Goal: Information Seeking & Learning: Learn about a topic

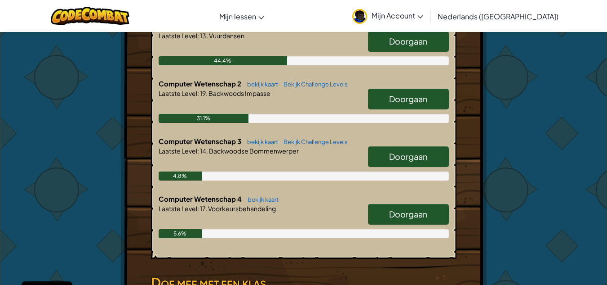
scroll to position [237, 0]
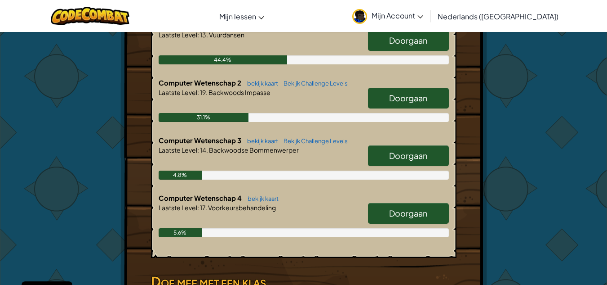
click at [409, 214] on div "Doorgaan" at bounding box center [404, 215] width 90 height 25
click at [415, 208] on link "Doorgaan" at bounding box center [408, 213] width 81 height 21
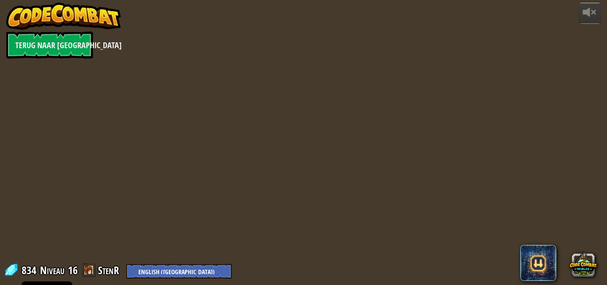
select select "nl-[GEOGRAPHIC_DATA]"
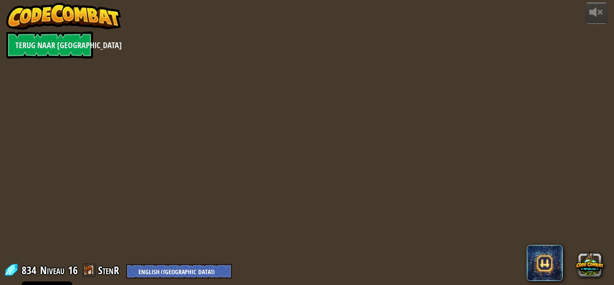
select select "nl-[GEOGRAPHIC_DATA]"
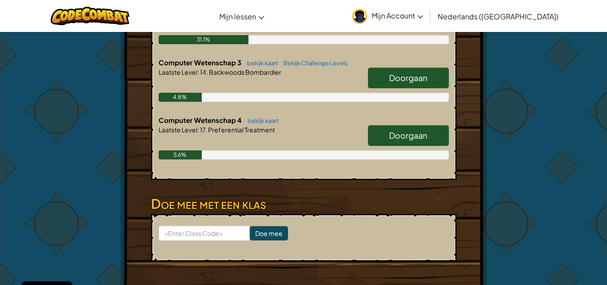
scroll to position [313, 0]
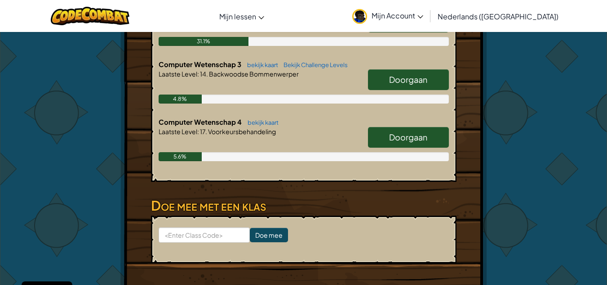
click at [432, 127] on link "Doorgaan" at bounding box center [408, 137] width 81 height 21
select select "nl-[GEOGRAPHIC_DATA]"
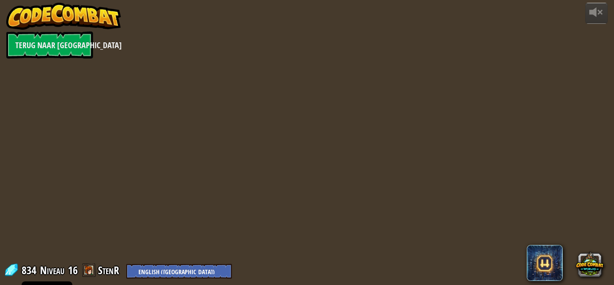
select select "nl-[GEOGRAPHIC_DATA]"
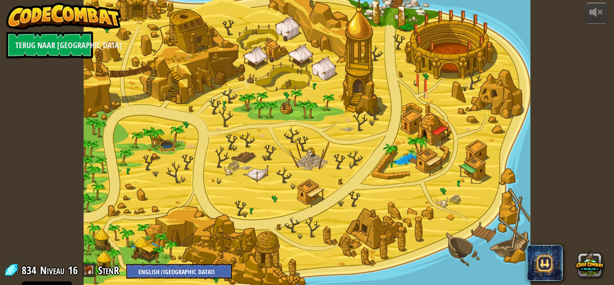
select select "nl-[GEOGRAPHIC_DATA]"
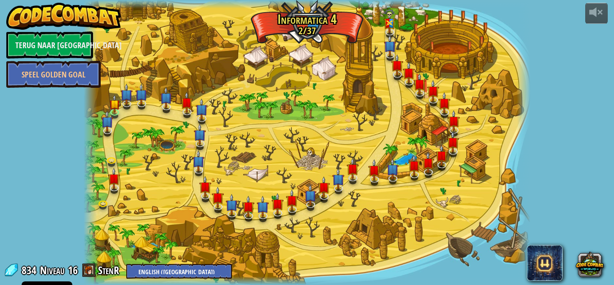
select select "nl-[GEOGRAPHIC_DATA]"
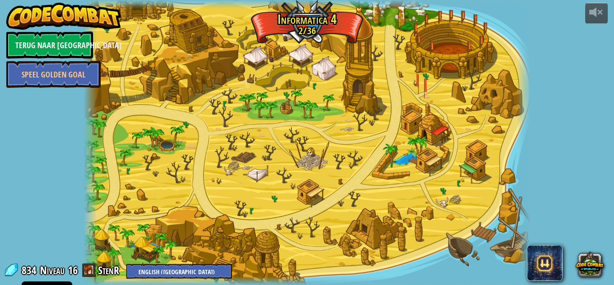
select select "nl-[GEOGRAPHIC_DATA]"
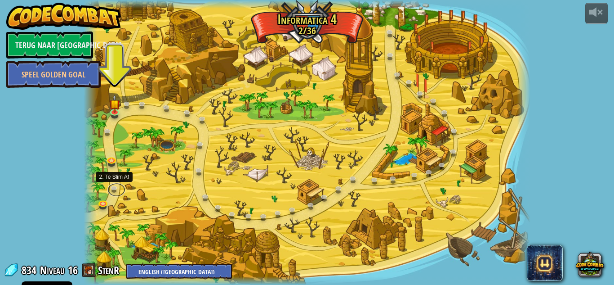
click at [114, 190] on link at bounding box center [116, 189] width 18 height 13
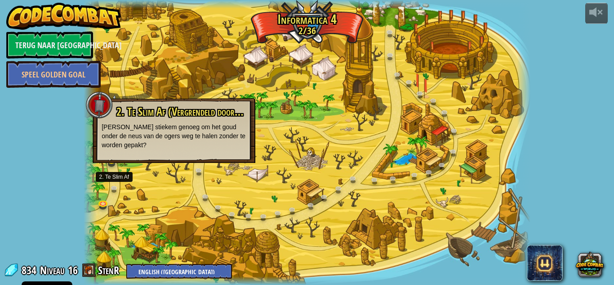
click at [237, 191] on div at bounding box center [307, 142] width 447 height 285
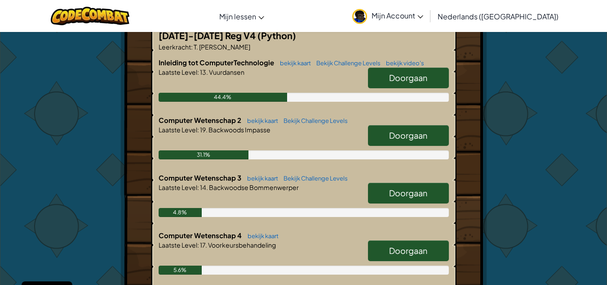
scroll to position [200, 0]
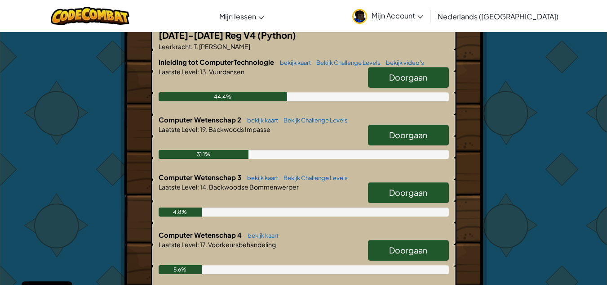
click at [428, 125] on link "Doorgaan" at bounding box center [408, 135] width 81 height 21
select select "nl-[GEOGRAPHIC_DATA]"
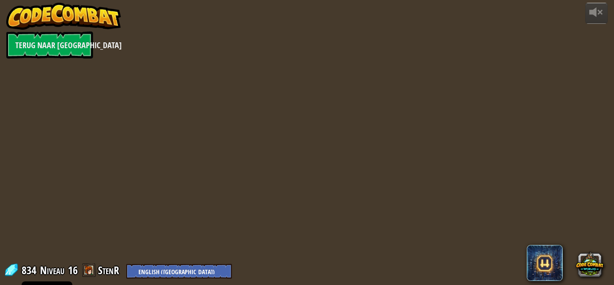
select select "nl-[GEOGRAPHIC_DATA]"
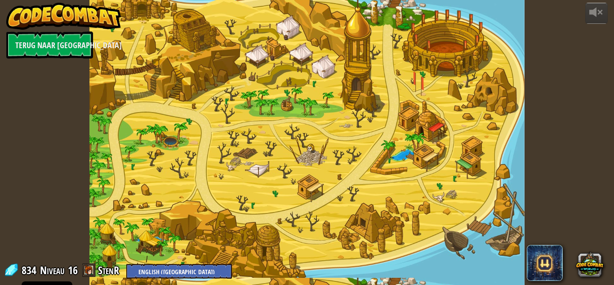
select select "nl-[GEOGRAPHIC_DATA]"
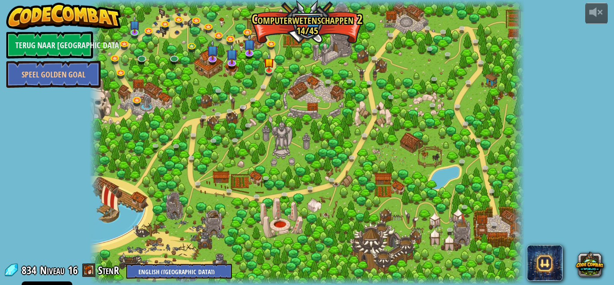
select select "nl-[GEOGRAPHIC_DATA]"
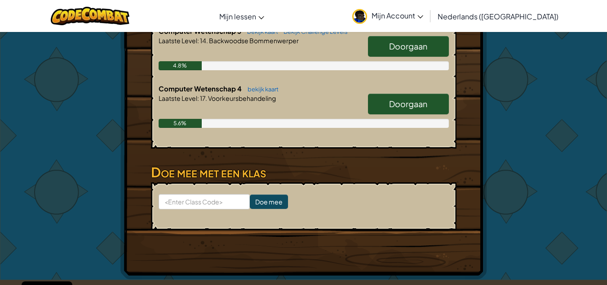
scroll to position [337, 0]
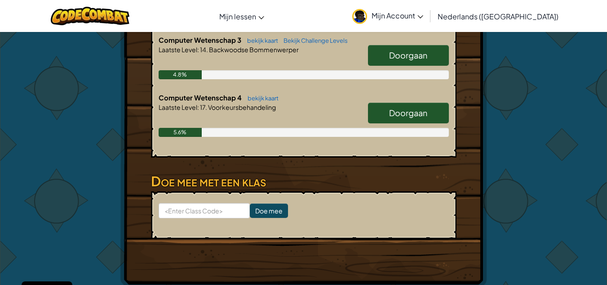
click at [414, 107] on span "Doorgaan" at bounding box center [408, 112] width 38 height 10
select select "nl-[GEOGRAPHIC_DATA]"
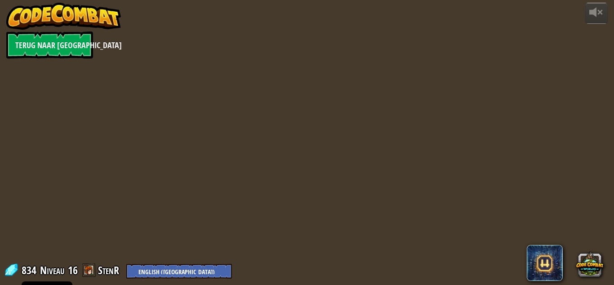
select select "nl-[GEOGRAPHIC_DATA]"
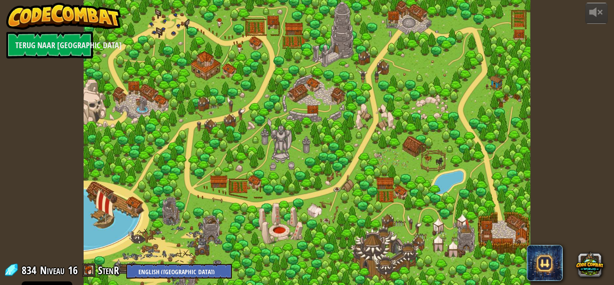
select select "nl-[GEOGRAPHIC_DATA]"
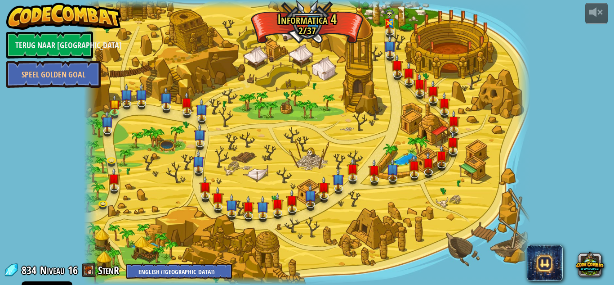
select select "nl-[GEOGRAPHIC_DATA]"
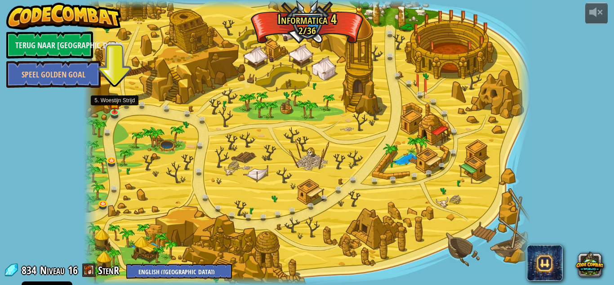
click at [112, 112] on div at bounding box center [114, 112] width 9 height 7
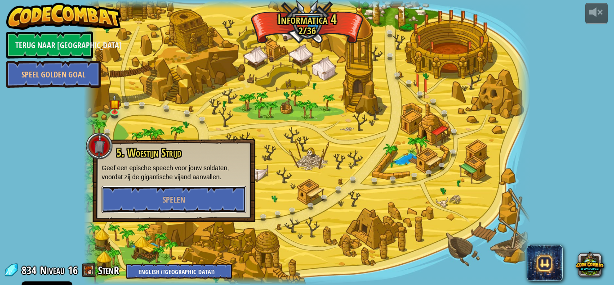
click at [183, 194] on span "Spelen" at bounding box center [174, 199] width 22 height 11
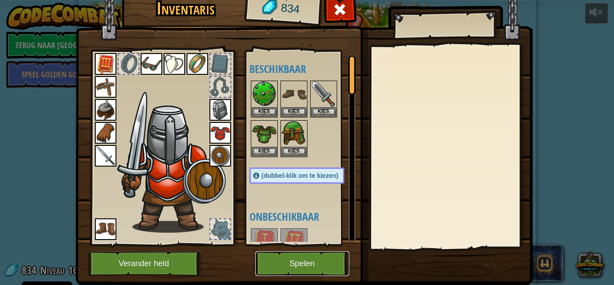
click at [317, 268] on button "Spelen" at bounding box center [302, 263] width 94 height 25
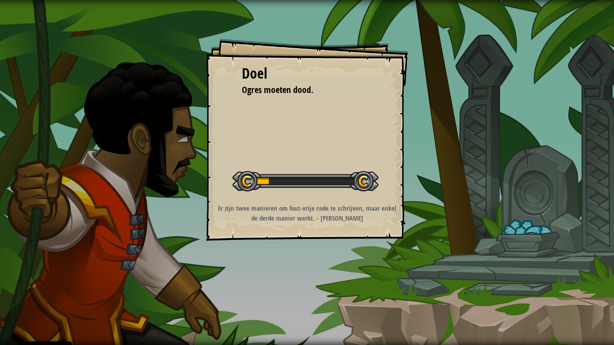
click at [329, 255] on div "Doel Ogres moeten dood. Start Level Fout bij het laden van de server Je hebt ee…" at bounding box center [307, 172] width 614 height 345
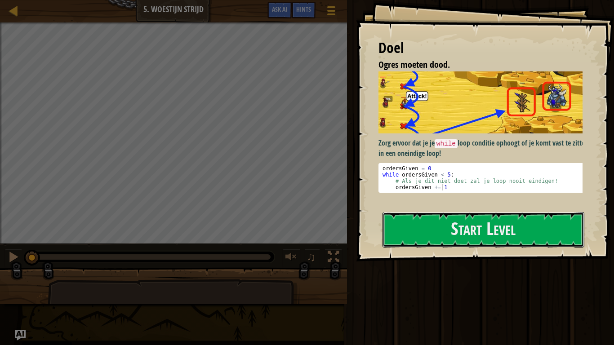
click at [441, 212] on button "Start Level" at bounding box center [484, 230] width 202 height 36
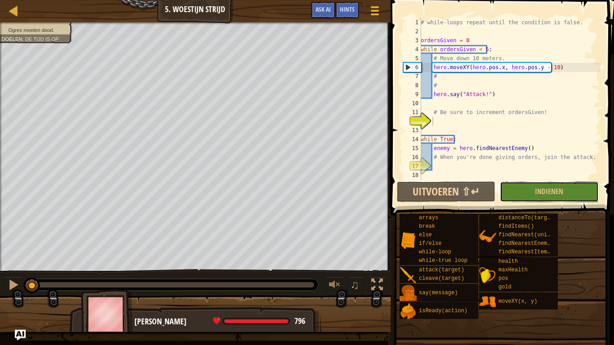
click at [526, 192] on button "Indienen" at bounding box center [549, 192] width 98 height 21
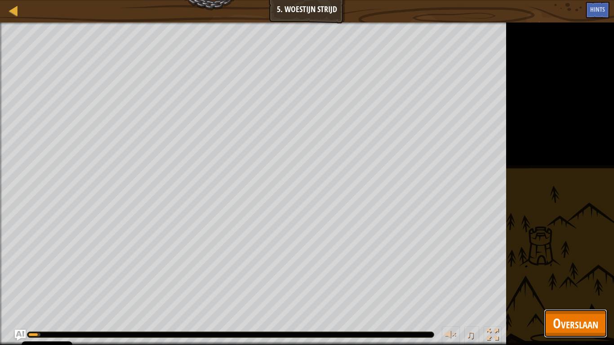
click at [566, 284] on span "Overslaan" at bounding box center [575, 323] width 45 height 18
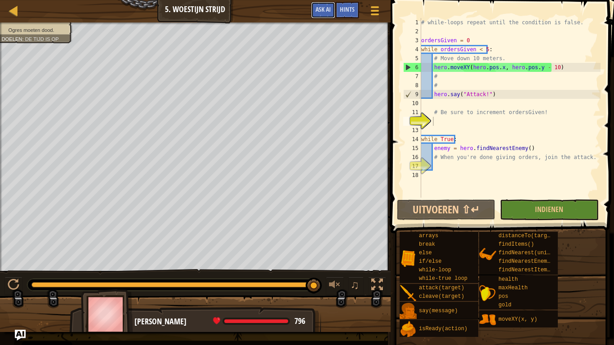
click at [328, 9] on span "Ask AI" at bounding box center [323, 9] width 15 height 9
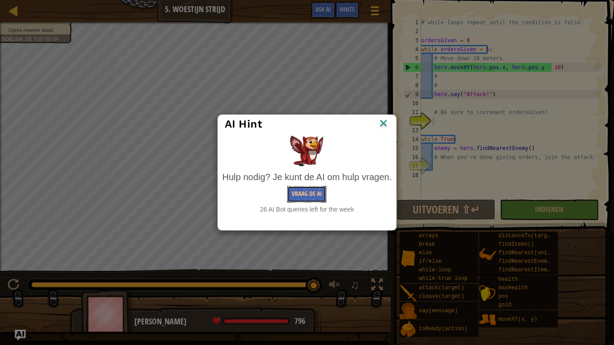
click at [312, 196] on button "Vraag de AI" at bounding box center [306, 194] width 39 height 17
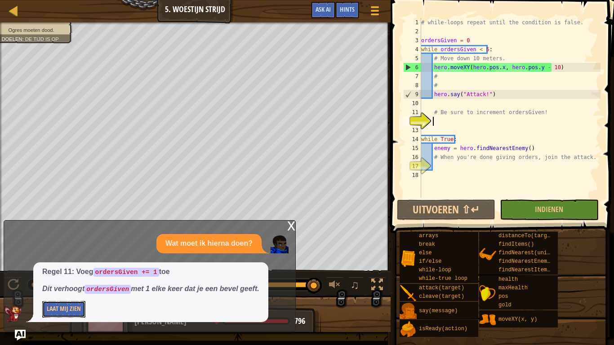
click at [75, 284] on button "Laat Mij Zien" at bounding box center [63, 309] width 43 height 17
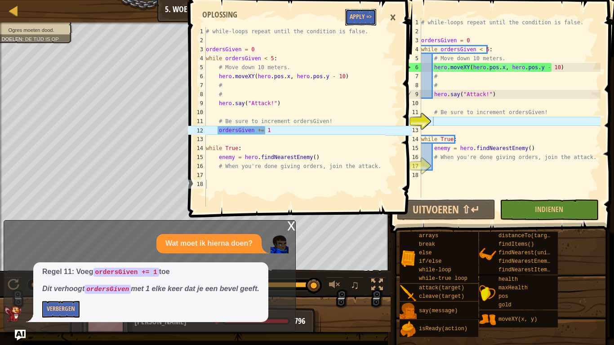
click at [356, 17] on button "Apply =>" at bounding box center [360, 17] width 31 height 17
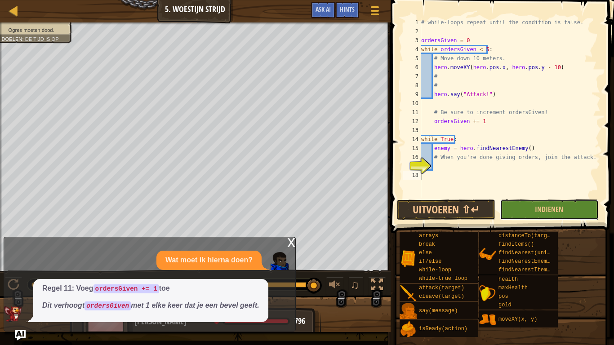
click at [520, 207] on button "Indienen" at bounding box center [549, 210] width 98 height 21
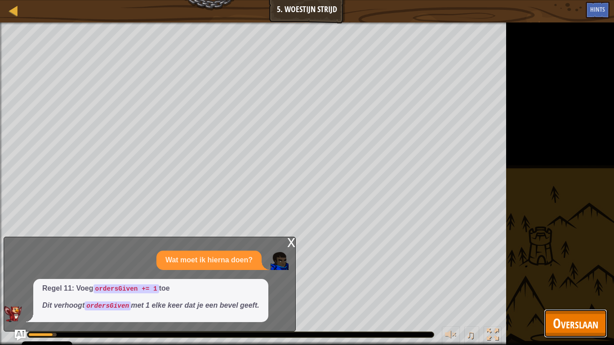
click at [571, 284] on span "Overslaan" at bounding box center [575, 323] width 45 height 18
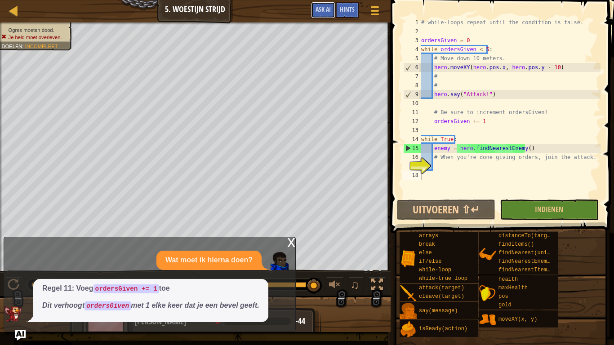
click at [318, 8] on span "Ask AI" at bounding box center [323, 9] width 15 height 9
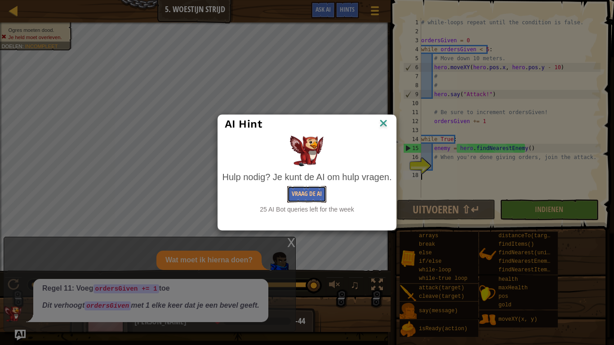
click at [306, 192] on button "Vraag de AI" at bounding box center [306, 194] width 39 height 17
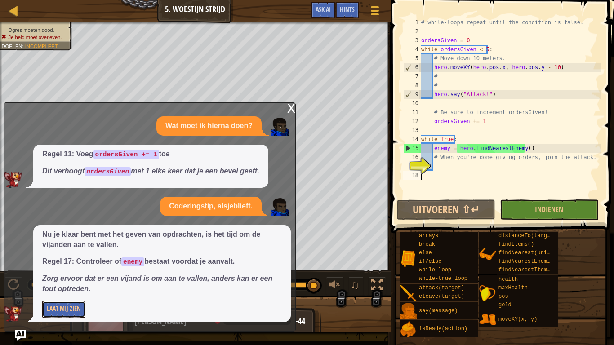
click at [70, 284] on button "Laat Mij Zien" at bounding box center [63, 309] width 43 height 17
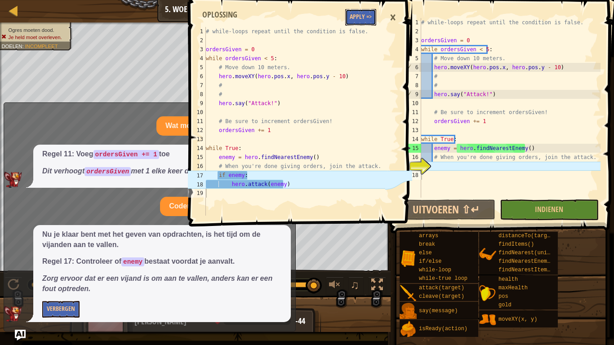
click at [359, 15] on button "Apply =>" at bounding box center [360, 17] width 31 height 17
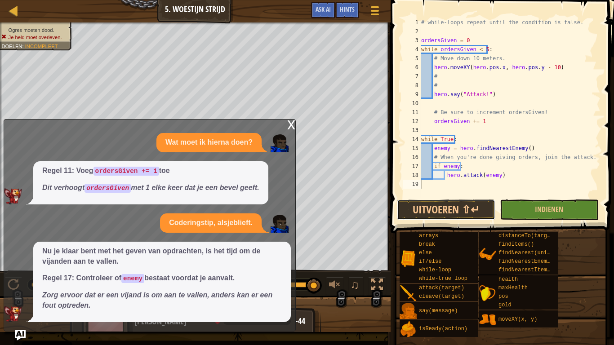
click at [474, 208] on button "Uitvoeren ⇧↵" at bounding box center [446, 210] width 98 height 21
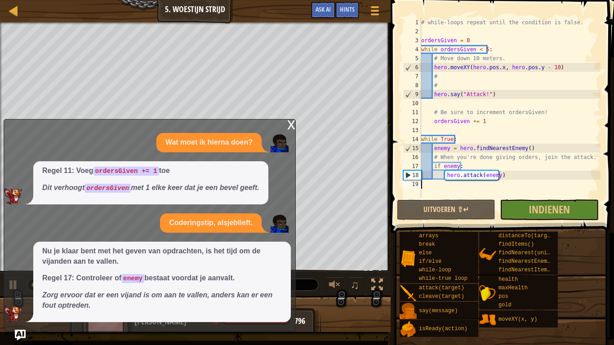
click at [291, 127] on div "x" at bounding box center [291, 124] width 8 height 9
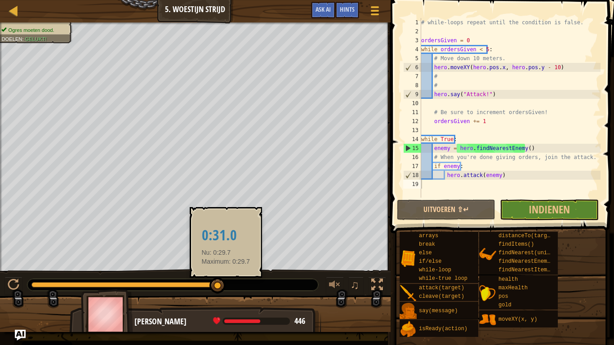
drag, startPoint x: 191, startPoint y: 287, endPoint x: 226, endPoint y: 288, distance: 35.1
click at [226, 284] on div at bounding box center [172, 285] width 291 height 12
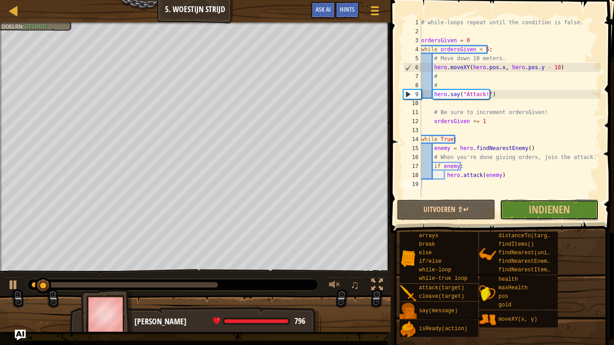
click at [524, 210] on button "Indienen" at bounding box center [549, 210] width 98 height 21
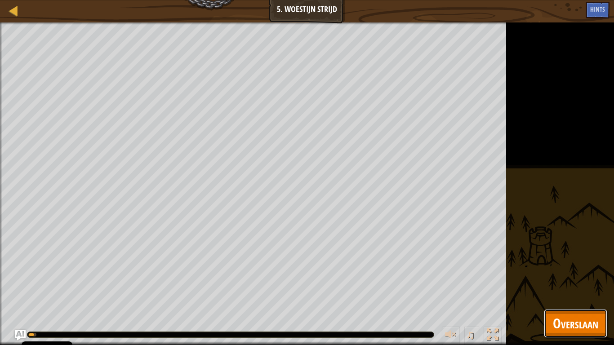
click at [580, 284] on span "Overslaan" at bounding box center [575, 323] width 45 height 18
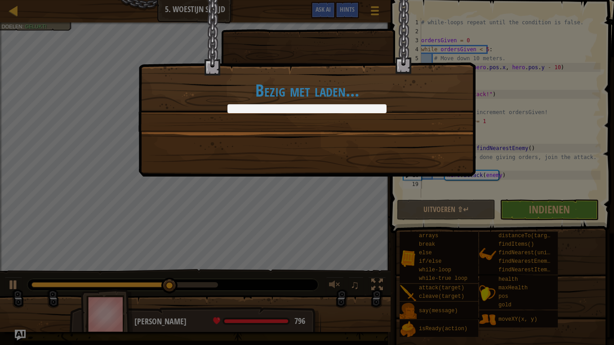
click at [390, 1] on body "Cookie Policy CodeCombat gebruikt een aantal essentiële en niet-essentiële cook…" at bounding box center [307, 0] width 614 height 1
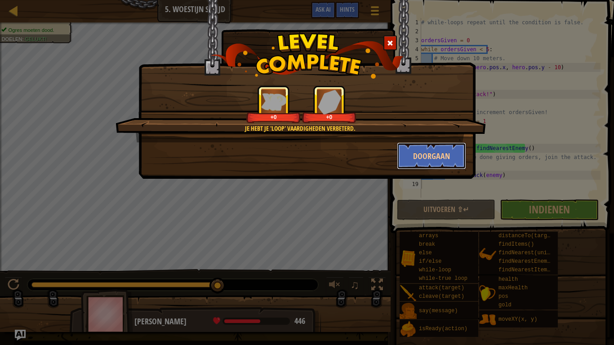
click at [420, 150] on button "Doorgaan" at bounding box center [432, 156] width 70 height 27
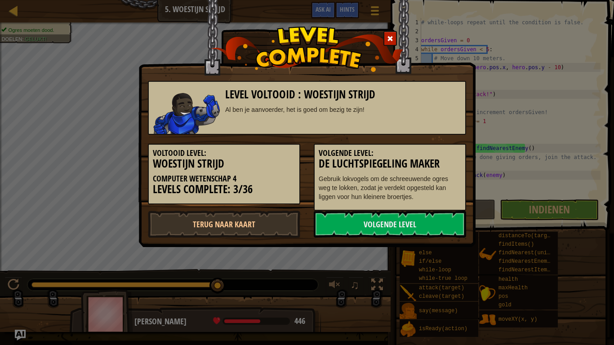
click at [382, 219] on link "Volgende Level" at bounding box center [390, 224] width 152 height 27
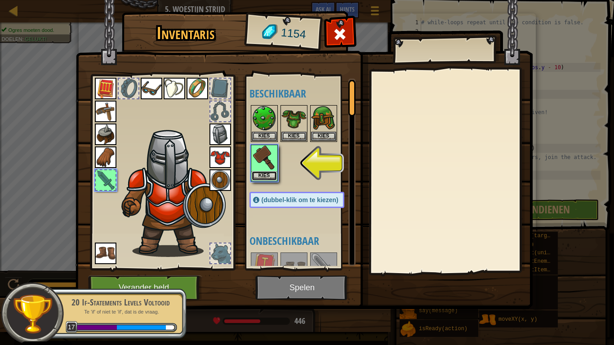
click at [268, 175] on button "Kies" at bounding box center [264, 175] width 25 height 9
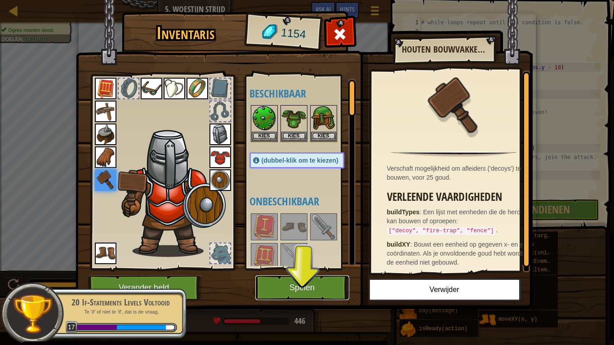
click at [318, 284] on button "Spelen" at bounding box center [302, 288] width 94 height 25
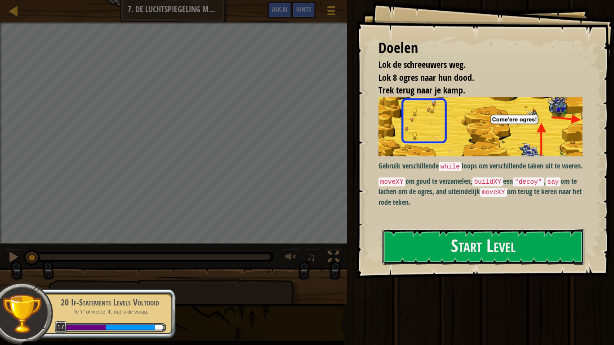
click at [473, 240] on button "Start Level" at bounding box center [484, 247] width 202 height 36
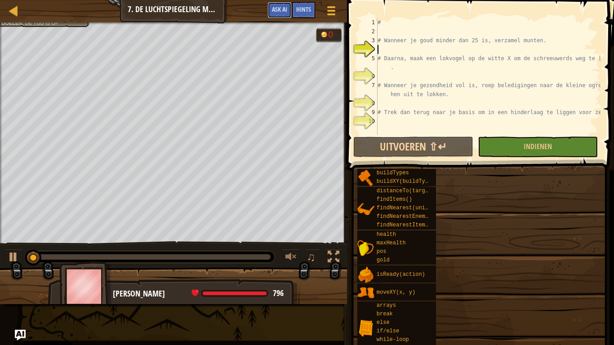
click at [281, 9] on span "Ask AI" at bounding box center [279, 9] width 15 height 9
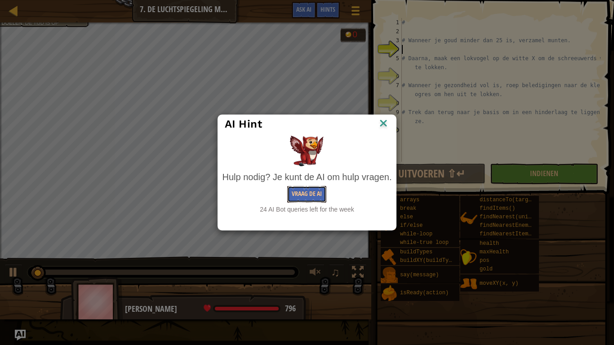
click at [320, 195] on button "Vraag de AI" at bounding box center [306, 194] width 39 height 17
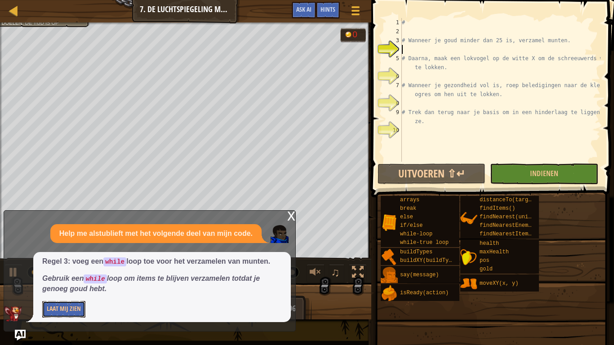
click at [79, 284] on button "Laat Mij Zien" at bounding box center [63, 309] width 43 height 17
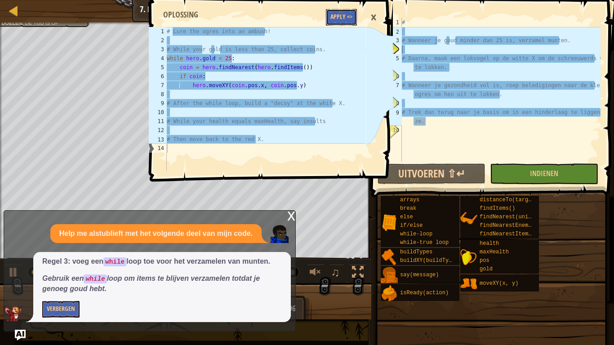
click at [346, 18] on button "Apply =>" at bounding box center [341, 17] width 31 height 17
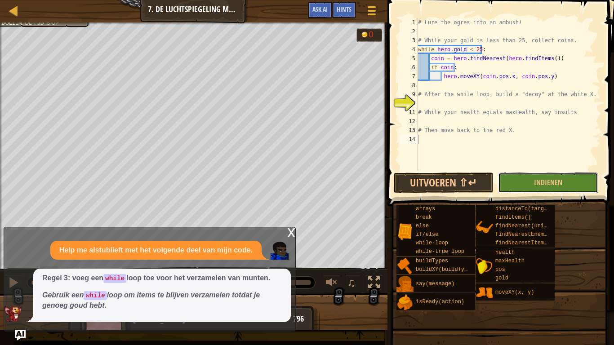
click at [545, 174] on button "Indienen" at bounding box center [548, 183] width 100 height 21
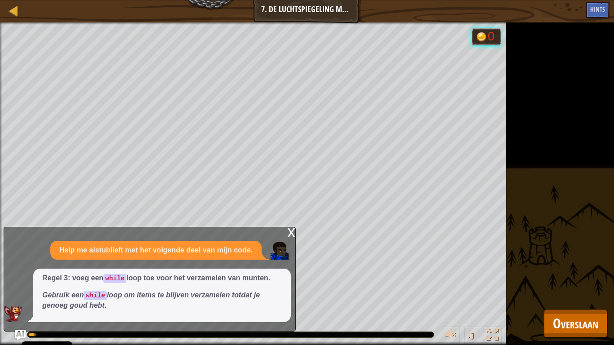
click at [294, 230] on div "x" at bounding box center [291, 232] width 8 height 9
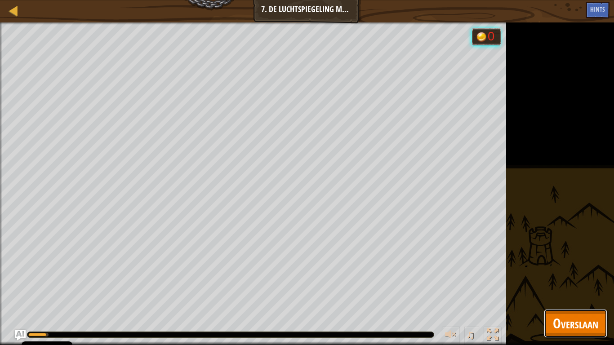
click at [574, 284] on button "Overslaan" at bounding box center [575, 323] width 63 height 29
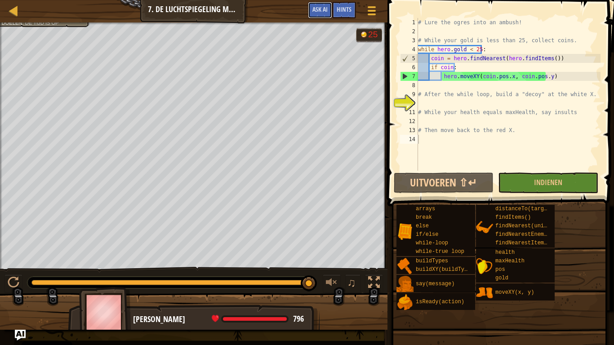
click at [320, 10] on span "Ask AI" at bounding box center [320, 9] width 15 height 9
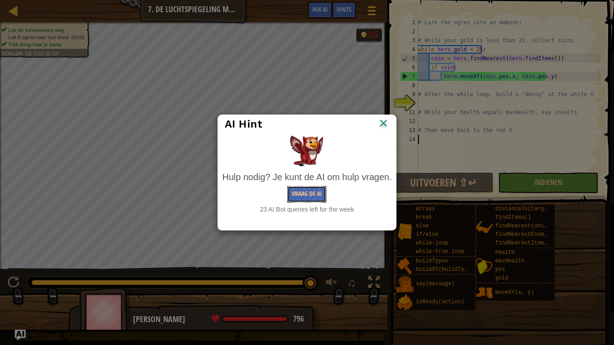
click at [314, 199] on button "Vraag de AI" at bounding box center [306, 194] width 39 height 17
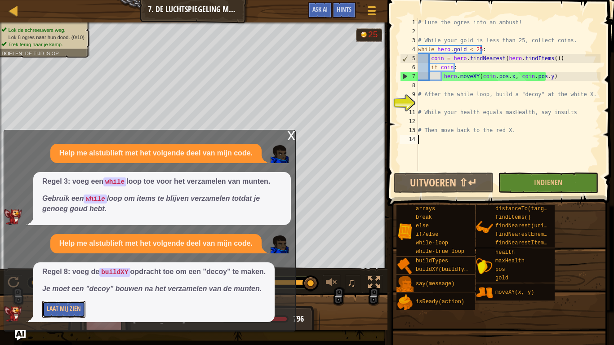
click at [72, 284] on button "Laat Mij Zien" at bounding box center [63, 309] width 43 height 17
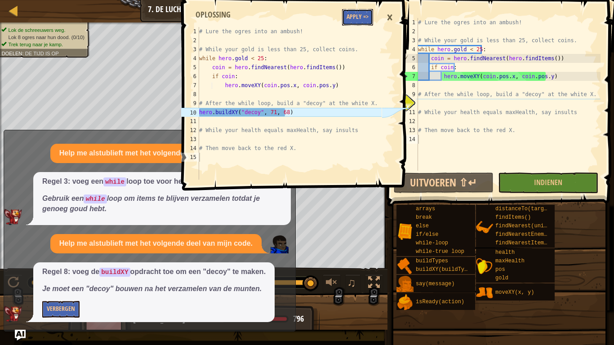
click at [365, 17] on button "Apply =>" at bounding box center [357, 17] width 31 height 17
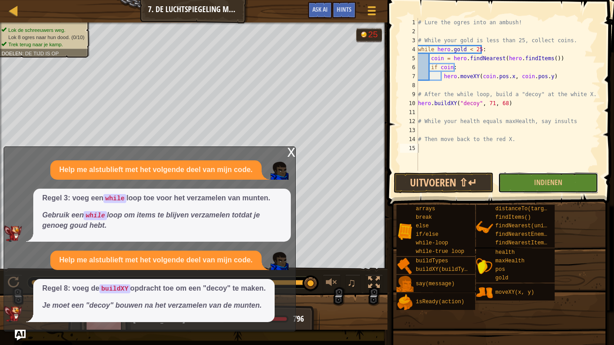
click at [514, 178] on button "Indienen" at bounding box center [548, 183] width 100 height 21
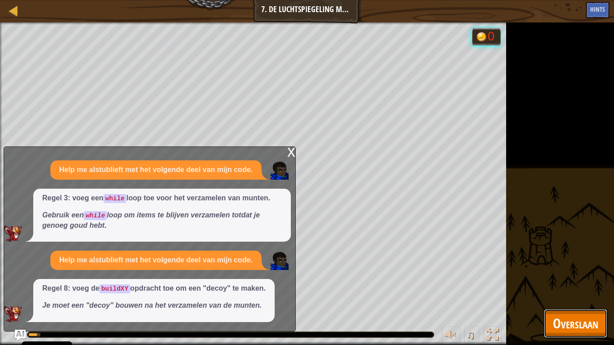
click at [594, 284] on button "Overslaan" at bounding box center [575, 323] width 63 height 29
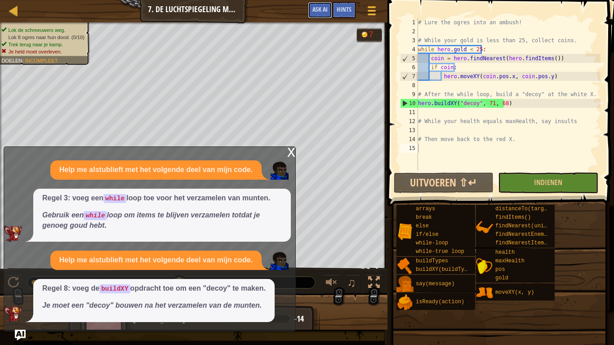
click at [322, 8] on span "Ask AI" at bounding box center [320, 9] width 15 height 9
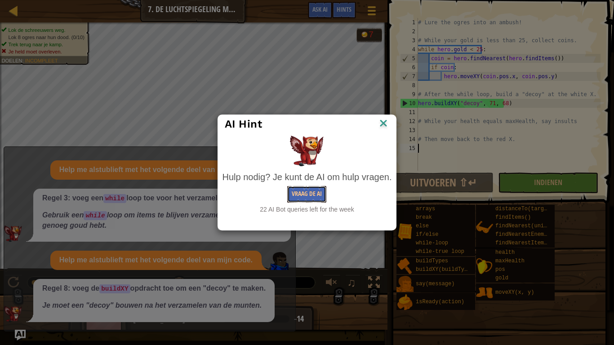
click at [311, 194] on button "Vraag de AI" at bounding box center [306, 194] width 39 height 17
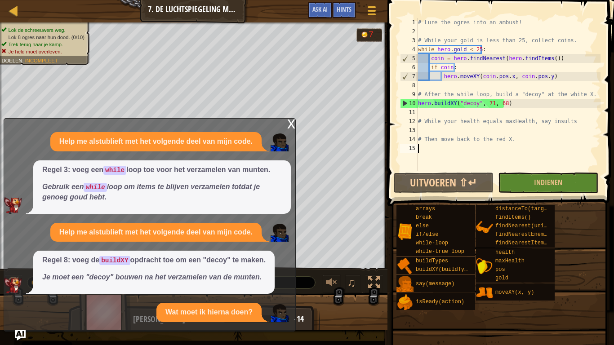
scroll to position [22, 0]
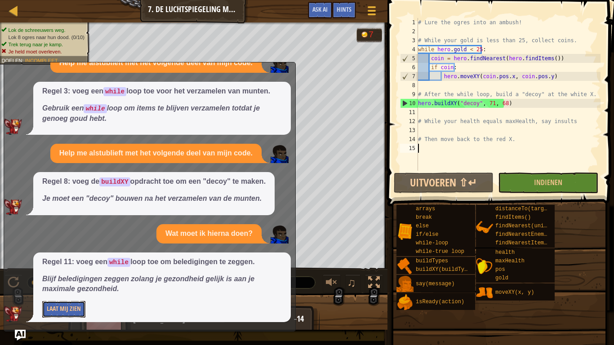
click at [75, 284] on button "Laat Mij Zien" at bounding box center [63, 309] width 43 height 17
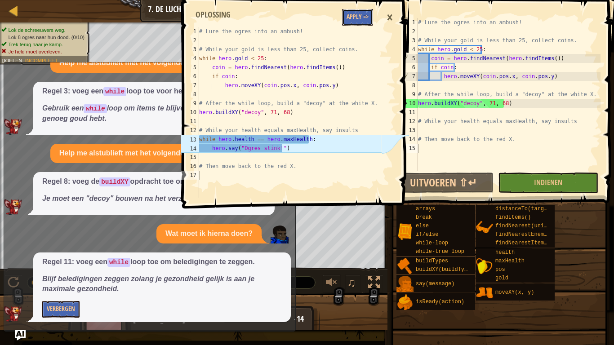
click at [357, 14] on button "Apply =>" at bounding box center [357, 17] width 31 height 17
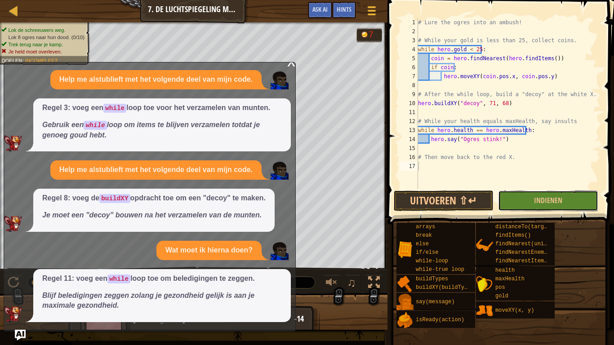
click at [521, 195] on button "Indienen" at bounding box center [548, 201] width 100 height 21
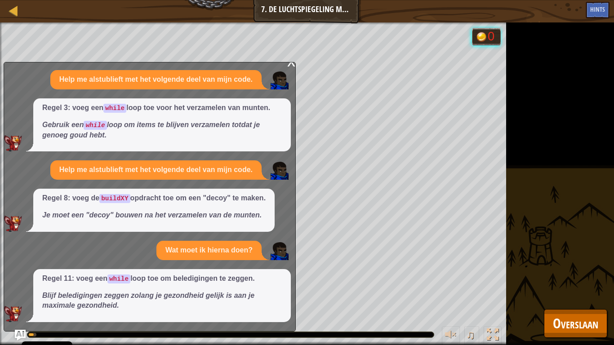
click at [569, 284] on div "Lok de schreeuwers weg. Lok 8 ogres naar hun dood. (0/10) Trek terug naar je ka…" at bounding box center [307, 183] width 614 height 323
click at [565, 284] on span "Overslaan" at bounding box center [575, 323] width 45 height 18
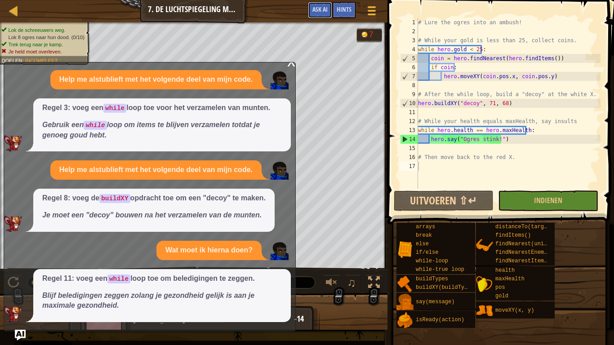
click at [326, 7] on span "Ask AI" at bounding box center [320, 9] width 15 height 9
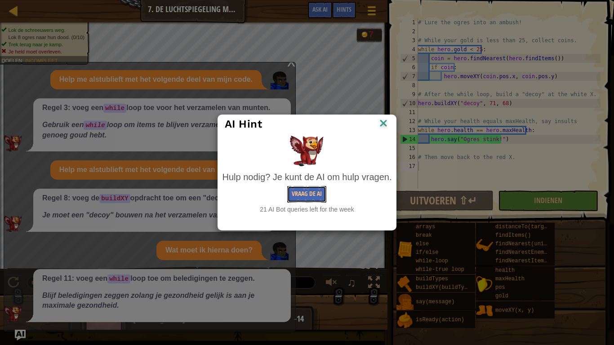
click at [315, 190] on button "Vraag de AI" at bounding box center [306, 194] width 39 height 17
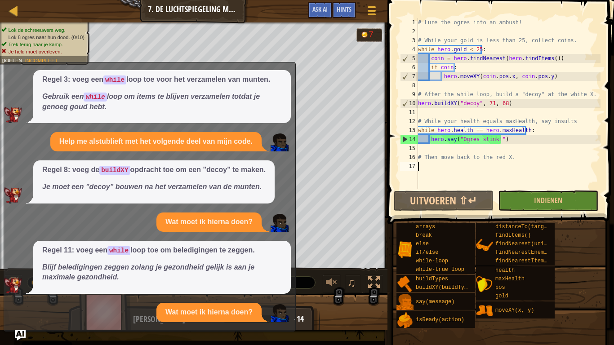
scroll to position [113, 0]
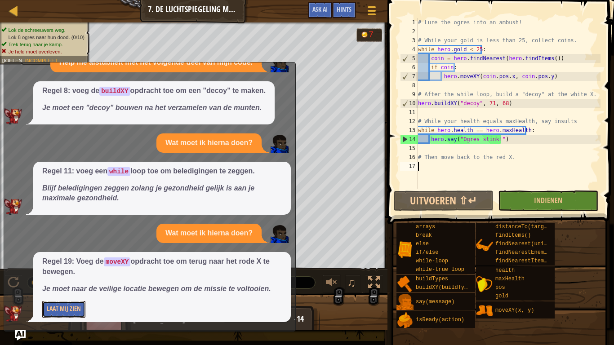
click at [60, 284] on button "Laat Mij Zien" at bounding box center [63, 309] width 43 height 17
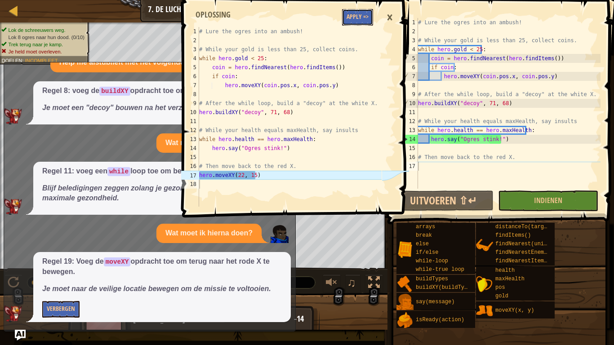
click at [356, 21] on button "Apply =>" at bounding box center [357, 17] width 31 height 17
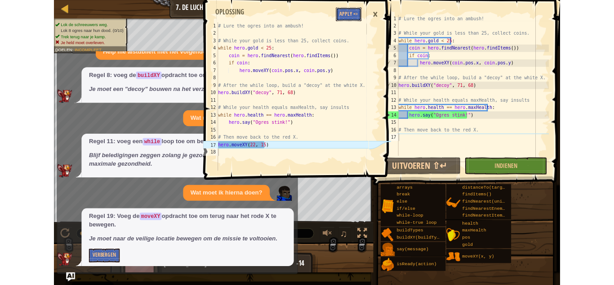
scroll to position [97, 0]
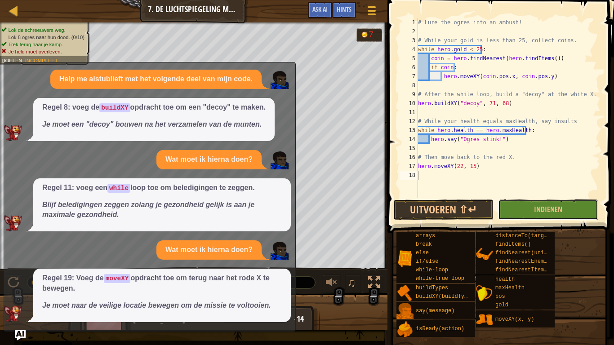
click at [537, 208] on span "Indienen" at bounding box center [548, 210] width 28 height 10
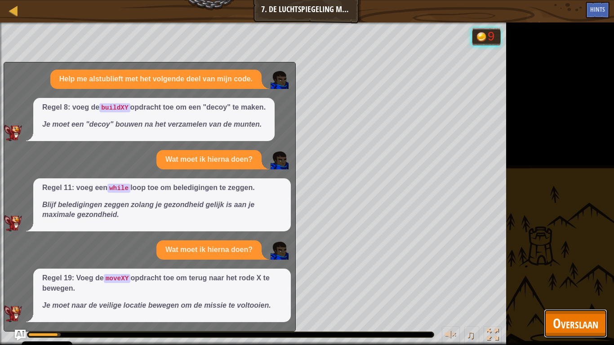
click at [559, 284] on span "Overslaan" at bounding box center [575, 323] width 45 height 18
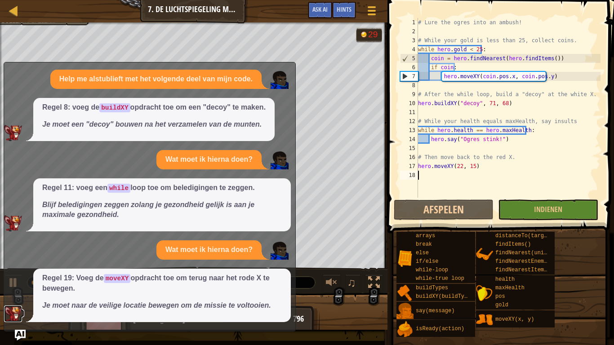
click at [14, 284] on img at bounding box center [13, 314] width 18 height 16
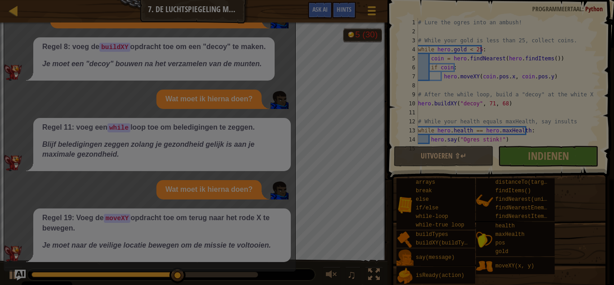
click at [259, 1] on body "Cookie Policy CodeCombat gebruikt een aantal essentiële en niet-essentiële cook…" at bounding box center [307, 0] width 614 height 1
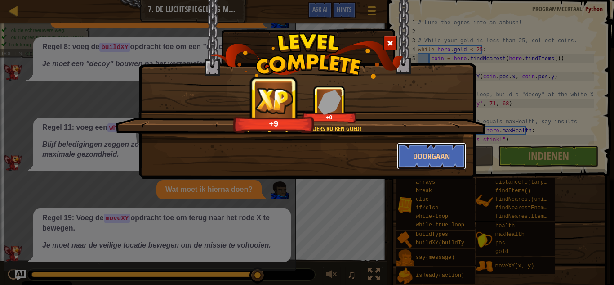
click at [440, 162] on button "Doorgaan" at bounding box center [432, 156] width 70 height 27
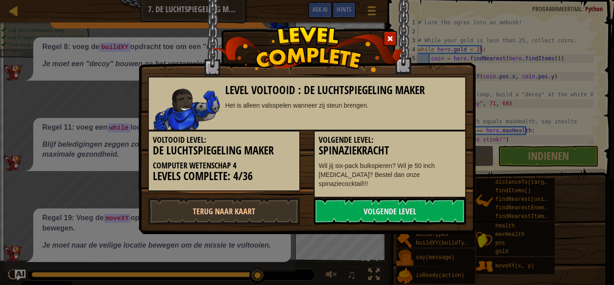
click at [394, 209] on link "Volgende Level" at bounding box center [390, 210] width 152 height 27
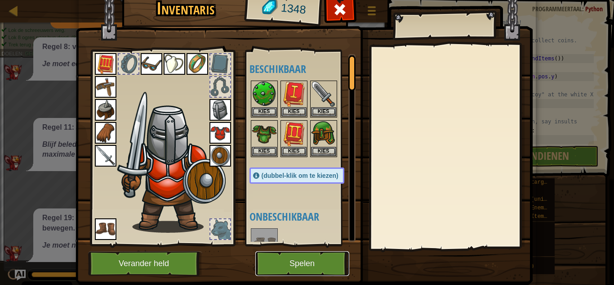
click at [308, 260] on button "Spelen" at bounding box center [302, 263] width 94 height 25
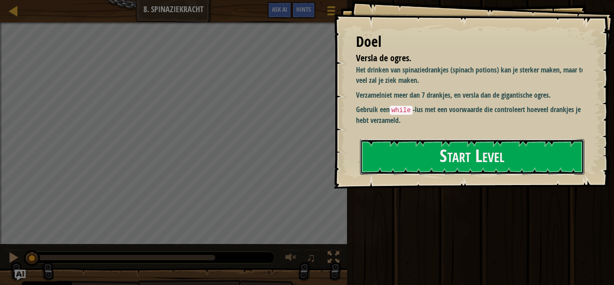
click at [479, 171] on button "Start Level" at bounding box center [472, 157] width 224 height 36
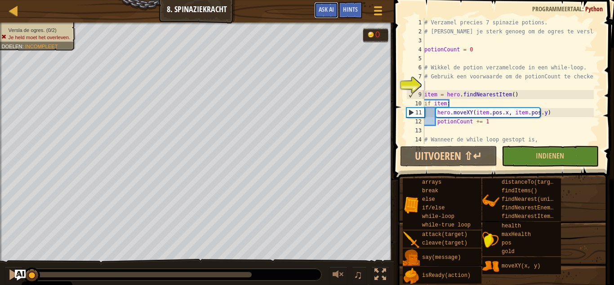
click at [326, 7] on span "Ask AI" at bounding box center [326, 9] width 15 height 9
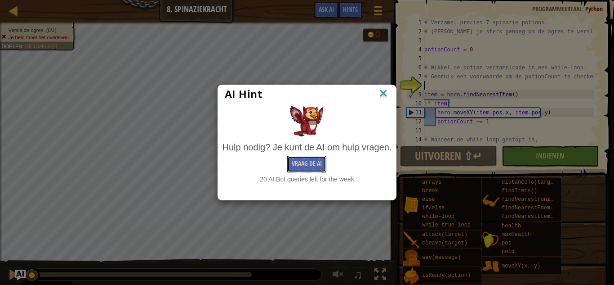
click at [307, 169] on button "Vraag de AI" at bounding box center [306, 164] width 39 height 17
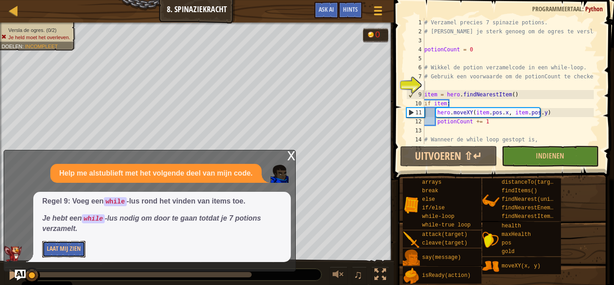
click at [79, 254] on button "Laat Mij Zien" at bounding box center [63, 249] width 43 height 17
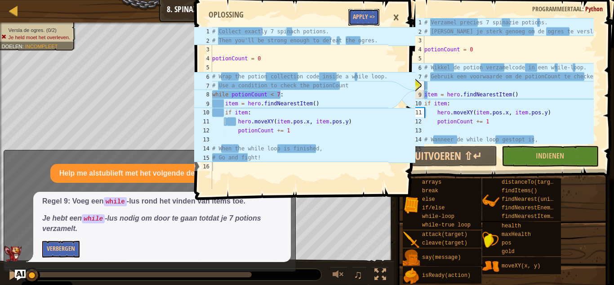
click at [360, 19] on button "Apply =>" at bounding box center [363, 17] width 31 height 17
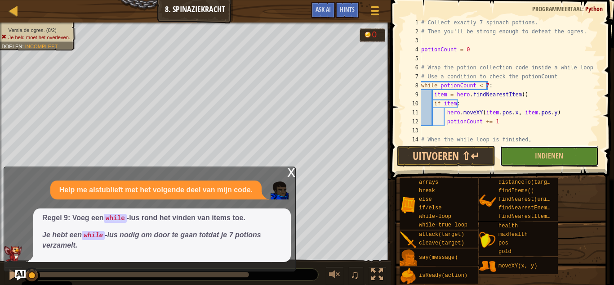
click at [531, 152] on button "Indienen" at bounding box center [549, 156] width 98 height 21
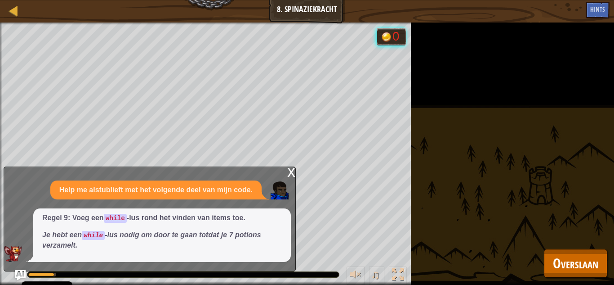
click at [290, 173] on div "x" at bounding box center [291, 171] width 8 height 9
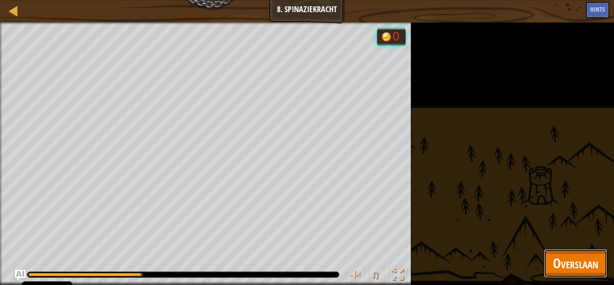
click at [560, 257] on span "Overslaan" at bounding box center [575, 263] width 45 height 18
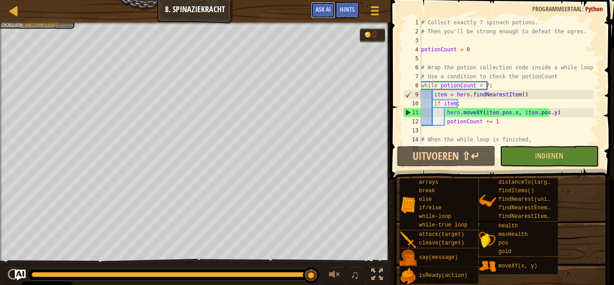
click at [322, 14] on button "Ask AI" at bounding box center [323, 10] width 24 height 17
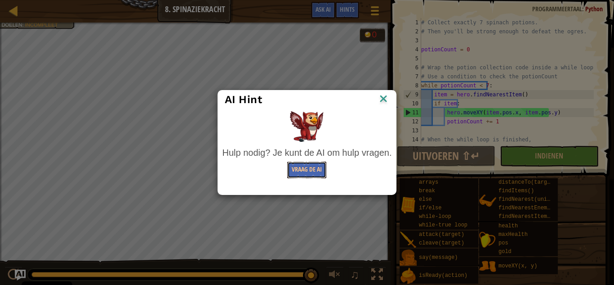
click at [303, 172] on button "Vraag de AI" at bounding box center [306, 169] width 39 height 17
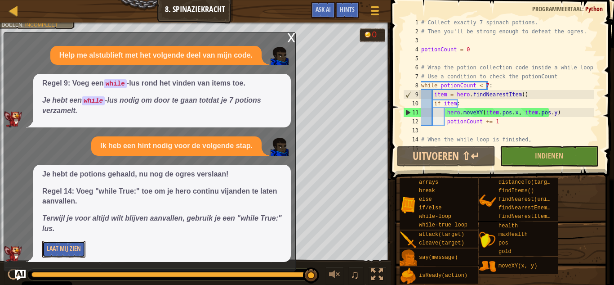
click at [75, 245] on button "Laat Mij Zien" at bounding box center [63, 249] width 43 height 17
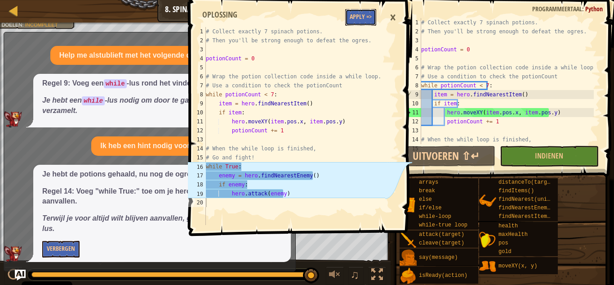
click at [358, 16] on button "Apply =>" at bounding box center [360, 17] width 31 height 17
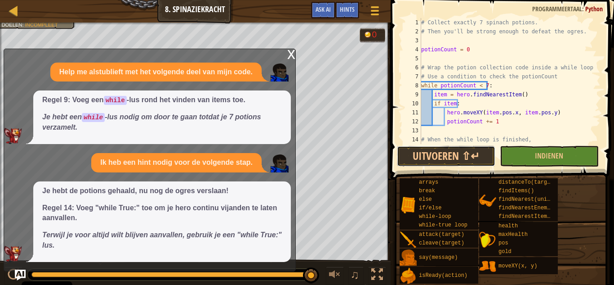
click at [459, 150] on button "Uitvoeren ⇧↵" at bounding box center [446, 156] width 98 height 21
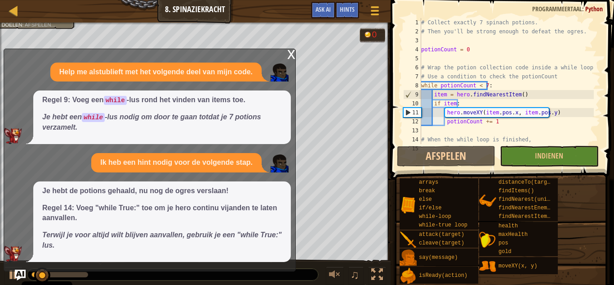
click at [290, 58] on div "x" at bounding box center [291, 53] width 8 height 9
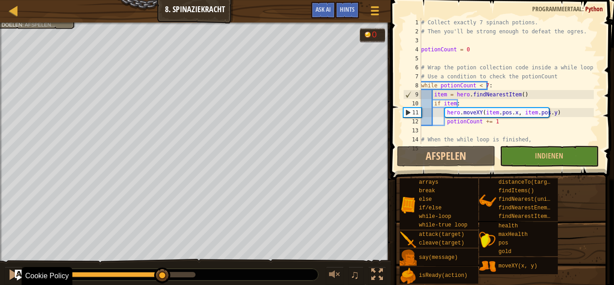
drag, startPoint x: 62, startPoint y: 275, endPoint x: 315, endPoint y: 279, distance: 253.6
click at [315, 279] on div at bounding box center [172, 274] width 291 height 12
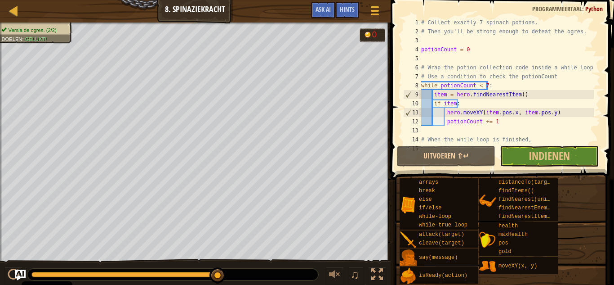
drag, startPoint x: 170, startPoint y: 274, endPoint x: 351, endPoint y: 267, distance: 181.8
click at [351, 267] on div "♫" at bounding box center [195, 272] width 391 height 27
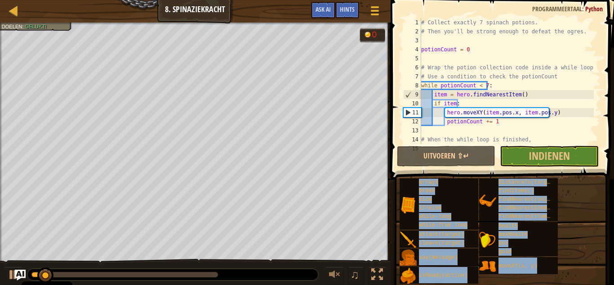
drag, startPoint x: 276, startPoint y: 277, endPoint x: 326, endPoint y: 280, distance: 50.5
click at [326, 0] on body "Cookie Policy CodeCombat gebruikt een aantal essentiële en niet-essentiële cook…" at bounding box center [307, 0] width 614 height 0
click at [558, 152] on span "Indienen" at bounding box center [549, 155] width 41 height 14
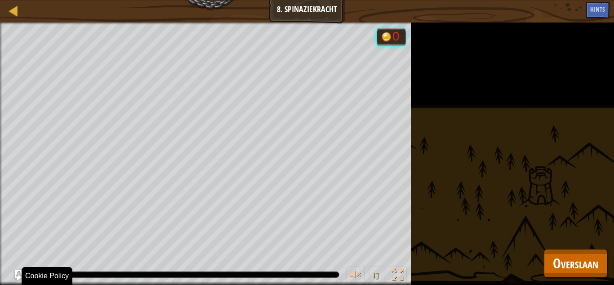
click at [600, 282] on div "Versla de ogres. (2/2) Doelen : Afspelen... 0 ♫ [PERSON_NAME] 796 x: 42 y: 36 x…" at bounding box center [307, 153] width 614 height 262
click at [573, 263] on span "Overslaan" at bounding box center [575, 263] width 45 height 18
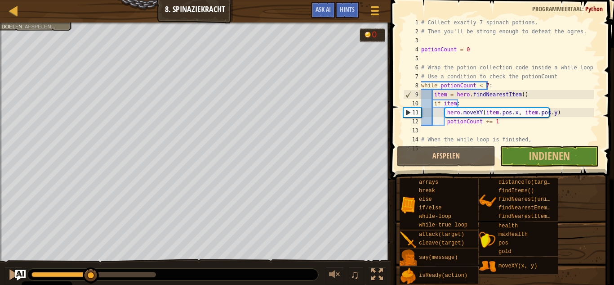
drag, startPoint x: 52, startPoint y: 270, endPoint x: 214, endPoint y: 267, distance: 161.9
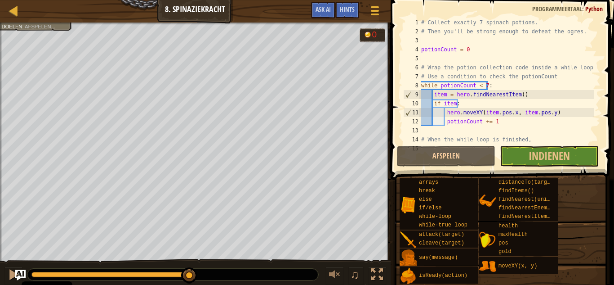
drag, startPoint x: 321, startPoint y: 259, endPoint x: 397, endPoint y: 254, distance: 76.6
click at [397, 254] on div "Kaart Computer Wetenschap 4 8. Spinaziekracht Spelmenu Klaar Hints Ask AI 1 2 3…" at bounding box center [307, 142] width 614 height 285
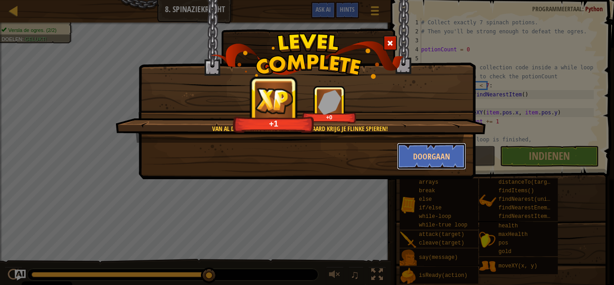
click at [432, 160] on button "Doorgaan" at bounding box center [432, 156] width 70 height 27
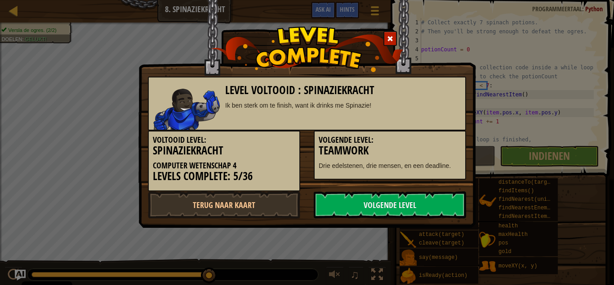
click at [381, 205] on link "Volgende Level" at bounding box center [390, 204] width 152 height 27
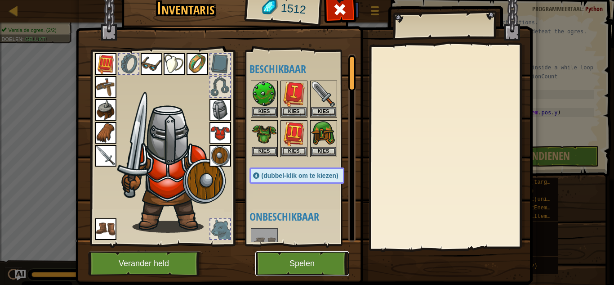
click at [312, 262] on button "Spelen" at bounding box center [302, 263] width 94 height 25
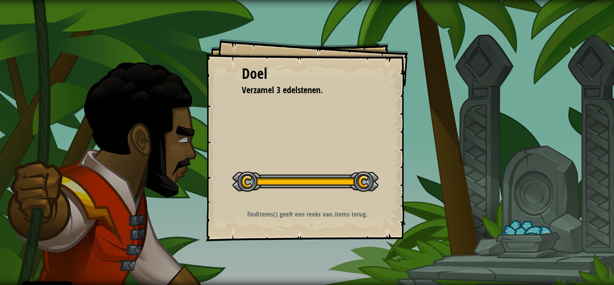
click at [460, 211] on div "Doel Verzamel 3 edelstenen. Start Level Fout bij het laden van de server Je heb…" at bounding box center [307, 142] width 614 height 285
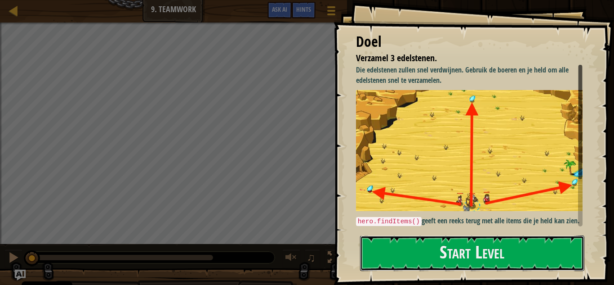
click at [454, 235] on button "Start Level" at bounding box center [472, 253] width 224 height 36
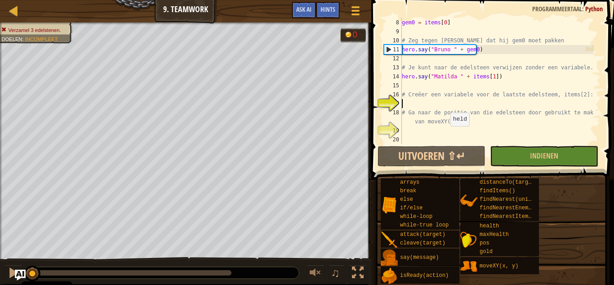
scroll to position [63, 0]
click at [303, 14] on button "Ask AI" at bounding box center [304, 10] width 24 height 17
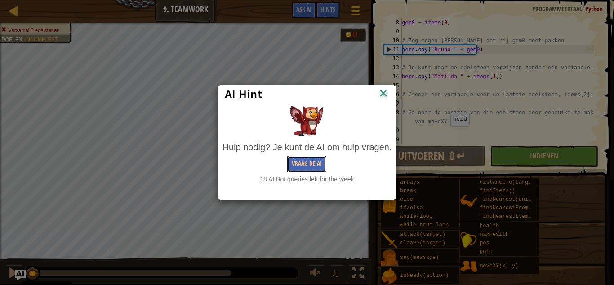
click at [302, 161] on button "Vraag de AI" at bounding box center [306, 164] width 39 height 17
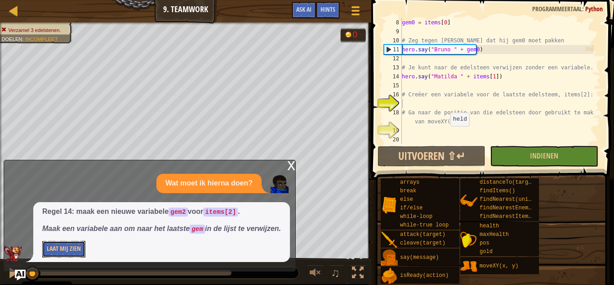
click at [76, 248] on button "Laat Mij Zien" at bounding box center [63, 249] width 43 height 17
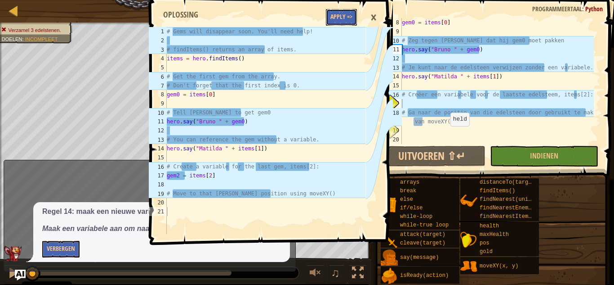
click at [336, 17] on button "Apply =>" at bounding box center [341, 17] width 31 height 17
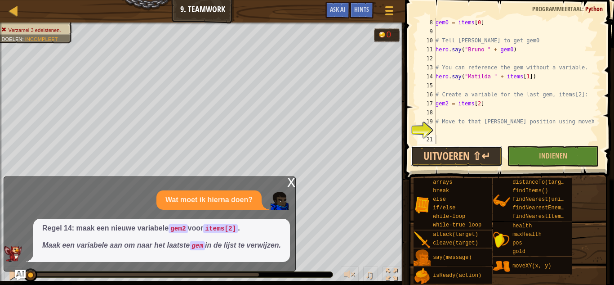
click at [470, 158] on button "Uitvoeren ⇧↵" at bounding box center [457, 156] width 92 height 21
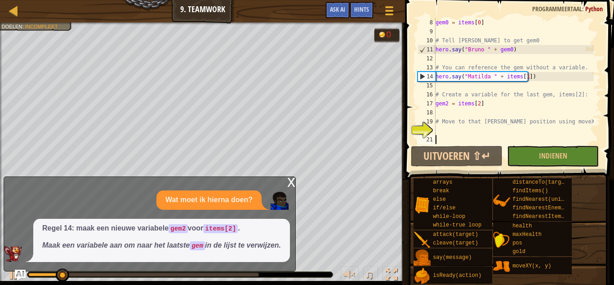
click at [289, 177] on div "x" at bounding box center [291, 181] width 8 height 9
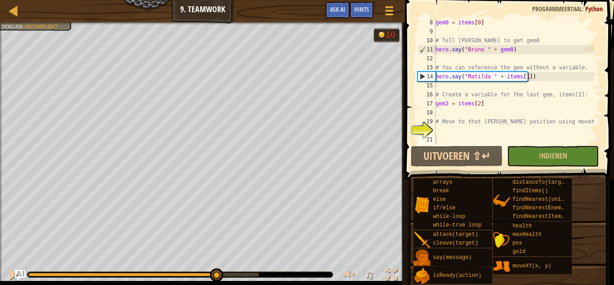
drag, startPoint x: 106, startPoint y: 271, endPoint x: 402, endPoint y: 265, distance: 295.9
click at [389, 264] on div "♫" at bounding box center [202, 272] width 405 height 27
click at [339, 13] on button "Ask AI" at bounding box center [338, 10] width 24 height 17
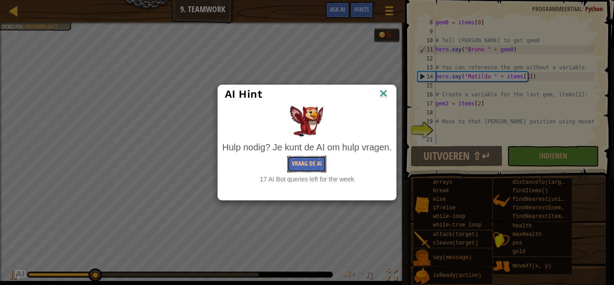
click at [296, 159] on button "Vraag de AI" at bounding box center [306, 164] width 39 height 17
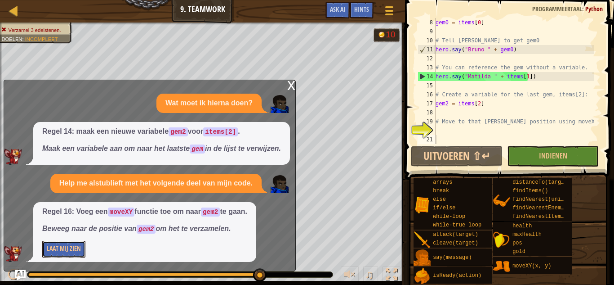
click at [63, 246] on button "Laat Mij Zien" at bounding box center [63, 249] width 43 height 17
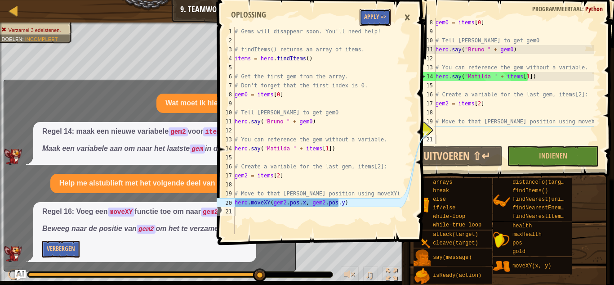
click at [377, 23] on button "Apply =>" at bounding box center [375, 17] width 31 height 17
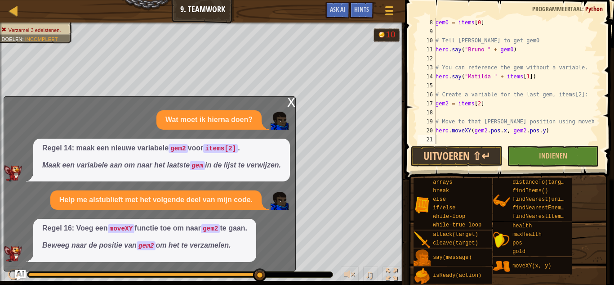
click at [289, 97] on div "x" at bounding box center [291, 101] width 8 height 9
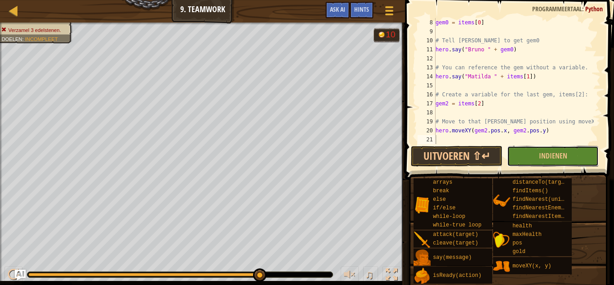
click at [535, 155] on button "Indienen" at bounding box center [553, 156] width 92 height 21
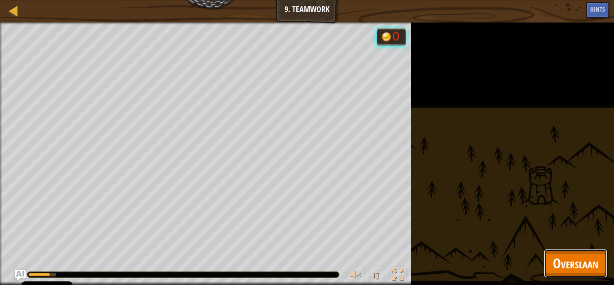
click at [598, 269] on span "Overslaan" at bounding box center [575, 263] width 45 height 18
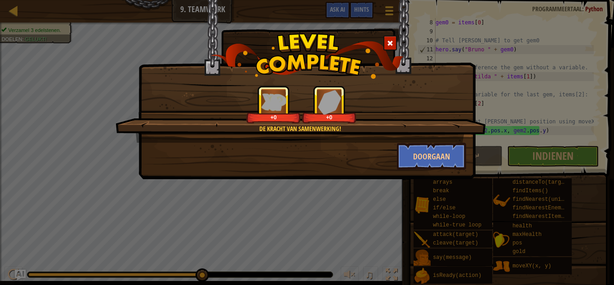
click at [389, 163] on div "Doorgaan" at bounding box center [307, 156] width 332 height 27
click at [409, 161] on button "Doorgaan" at bounding box center [432, 156] width 70 height 27
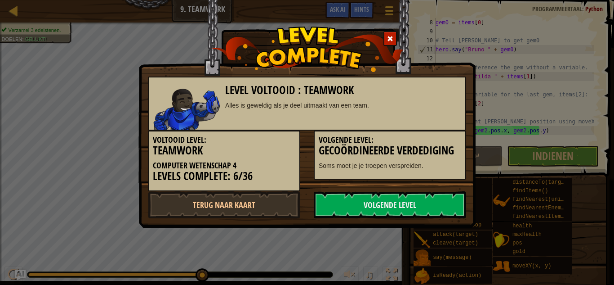
click at [404, 201] on link "Volgende Level" at bounding box center [390, 204] width 152 height 27
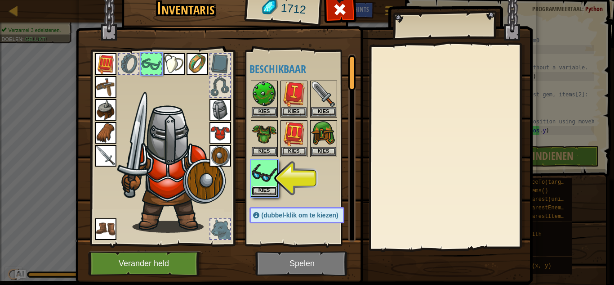
click at [269, 189] on button "Kies" at bounding box center [264, 190] width 25 height 9
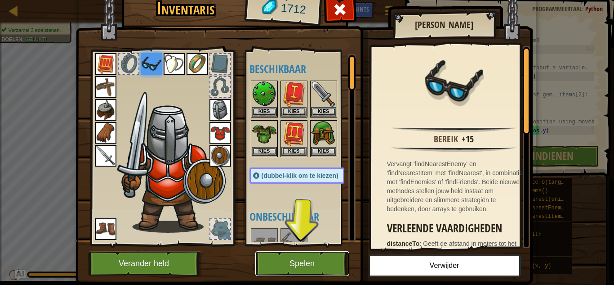
click at [274, 258] on button "Spelen" at bounding box center [302, 263] width 94 height 25
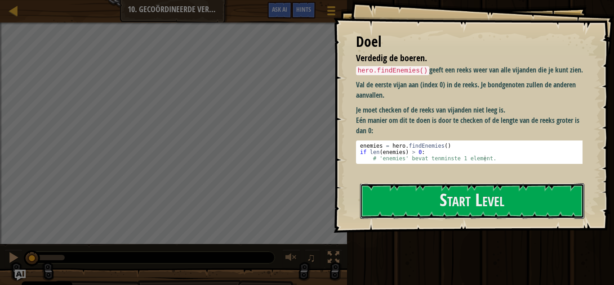
click at [437, 183] on button "Start Level" at bounding box center [472, 201] width 224 height 36
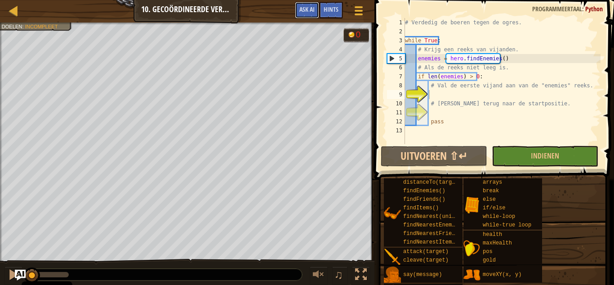
click at [303, 9] on span "Ask AI" at bounding box center [306, 9] width 15 height 9
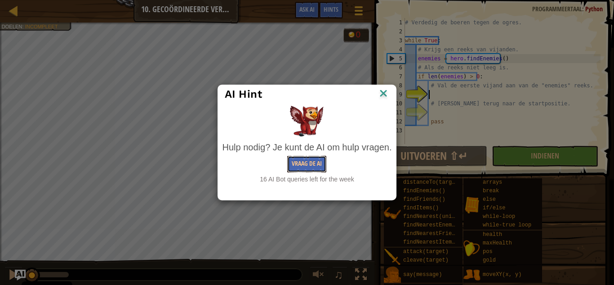
click at [307, 164] on button "Vraag de AI" at bounding box center [306, 164] width 39 height 17
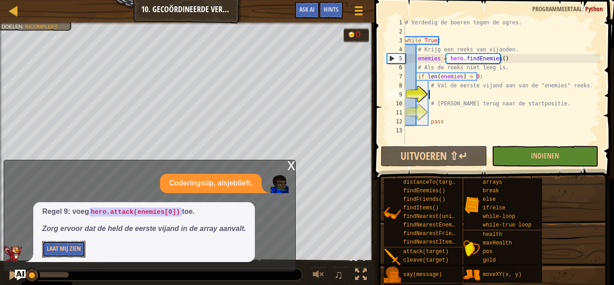
click at [66, 245] on button "Laat Mij Zien" at bounding box center [63, 249] width 43 height 17
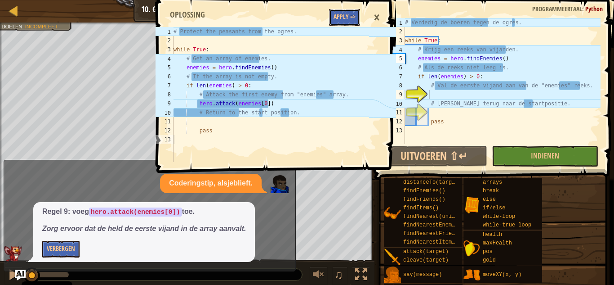
click at [338, 19] on button "Apply =>" at bounding box center [344, 17] width 31 height 17
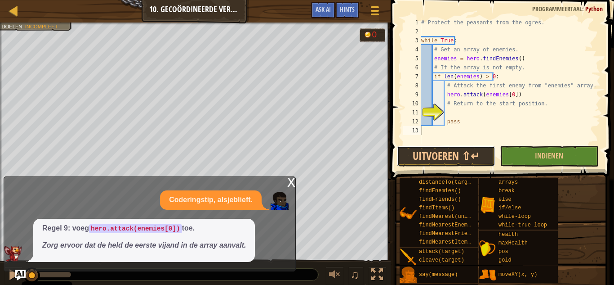
click at [461, 161] on button "Uitvoeren ⇧↵" at bounding box center [446, 156] width 98 height 21
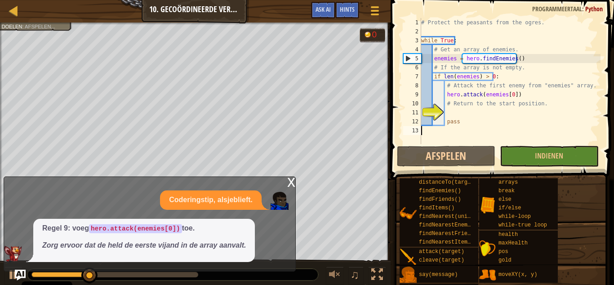
click at [287, 183] on div "x" at bounding box center [291, 181] width 8 height 9
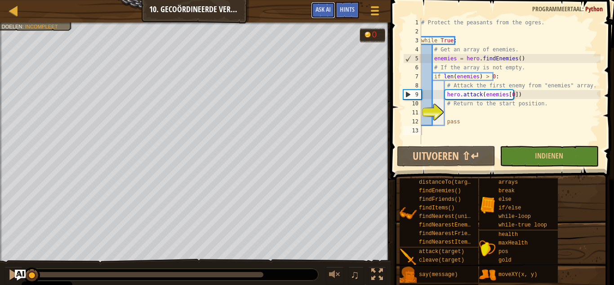
click at [328, 8] on span "Ask AI" at bounding box center [323, 9] width 15 height 9
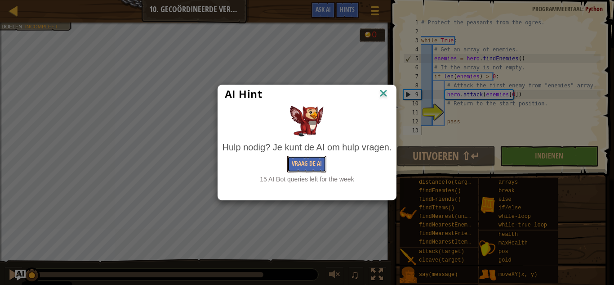
click at [305, 167] on button "Vraag de AI" at bounding box center [306, 164] width 39 height 17
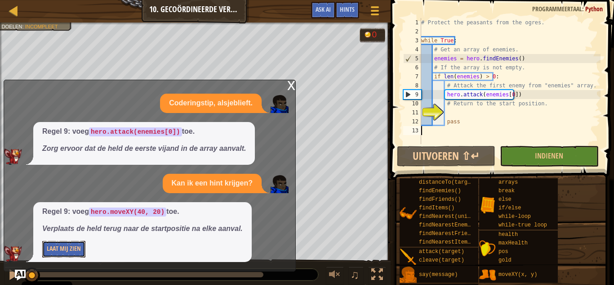
click at [62, 243] on button "Laat Mij Zien" at bounding box center [63, 249] width 43 height 17
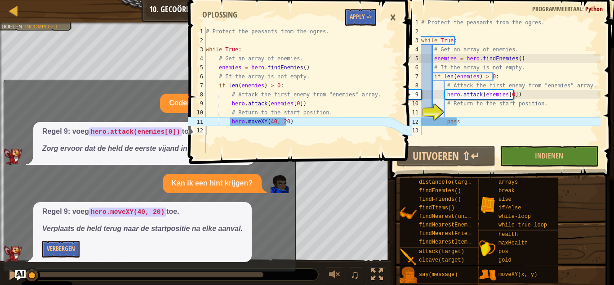
type textarea "# Protect the peasants from the ogres."
click at [354, 30] on div "# Protect the peasants from the ogres. while True : # Get an array of enemies. …" at bounding box center [294, 99] width 181 height 144
click at [360, 21] on button "Apply =>" at bounding box center [360, 17] width 31 height 17
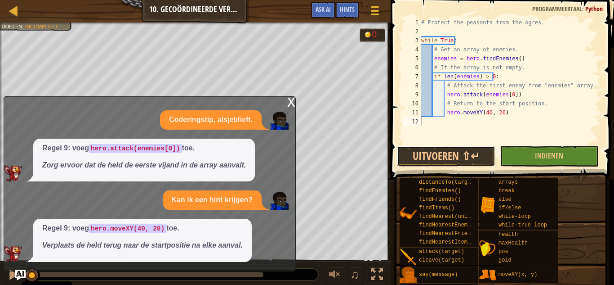
click at [472, 151] on button "Uitvoeren ⇧↵" at bounding box center [446, 156] width 98 height 21
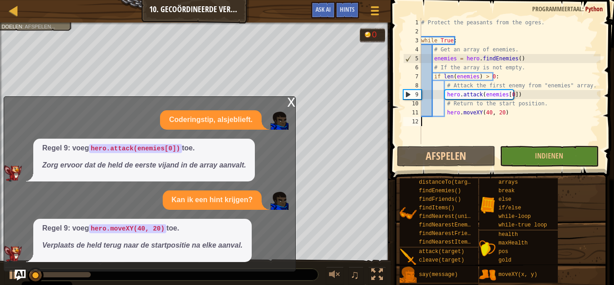
click at [291, 106] on div "x" at bounding box center [291, 101] width 8 height 9
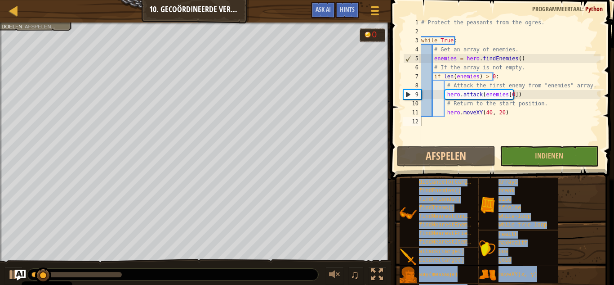
drag, startPoint x: 48, startPoint y: 276, endPoint x: 258, endPoint y: 279, distance: 210.0
click at [258, 0] on body "Cookie Policy CodeCombat gebruikt een aantal essentiële en niet-essentiële cook…" at bounding box center [307, 0] width 614 height 0
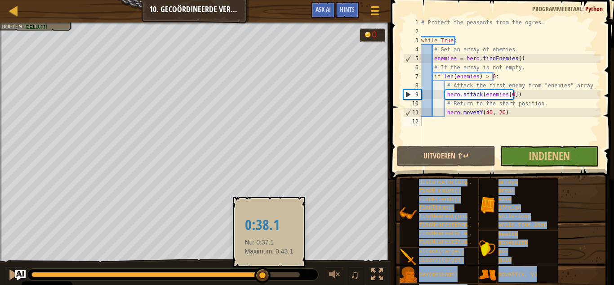
drag, startPoint x: 209, startPoint y: 263, endPoint x: 272, endPoint y: 272, distance: 64.0
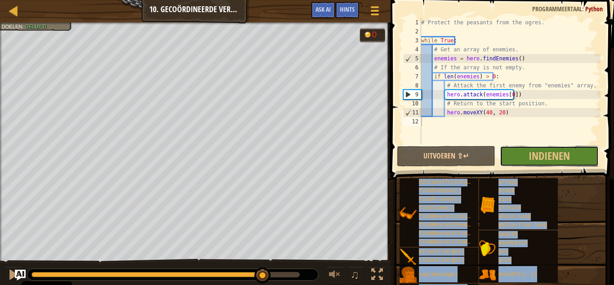
click at [525, 156] on button "Indienen" at bounding box center [549, 156] width 98 height 21
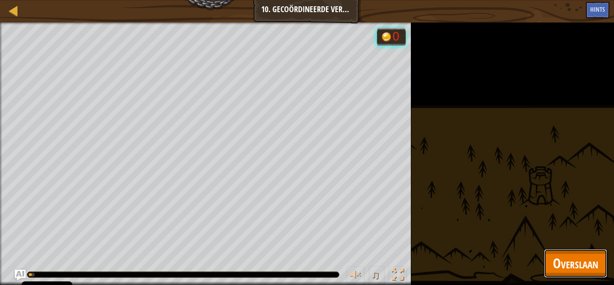
click at [558, 258] on span "Overslaan" at bounding box center [575, 263] width 45 height 18
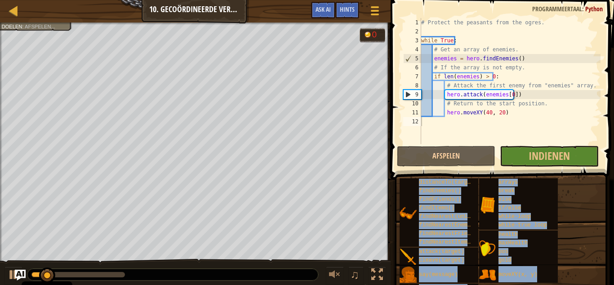
drag, startPoint x: 43, startPoint y: 276, endPoint x: 201, endPoint y: 272, distance: 158.8
click at [201, 0] on body "Cookie Policy CodeCombat gebruikt een aantal essentiële en niet-essentiële cook…" at bounding box center [307, 0] width 614 height 0
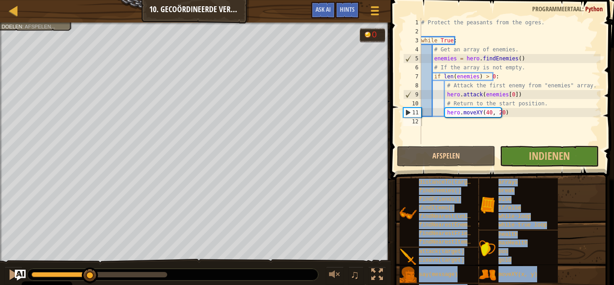
click at [90, 274] on div at bounding box center [99, 274] width 136 height 5
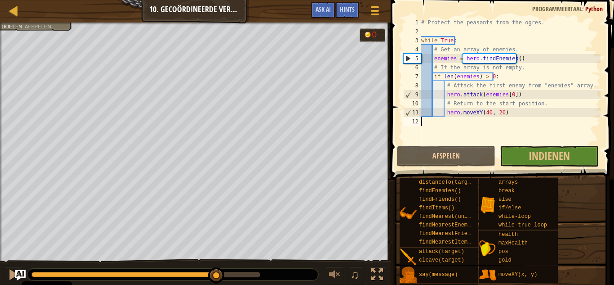
drag, startPoint x: 94, startPoint y: 272, endPoint x: 317, endPoint y: 260, distance: 222.9
click at [317, 260] on div "♫" at bounding box center [195, 272] width 391 height 27
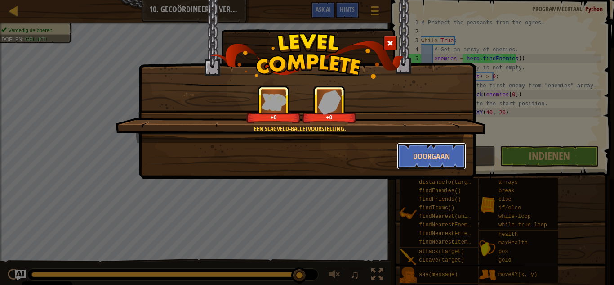
click at [428, 156] on button "Doorgaan" at bounding box center [432, 156] width 70 height 27
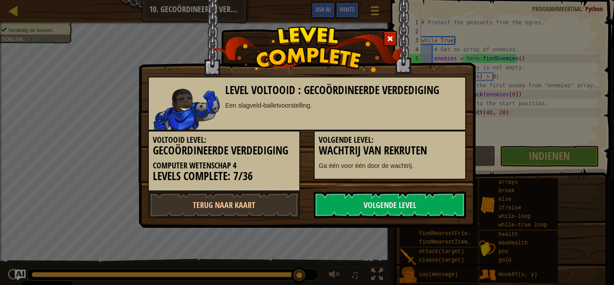
click at [397, 206] on link "Volgende Level" at bounding box center [390, 204] width 152 height 27
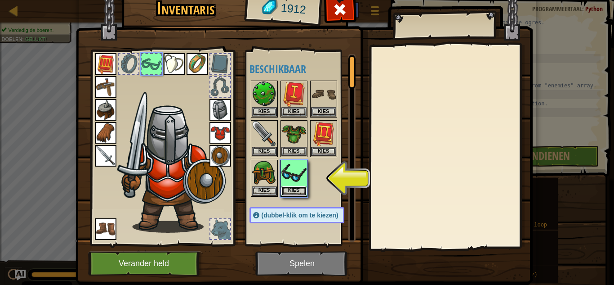
click at [296, 190] on button "Kies" at bounding box center [293, 190] width 25 height 9
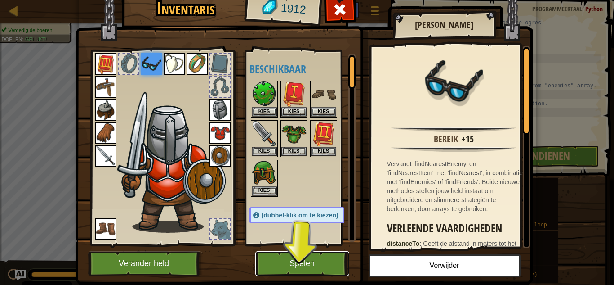
click at [313, 266] on button "Spelen" at bounding box center [302, 263] width 94 height 25
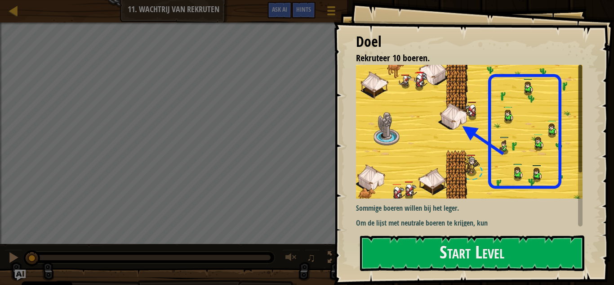
click at [456, 233] on div "Doel Rekruteer 10 boeren. Sommige boeren willen bij het leger. Om de lijst met …" at bounding box center [474, 142] width 281 height 285
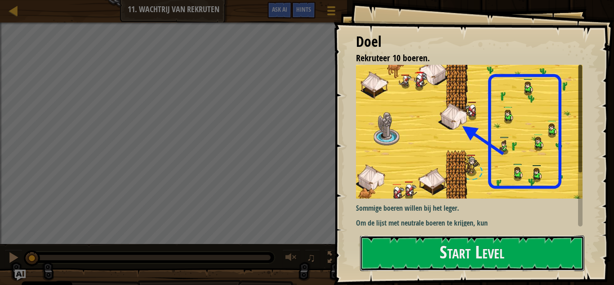
click at [455, 242] on button "Start Level" at bounding box center [472, 253] width 224 height 36
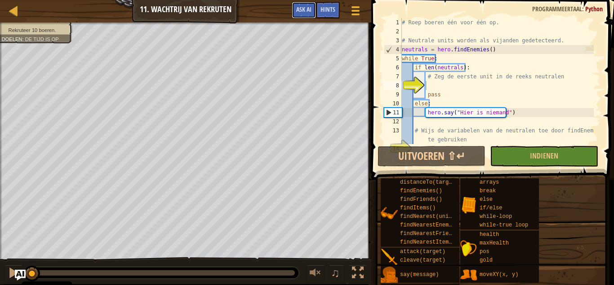
click at [306, 11] on span "Ask AI" at bounding box center [303, 9] width 15 height 9
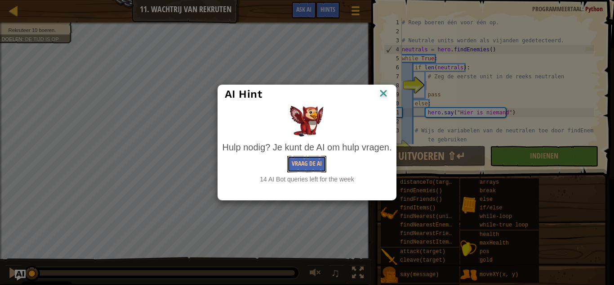
click at [295, 159] on button "Vraag de AI" at bounding box center [306, 164] width 39 height 17
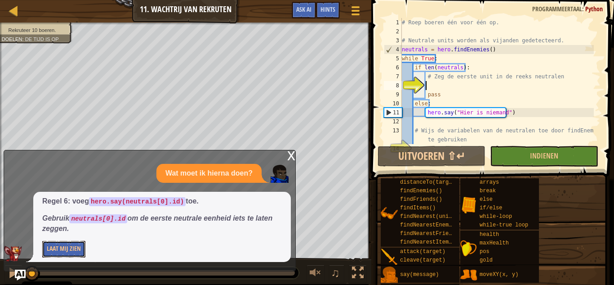
click at [70, 251] on button "Laat Mij Zien" at bounding box center [63, 249] width 43 height 17
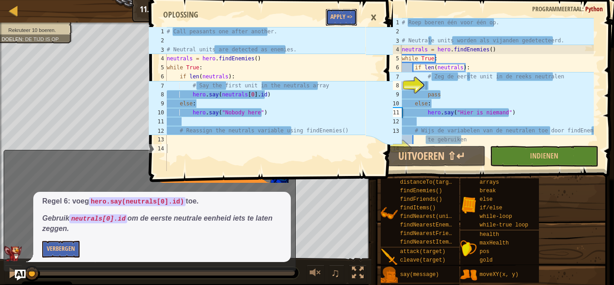
click at [343, 16] on button "Apply =>" at bounding box center [341, 17] width 31 height 17
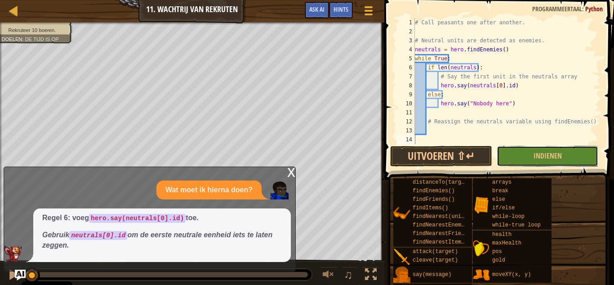
click at [550, 153] on span "Indienen" at bounding box center [548, 156] width 28 height 10
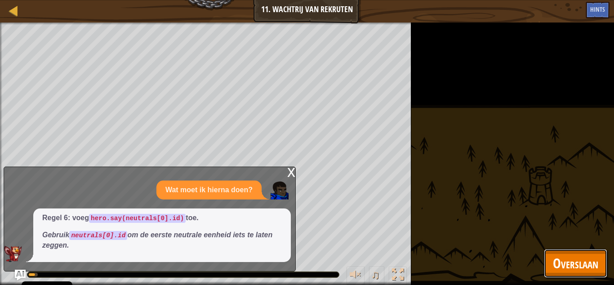
click at [565, 271] on span "Overslaan" at bounding box center [575, 263] width 45 height 18
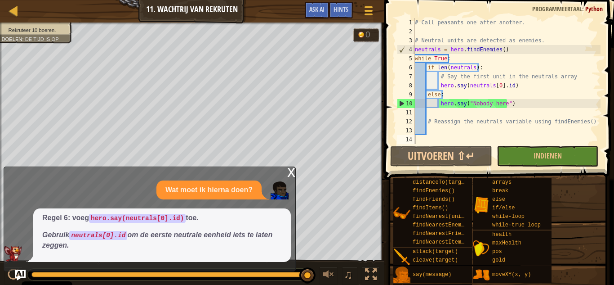
click at [288, 173] on div "x" at bounding box center [291, 171] width 8 height 9
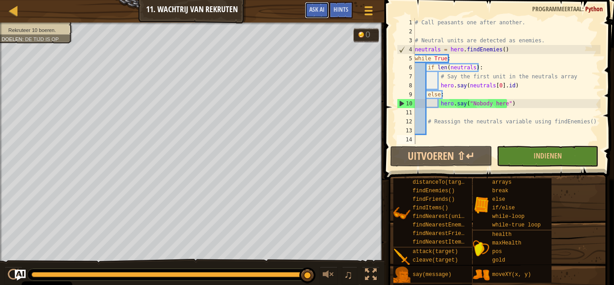
click at [311, 9] on span "Ask AI" at bounding box center [316, 9] width 15 height 9
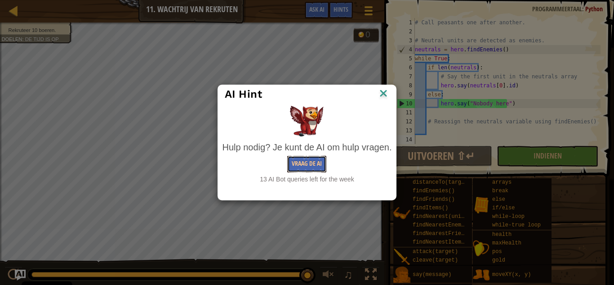
click at [308, 158] on button "Vraag de AI" at bounding box center [306, 164] width 39 height 17
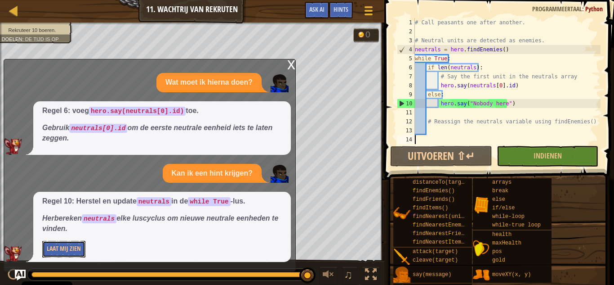
click at [55, 251] on button "Laat Mij Zien" at bounding box center [63, 249] width 43 height 17
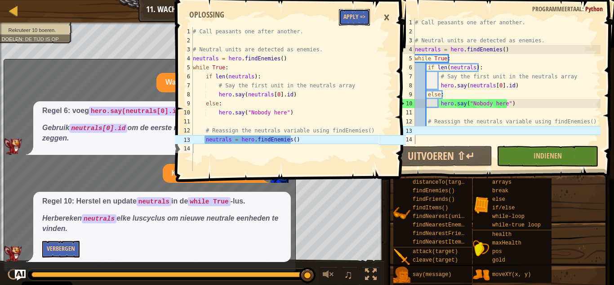
click at [351, 22] on button "Apply =>" at bounding box center [354, 17] width 31 height 17
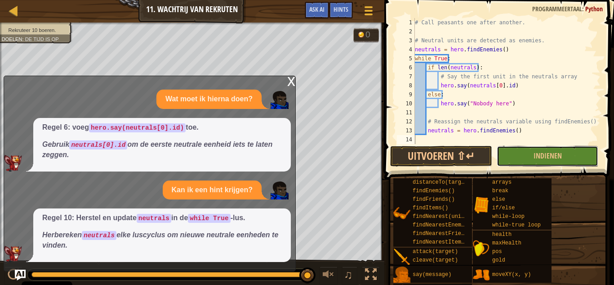
click at [514, 156] on button "Indienen" at bounding box center [548, 156] width 102 height 21
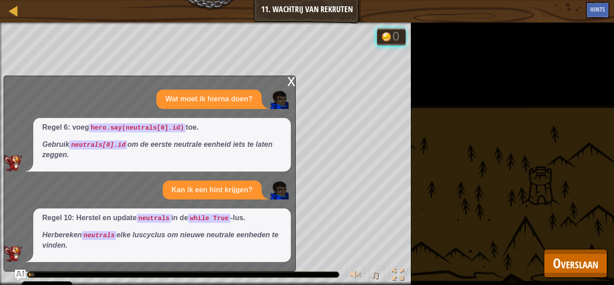
click at [289, 79] on div "x" at bounding box center [291, 80] width 8 height 9
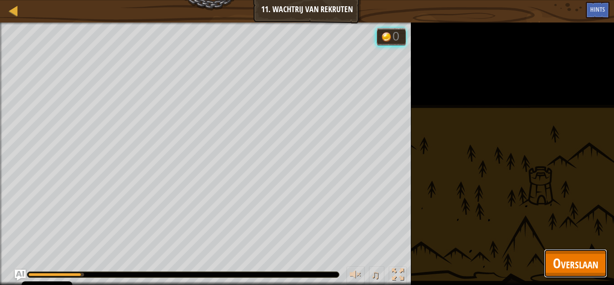
click at [564, 258] on span "Overslaan" at bounding box center [575, 263] width 45 height 18
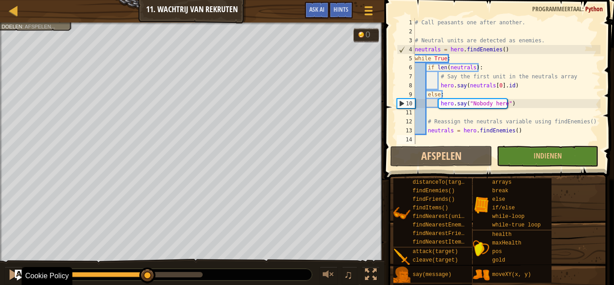
drag, startPoint x: 238, startPoint y: 289, endPoint x: 257, endPoint y: 281, distance: 20.4
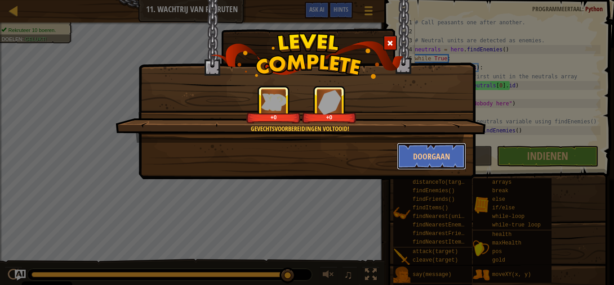
click at [417, 157] on button "Doorgaan" at bounding box center [432, 156] width 70 height 27
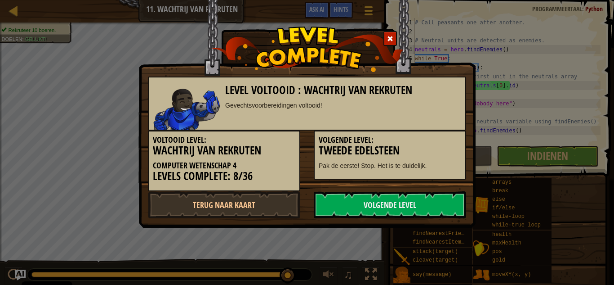
click at [389, 201] on link "Volgende Level" at bounding box center [390, 204] width 152 height 27
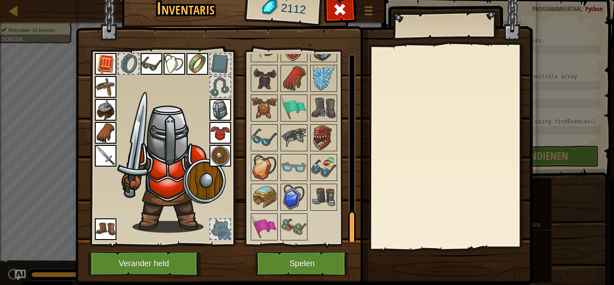
scroll to position [26, 0]
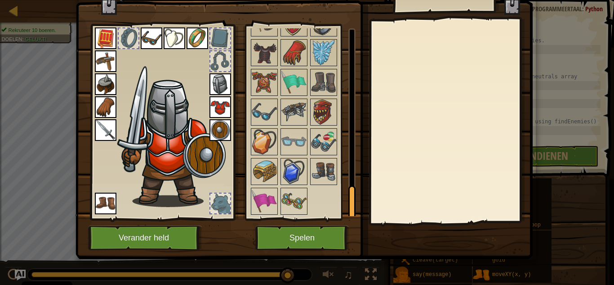
click at [297, 196] on img at bounding box center [293, 200] width 25 height 25
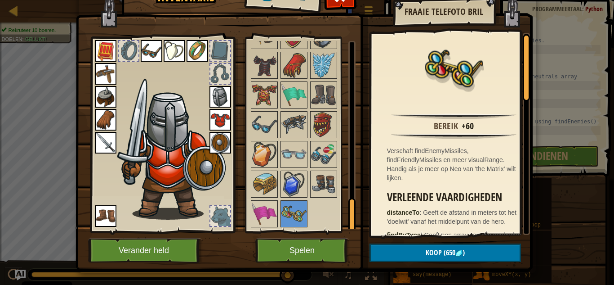
scroll to position [12, 0]
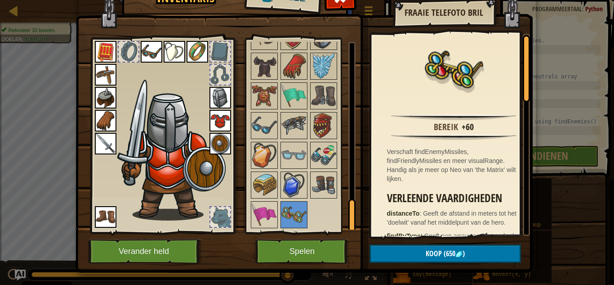
click at [330, 187] on img at bounding box center [323, 184] width 25 height 25
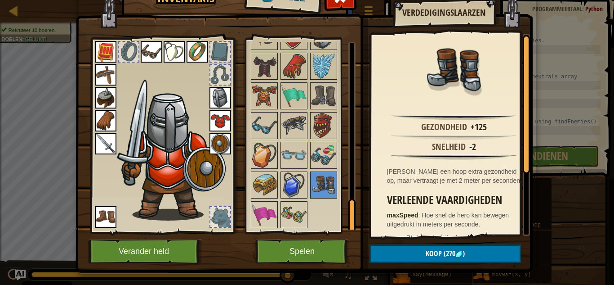
click at [319, 159] on img at bounding box center [323, 155] width 25 height 25
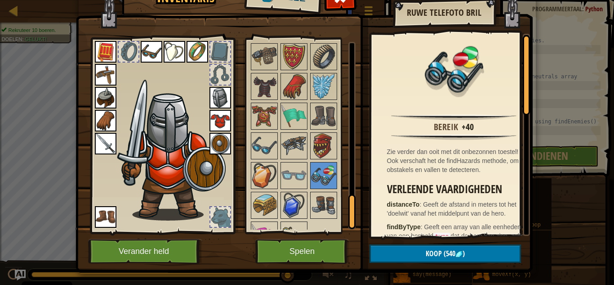
scroll to position [880, 0]
click at [324, 152] on img at bounding box center [323, 146] width 25 height 25
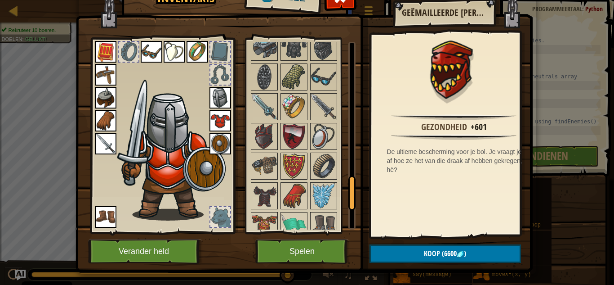
scroll to position [771, 0]
click at [288, 57] on img at bounding box center [293, 48] width 25 height 25
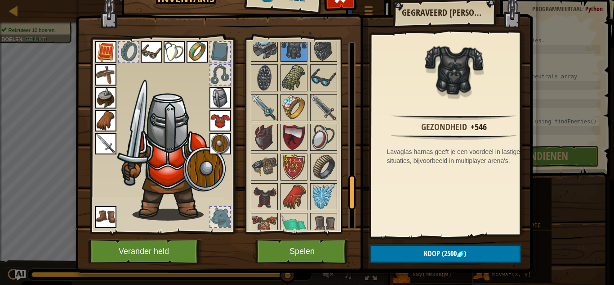
click at [316, 53] on img at bounding box center [323, 48] width 25 height 25
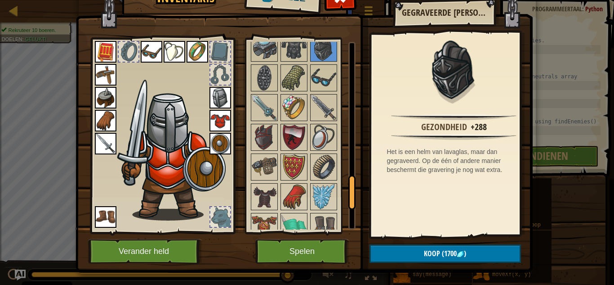
click at [288, 60] on img at bounding box center [293, 48] width 25 height 25
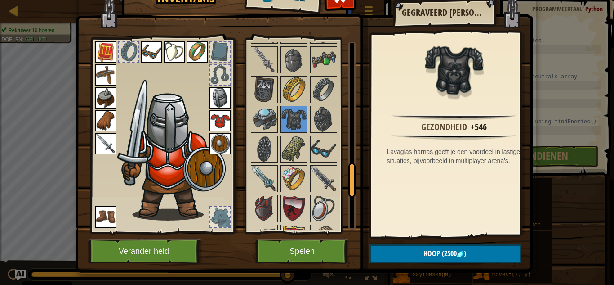
scroll to position [696, 0]
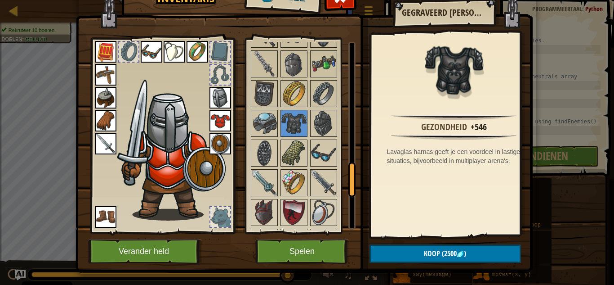
click at [253, 135] on img at bounding box center [264, 123] width 25 height 25
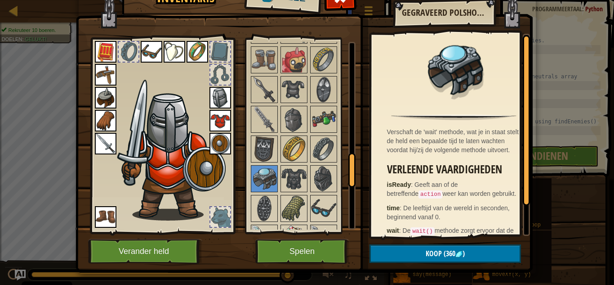
scroll to position [636, 0]
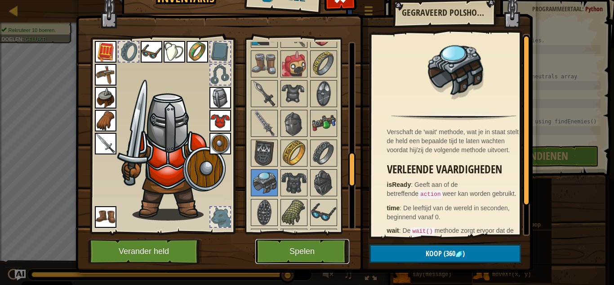
click at [327, 255] on button "Spelen" at bounding box center [302, 251] width 94 height 25
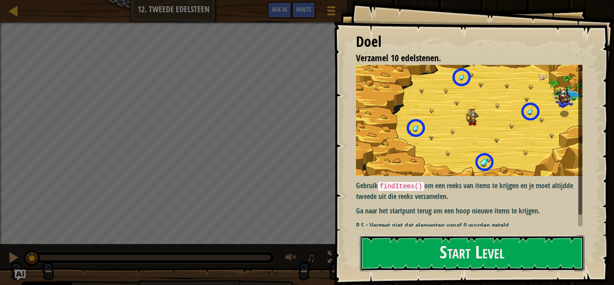
click at [460, 259] on button "Start Level" at bounding box center [472, 253] width 224 height 36
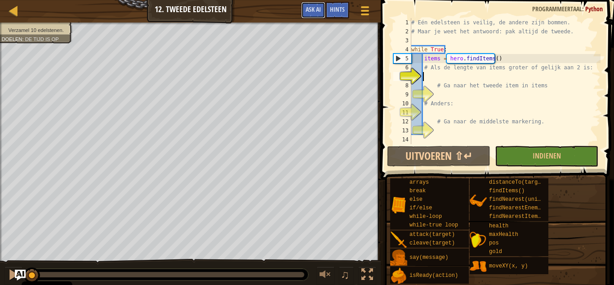
click at [311, 11] on span "Ask AI" at bounding box center [313, 9] width 15 height 9
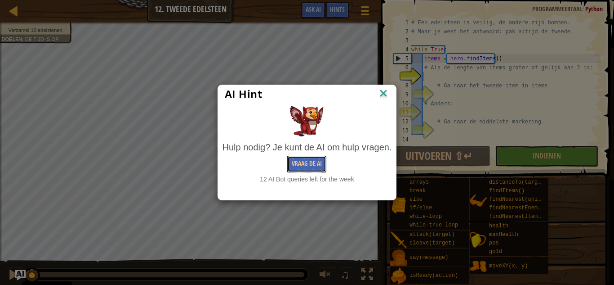
click at [322, 158] on button "Vraag de AI" at bounding box center [306, 164] width 39 height 17
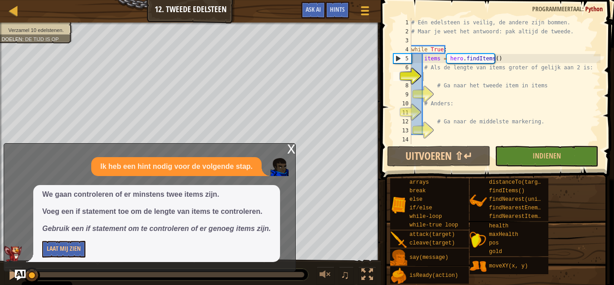
click at [57, 259] on div "We gaan controleren of er minstens twee items zijn. Voeg een if statement toe o…" at bounding box center [156, 223] width 247 height 77
click at [65, 254] on button "Laat Mij Zien" at bounding box center [63, 249] width 43 height 17
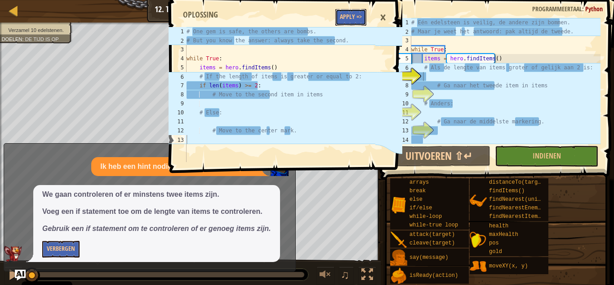
click at [357, 18] on button "Apply =>" at bounding box center [350, 17] width 31 height 17
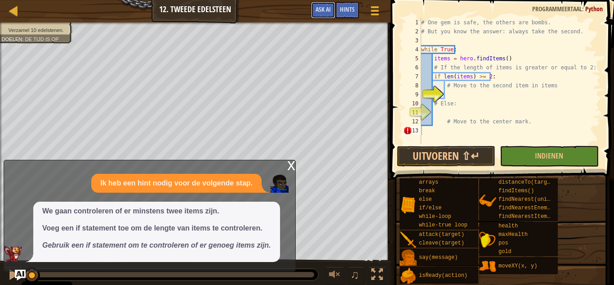
click at [330, 12] on span "Ask AI" at bounding box center [323, 9] width 15 height 9
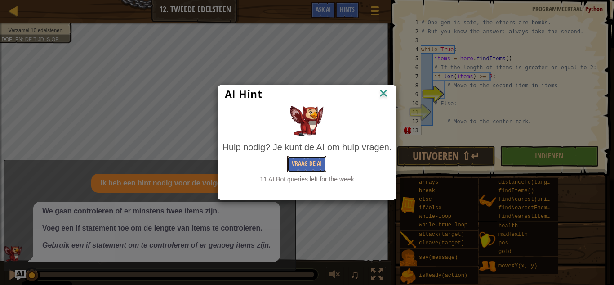
click at [304, 158] on button "Vraag de AI" at bounding box center [306, 164] width 39 height 17
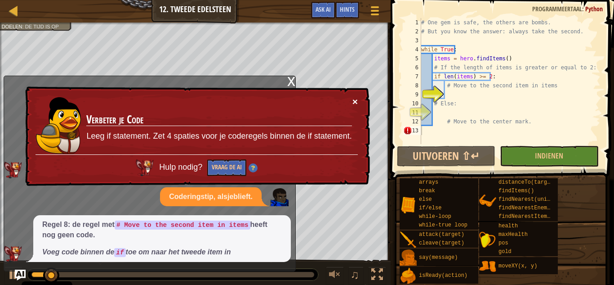
click at [357, 99] on button "×" at bounding box center [355, 101] width 5 height 9
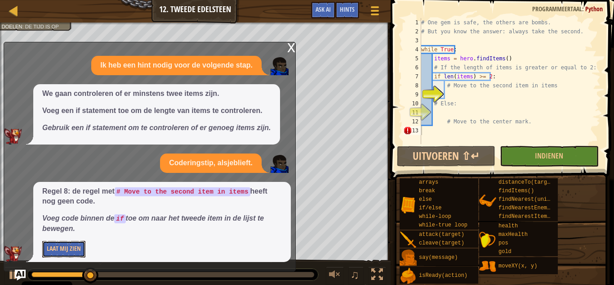
click at [84, 250] on button "Laat Mij Zien" at bounding box center [63, 249] width 43 height 17
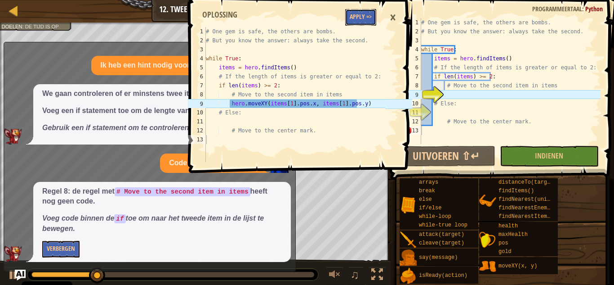
click at [369, 14] on button "Apply =>" at bounding box center [360, 17] width 31 height 17
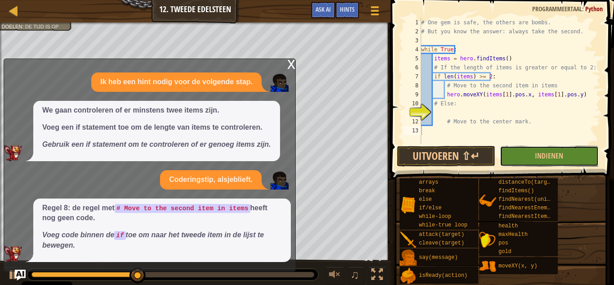
click at [514, 157] on button "Indienen" at bounding box center [549, 156] width 98 height 21
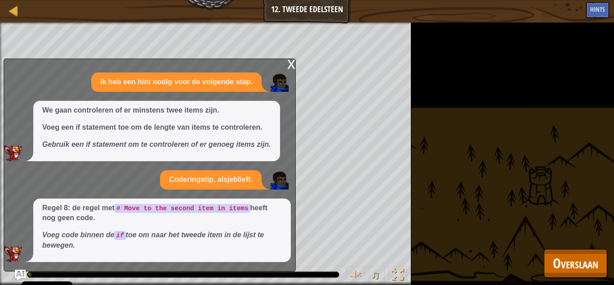
click at [293, 67] on div "x" at bounding box center [291, 63] width 8 height 9
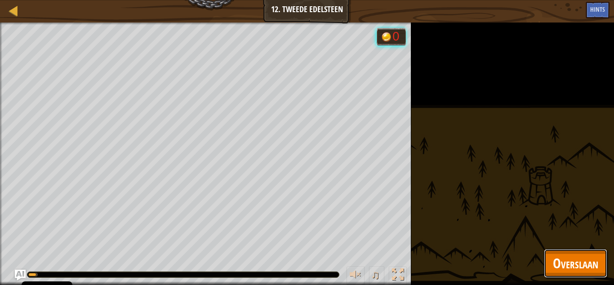
click at [570, 259] on span "Overslaan" at bounding box center [575, 263] width 45 height 18
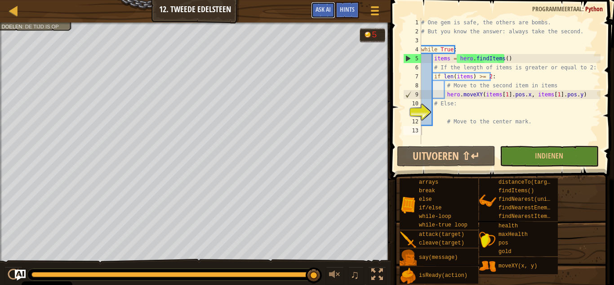
click at [313, 11] on button "Ask AI" at bounding box center [323, 10] width 24 height 17
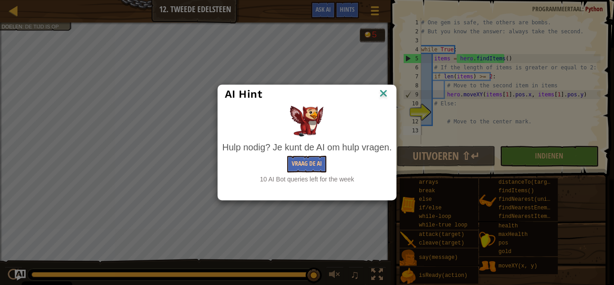
click at [301, 179] on div "10 AI Bot queries left for the week" at bounding box center [308, 178] width 170 height 9
click at [307, 163] on button "Vraag de AI" at bounding box center [306, 164] width 39 height 17
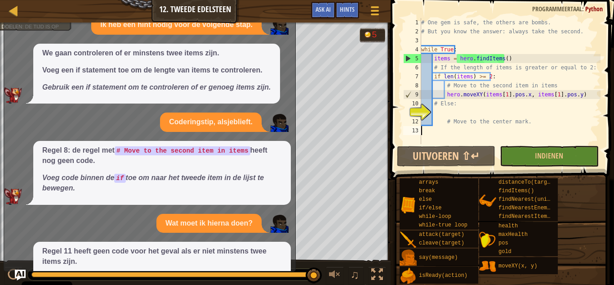
scroll to position [60, 0]
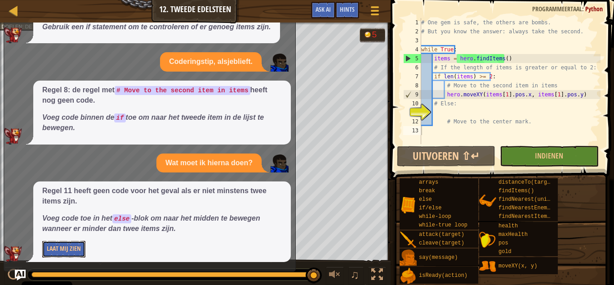
click at [78, 245] on button "Laat Mij Zien" at bounding box center [63, 249] width 43 height 17
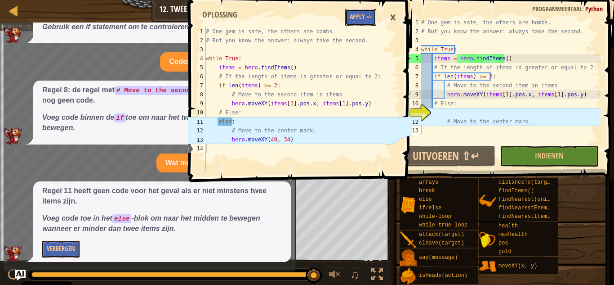
click at [365, 24] on button "Apply =>" at bounding box center [360, 17] width 31 height 17
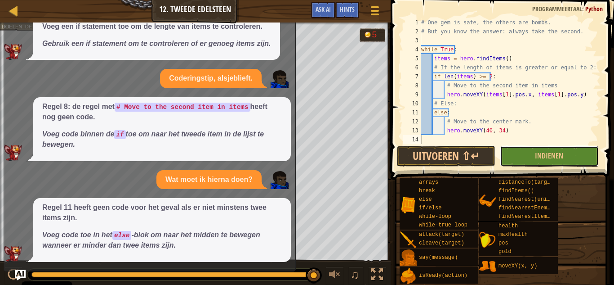
click at [523, 153] on button "Indienen" at bounding box center [549, 156] width 98 height 21
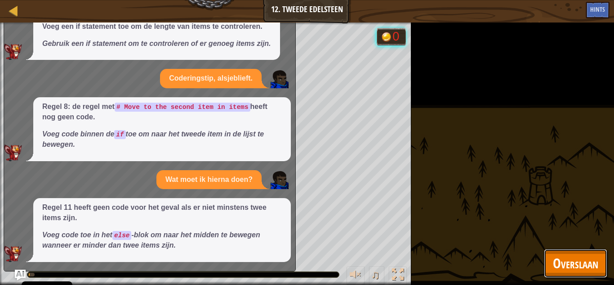
click at [579, 264] on span "Overslaan" at bounding box center [575, 263] width 45 height 18
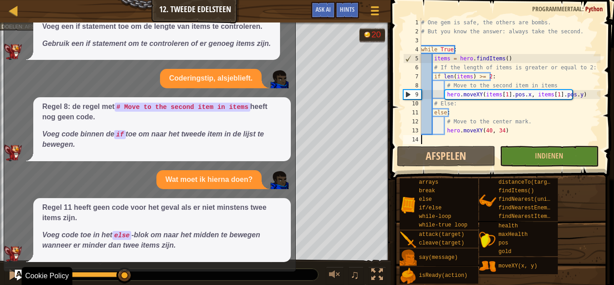
drag, startPoint x: 62, startPoint y: 274, endPoint x: 177, endPoint y: 285, distance: 116.1
click at [177, 0] on html "Cookie Policy CodeCombat gebruikt een aantal essentiële en niet-essentiële cook…" at bounding box center [307, 0] width 614 height 0
drag, startPoint x: 153, startPoint y: 276, endPoint x: 276, endPoint y: 284, distance: 123.0
click at [276, 284] on div "♫" at bounding box center [195, 272] width 391 height 27
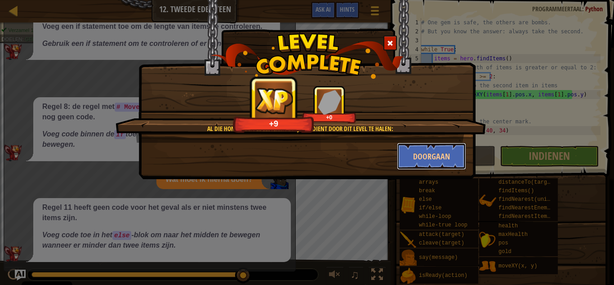
click at [434, 161] on button "Doorgaan" at bounding box center [432, 156] width 70 height 27
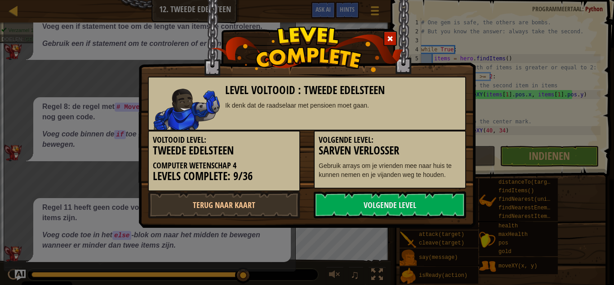
click at [374, 214] on link "Volgende Level" at bounding box center [390, 204] width 152 height 27
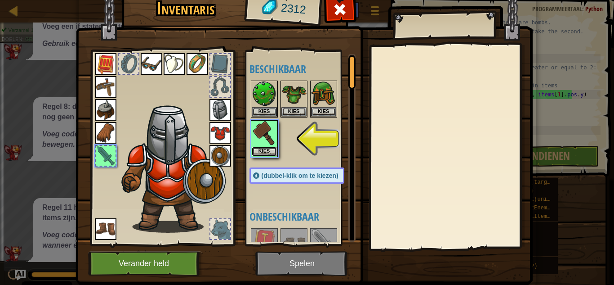
click at [260, 151] on button "Kies" at bounding box center [264, 151] width 25 height 9
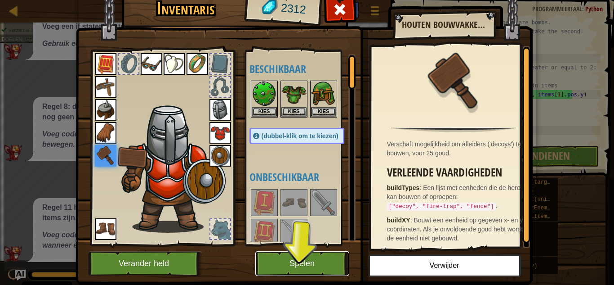
click at [313, 271] on button "Spelen" at bounding box center [302, 263] width 94 height 25
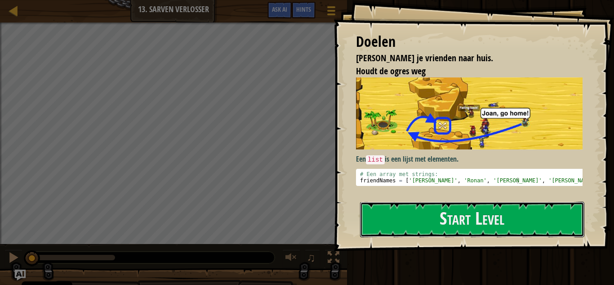
click at [431, 217] on button "Start Level" at bounding box center [472, 219] width 224 height 36
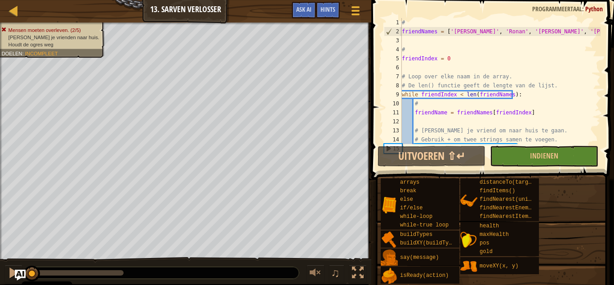
click at [285, 10] on div "Kaart Computer Wetenschap 4 13. Sarven Verlosser Spelmenu Klaar Hints Ask AI" at bounding box center [185, 11] width 371 height 22
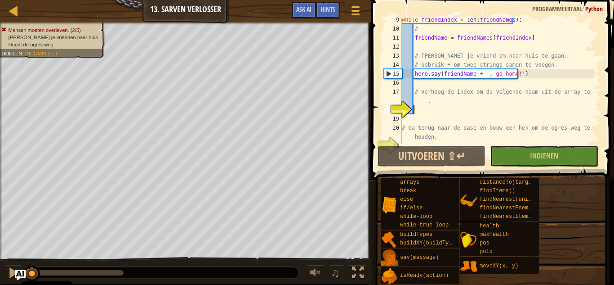
scroll to position [81, 0]
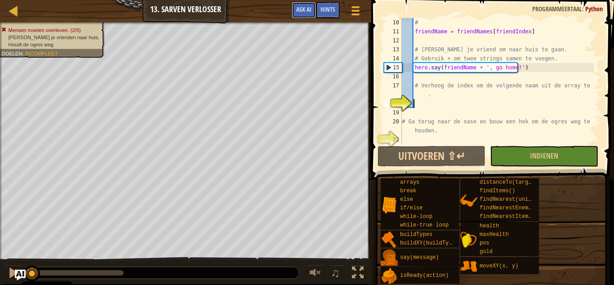
click at [294, 15] on button "Ask AI" at bounding box center [304, 10] width 24 height 17
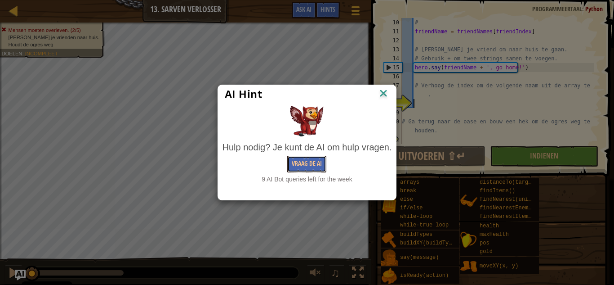
click at [319, 166] on button "Vraag de AI" at bounding box center [306, 164] width 39 height 17
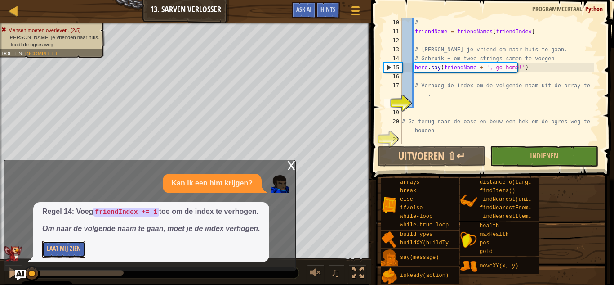
click at [74, 253] on button "Laat Mij Zien" at bounding box center [63, 249] width 43 height 17
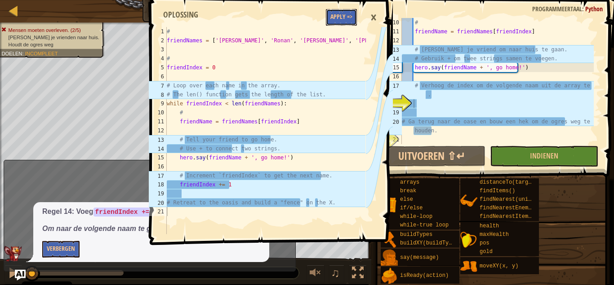
click at [346, 13] on button "Apply =>" at bounding box center [341, 17] width 31 height 17
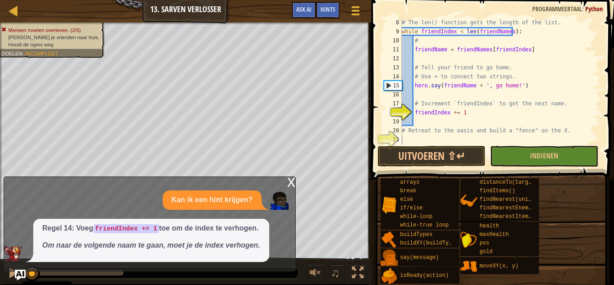
scroll to position [63, 0]
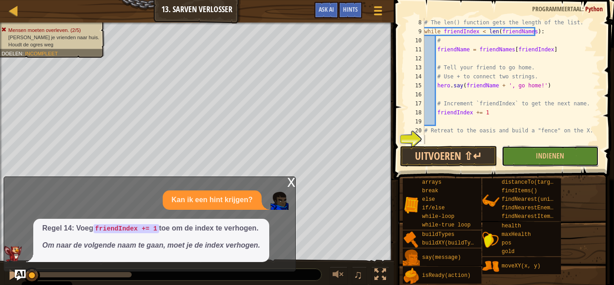
click at [535, 154] on button "Indienen" at bounding box center [550, 156] width 97 height 21
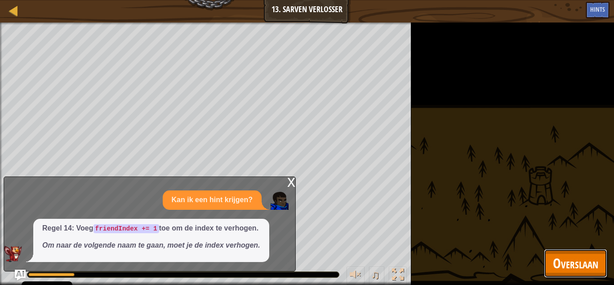
click at [567, 265] on span "Overslaan" at bounding box center [575, 263] width 45 height 18
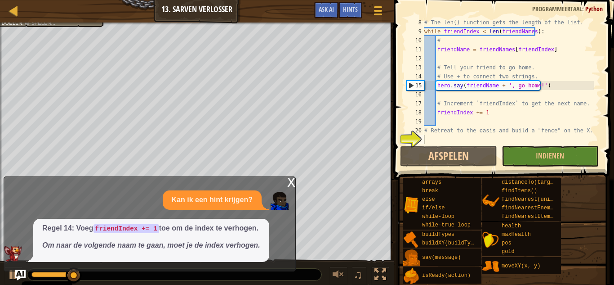
click at [575, 257] on div "arrays break else if/else while-loop while-true loop buildTypes buildXY(buildTy…" at bounding box center [504, 231] width 205 height 106
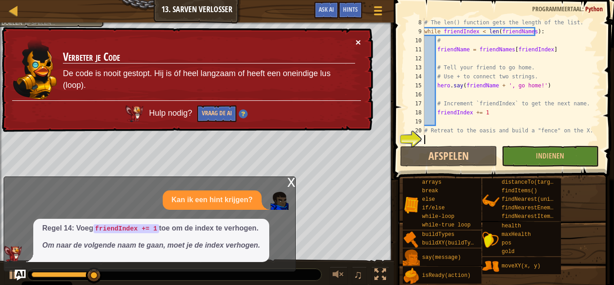
click at [358, 38] on button "×" at bounding box center [358, 41] width 5 height 9
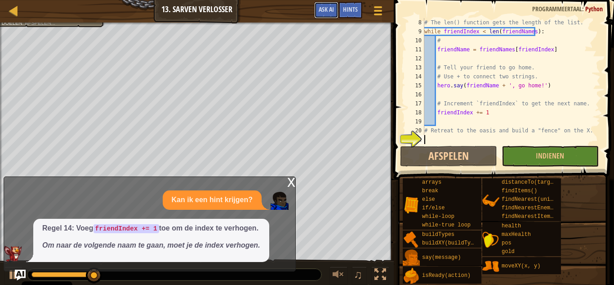
click at [323, 9] on span "Ask AI" at bounding box center [326, 9] width 15 height 9
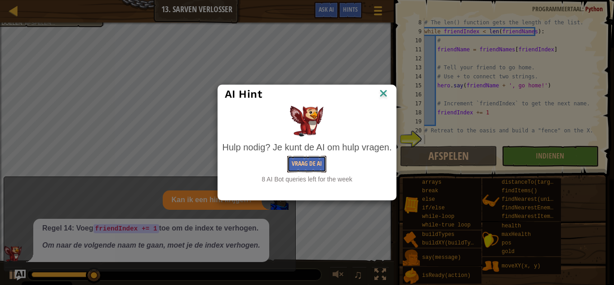
click at [297, 163] on button "Vraag de AI" at bounding box center [306, 164] width 39 height 17
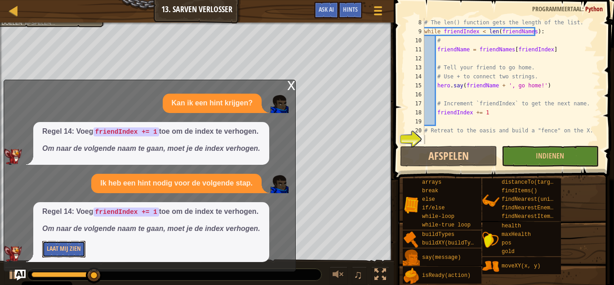
click at [74, 244] on button "Laat Mij Zien" at bounding box center [63, 249] width 43 height 17
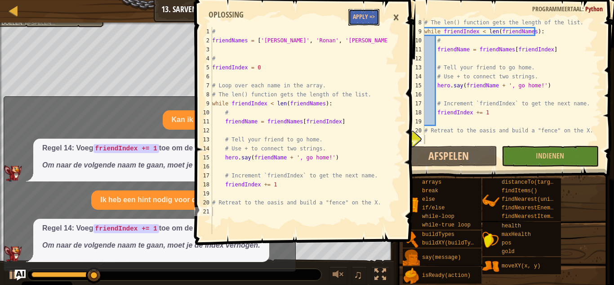
click at [374, 14] on button "Apply =>" at bounding box center [363, 17] width 31 height 17
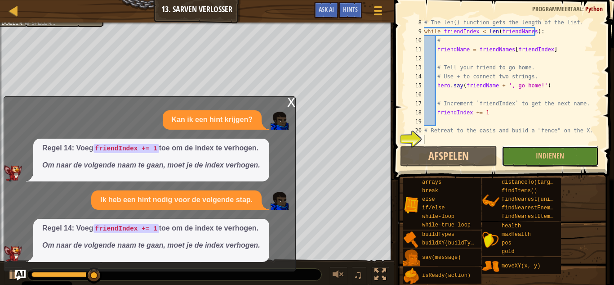
click at [535, 152] on button "Indienen" at bounding box center [550, 156] width 97 height 21
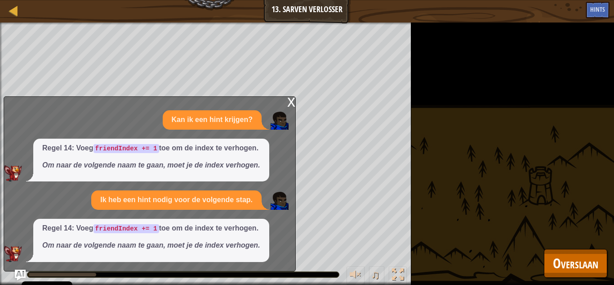
click at [294, 103] on div "x" at bounding box center [291, 101] width 8 height 9
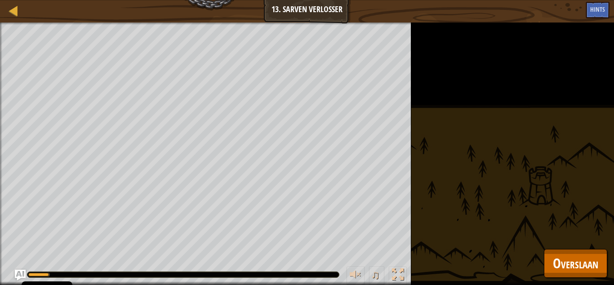
drag, startPoint x: 36, startPoint y: 274, endPoint x: 116, endPoint y: 271, distance: 81.0
click at [116, 271] on div at bounding box center [183, 274] width 313 height 6
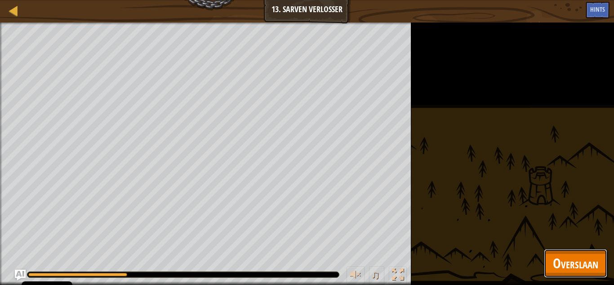
click at [595, 266] on span "Overslaan" at bounding box center [575, 263] width 45 height 18
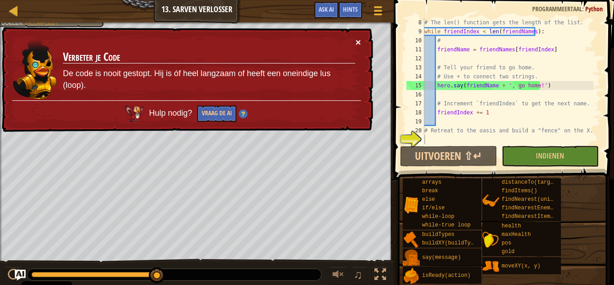
click at [359, 40] on button "×" at bounding box center [358, 41] width 5 height 9
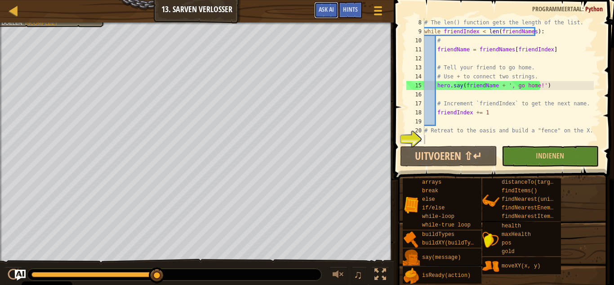
click at [329, 5] on button "Ask AI" at bounding box center [326, 10] width 24 height 17
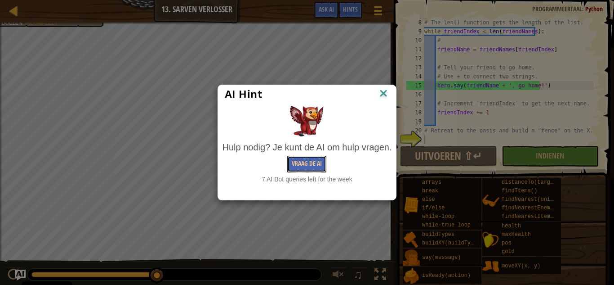
click at [318, 166] on button "Vraag de AI" at bounding box center [306, 164] width 39 height 17
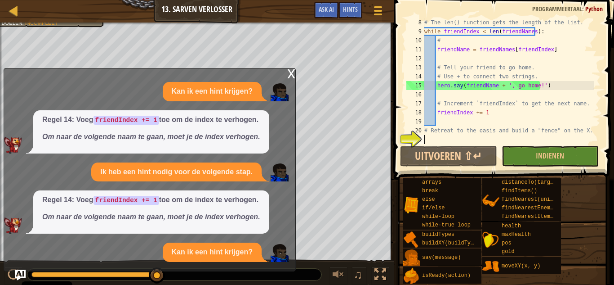
scroll to position [12, 0]
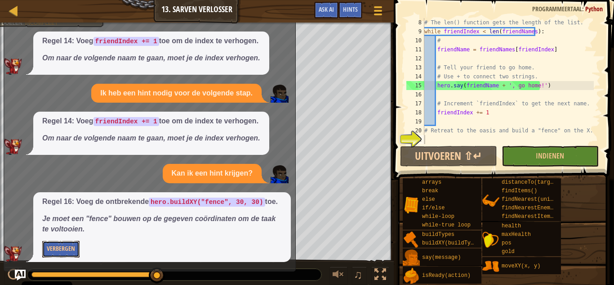
click at [57, 249] on button "Verbergen" at bounding box center [60, 249] width 37 height 17
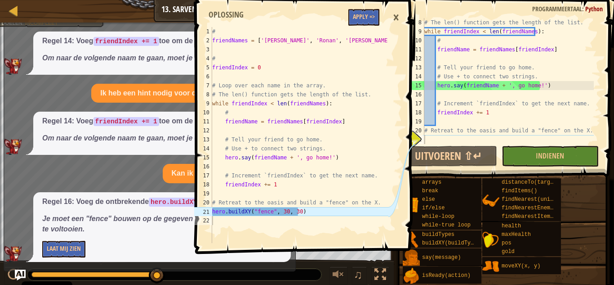
type textarea "#"
click at [362, 27] on div "# friendNames = [ '[PERSON_NAME]' , '[PERSON_NAME]' , '[PERSON_NAME]' , '[PERSO…" at bounding box center [299, 144] width 178 height 234
click at [364, 20] on button "Apply =>" at bounding box center [363, 17] width 31 height 17
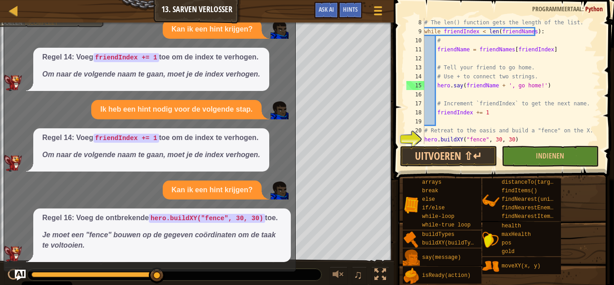
scroll to position [0, 0]
click at [478, 157] on button "Uitvoeren ⇧↵" at bounding box center [448, 156] width 97 height 21
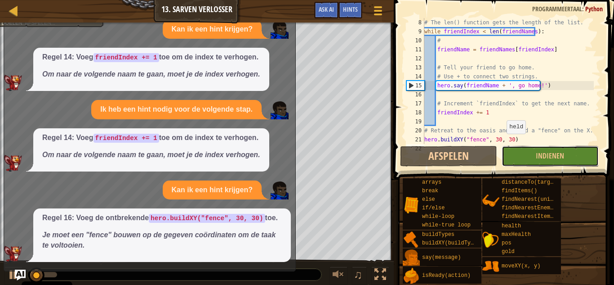
click at [515, 152] on button "Indienen" at bounding box center [550, 156] width 97 height 21
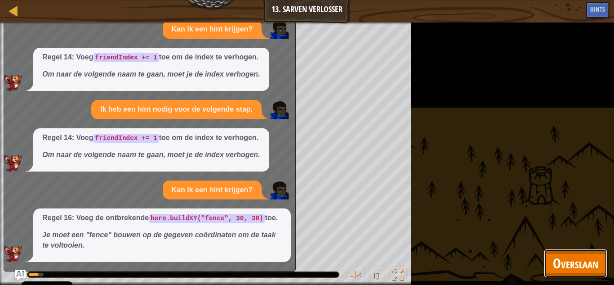
click at [567, 259] on span "Overslaan" at bounding box center [575, 263] width 45 height 18
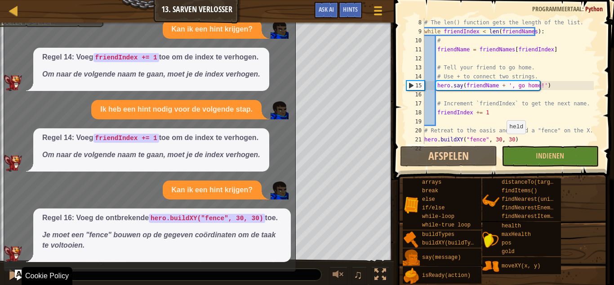
drag, startPoint x: 59, startPoint y: 277, endPoint x: 148, endPoint y: 273, distance: 88.7
click at [98, 277] on div at bounding box center [174, 274] width 294 height 12
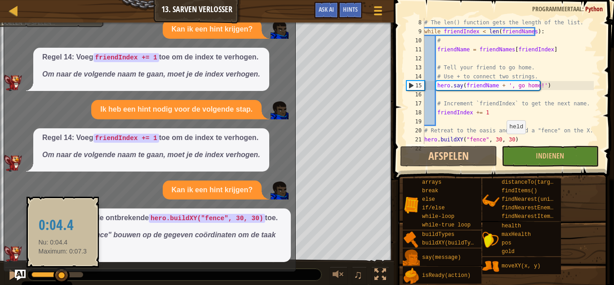
drag, startPoint x: 63, startPoint y: 273, endPoint x: 203, endPoint y: 286, distance: 140.9
click at [203, 0] on html "Cookie Policy CodeCombat gebruikt een aantal essentiële en niet-essentiële cook…" at bounding box center [307, 0] width 614 height 0
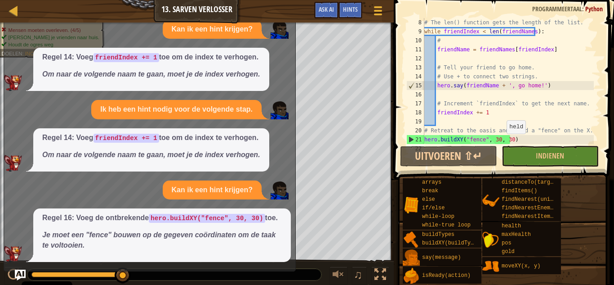
drag, startPoint x: 145, startPoint y: 273, endPoint x: 220, endPoint y: 266, distance: 74.9
drag, startPoint x: 123, startPoint y: 274, endPoint x: 193, endPoint y: 263, distance: 71.4
click at [484, 152] on button "Uitvoeren ⇧↵" at bounding box center [448, 156] width 97 height 21
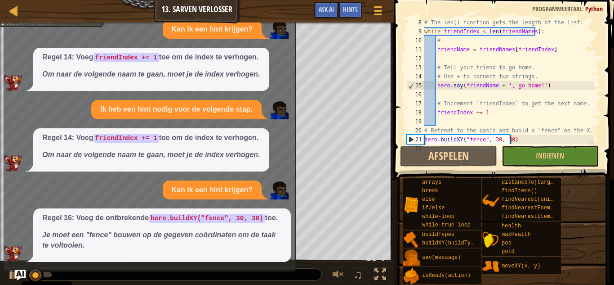
drag, startPoint x: 15, startPoint y: 245, endPoint x: 31, endPoint y: 254, distance: 17.7
click at [31, 254] on div "Regel 16: Voeg de ontbrekende hero.buildXY("fence", 30, 30) toe. Je moet een "f…" at bounding box center [147, 235] width 287 height 54
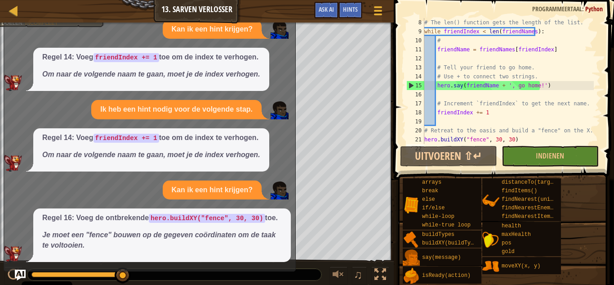
click at [19, 17] on div "Kaart" at bounding box center [20, 11] width 4 height 22
select select "nl-[GEOGRAPHIC_DATA]"
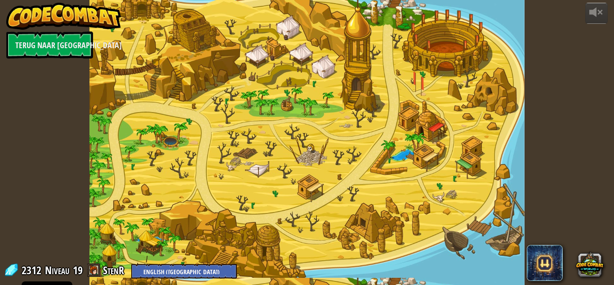
select select "nl-[GEOGRAPHIC_DATA]"
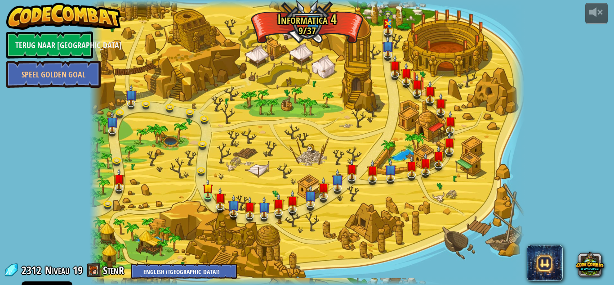
select select "nl-[GEOGRAPHIC_DATA]"
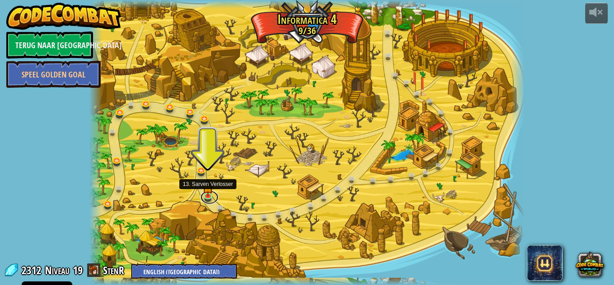
click at [210, 195] on link at bounding box center [210, 196] width 18 height 13
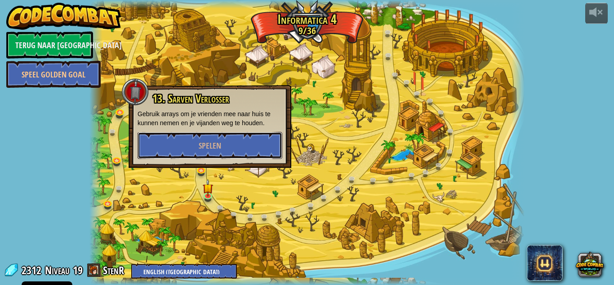
click at [199, 147] on span "Spelen" at bounding box center [210, 145] width 22 height 11
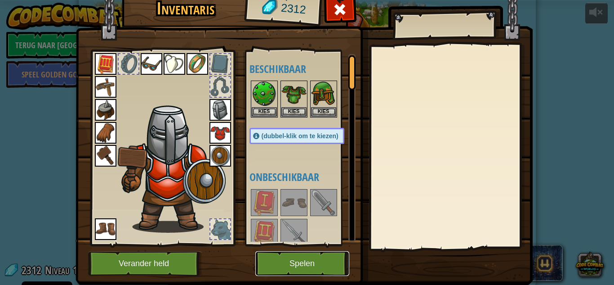
click at [302, 257] on button "Spelen" at bounding box center [302, 263] width 94 height 25
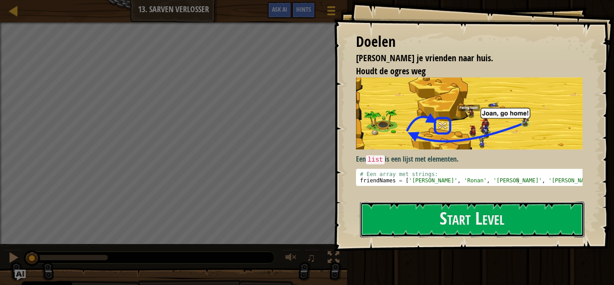
click at [449, 201] on button "Start Level" at bounding box center [472, 219] width 224 height 36
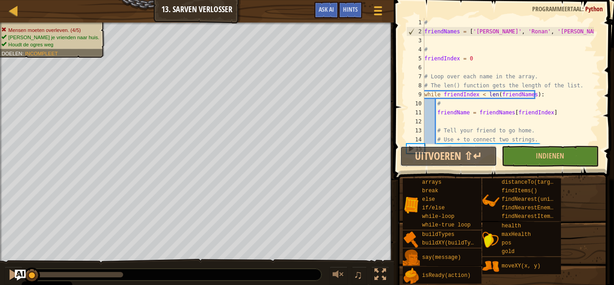
click at [461, 155] on button "Uitvoeren ⇧↵" at bounding box center [448, 156] width 97 height 21
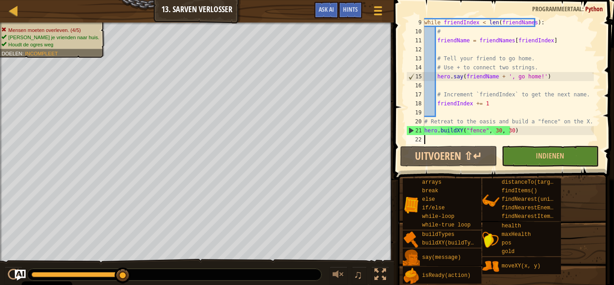
scroll to position [72, 0]
click at [422, 129] on div "21" at bounding box center [416, 130] width 18 height 9
type textarea "hero.buildXY("fence", 30, 30)"
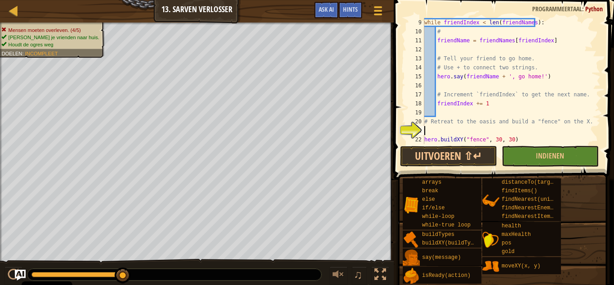
click at [450, 130] on div "while friendIndex < len ( friendNames ) : # friendName = friendNames [ friendIn…" at bounding box center [508, 90] width 171 height 144
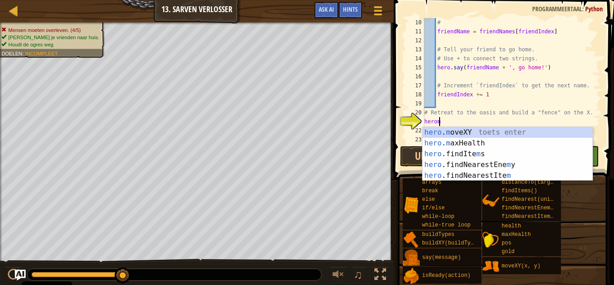
scroll to position [4, 1]
click at [450, 130] on div "hero . m oveXY toets enter hero . m axHealth toets enter hero .findIte m s toet…" at bounding box center [508, 165] width 170 height 76
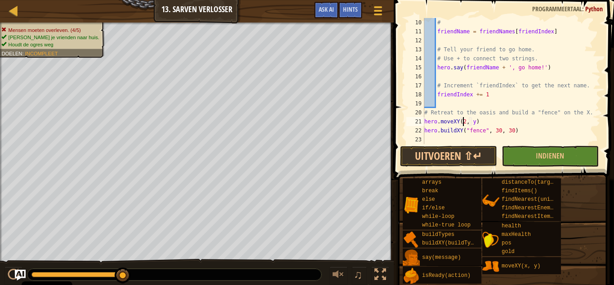
scroll to position [4, 4]
click at [473, 121] on div "# friendName = friendNames [ friendIndex ] # Tell your friend to go home. # Use…" at bounding box center [508, 90] width 171 height 144
click at [474, 121] on div "# friendName = friendNames [ friendIndex ] # Tell your friend to go home. # Use…" at bounding box center [508, 90] width 171 height 144
type textarea "hero.moveXY(26, 31)"
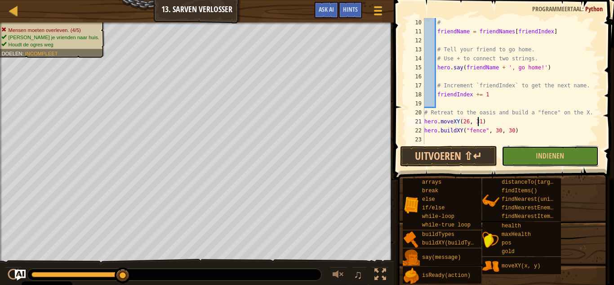
click at [531, 152] on button "Indienen" at bounding box center [550, 156] width 97 height 21
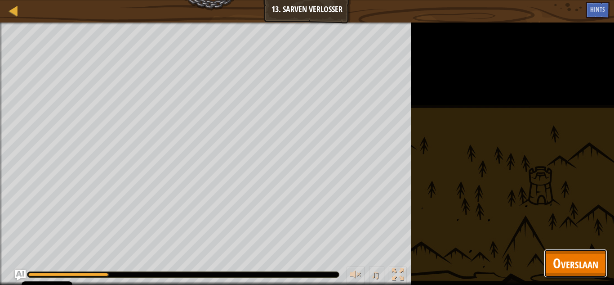
click at [572, 252] on button "Overslaan" at bounding box center [575, 263] width 63 height 29
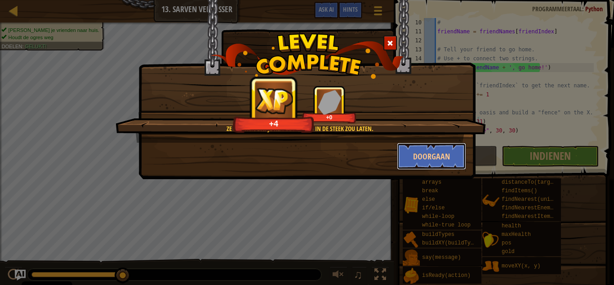
click at [410, 161] on button "Doorgaan" at bounding box center [432, 156] width 70 height 27
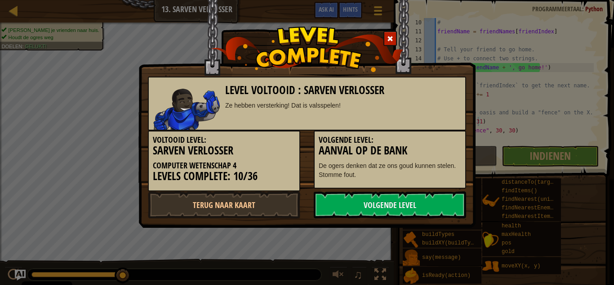
click at [382, 201] on link "Volgende Level" at bounding box center [390, 204] width 152 height 27
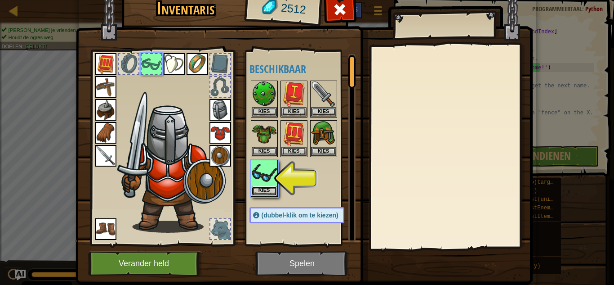
click at [252, 192] on button "Kies" at bounding box center [264, 190] width 25 height 9
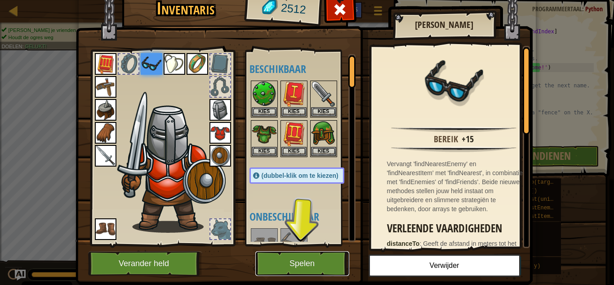
click at [311, 268] on button "Spelen" at bounding box center [302, 263] width 94 height 25
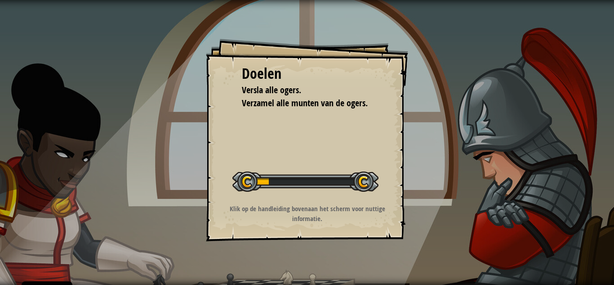
click at [308, 256] on div "Doelen Versla alle ogers. Verzamel alle munten van de ogers. Start Level Fout b…" at bounding box center [307, 142] width 614 height 285
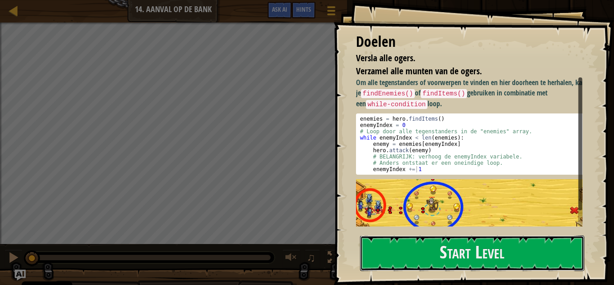
click at [456, 251] on button "Start Level" at bounding box center [472, 253] width 224 height 36
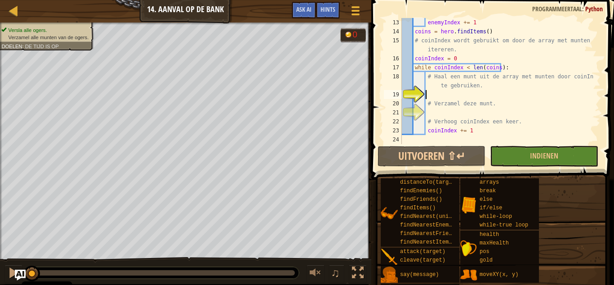
scroll to position [117, 0]
click at [301, 12] on span "Ask AI" at bounding box center [303, 9] width 15 height 9
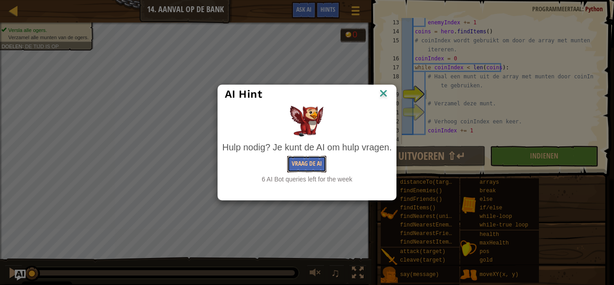
click at [295, 169] on button "Vraag de AI" at bounding box center [306, 164] width 39 height 17
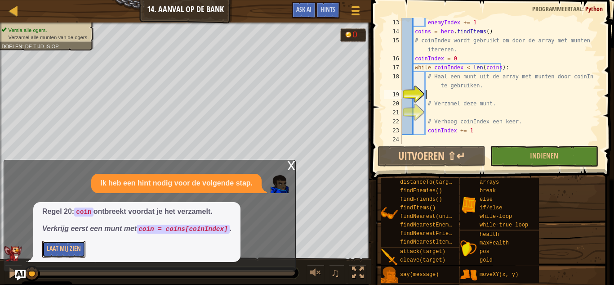
click at [69, 250] on button "Laat Mij Zien" at bounding box center [63, 249] width 43 height 17
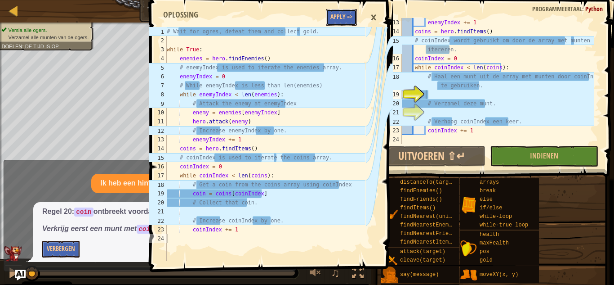
click at [348, 14] on button "Apply =>" at bounding box center [341, 17] width 31 height 17
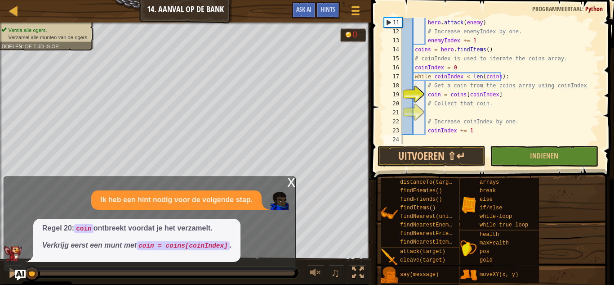
scroll to position [90, 0]
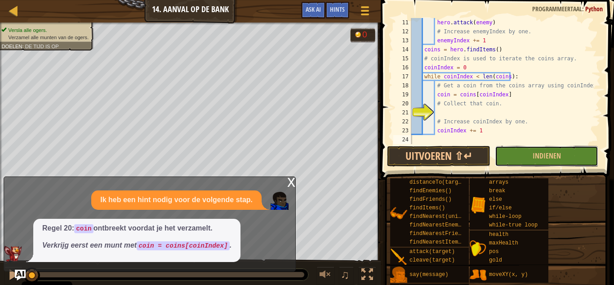
click at [545, 158] on span "Indienen" at bounding box center [547, 156] width 28 height 10
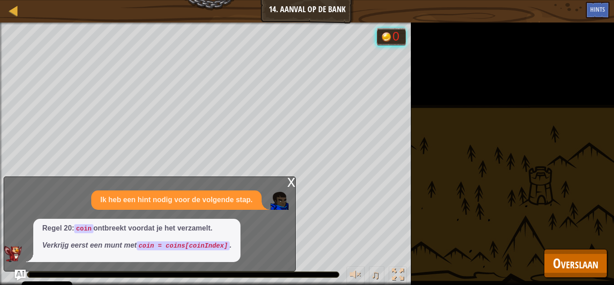
click at [290, 181] on div "x" at bounding box center [291, 181] width 8 height 9
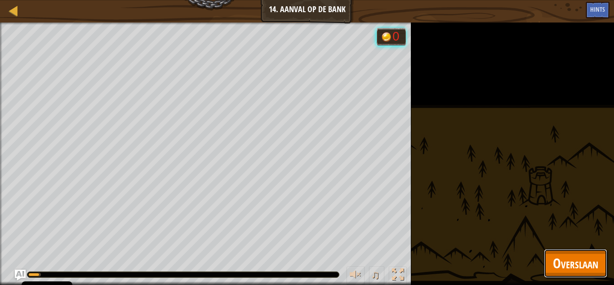
click at [578, 264] on span "Overslaan" at bounding box center [575, 263] width 45 height 18
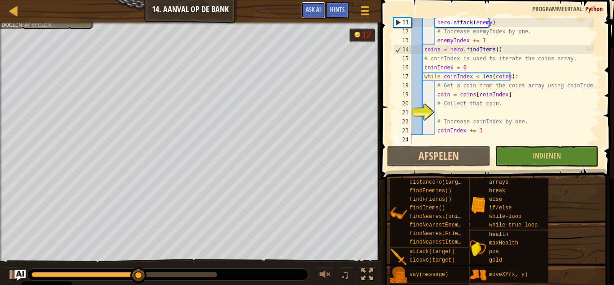
click at [319, 12] on span "Ask AI" at bounding box center [313, 9] width 15 height 9
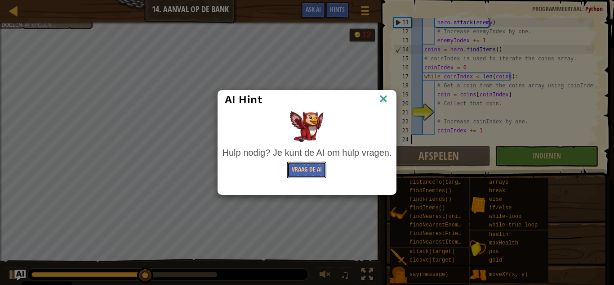
click at [322, 167] on button "Vraag de AI" at bounding box center [306, 169] width 39 height 17
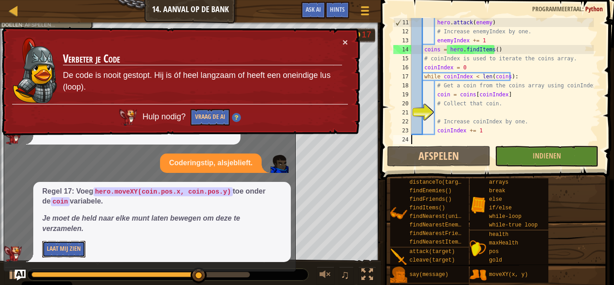
click at [67, 249] on button "Laat Mij Zien" at bounding box center [63, 249] width 43 height 17
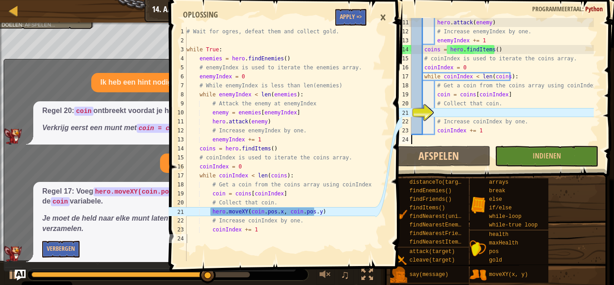
click at [368, 15] on span at bounding box center [287, 123] width 241 height 298
click at [360, 18] on button "Apply =>" at bounding box center [350, 17] width 31 height 17
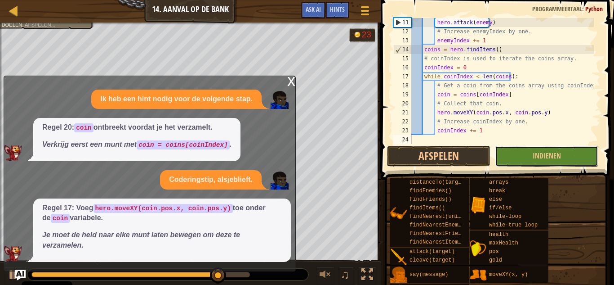
click at [533, 156] on button "Indienen" at bounding box center [546, 156] width 103 height 21
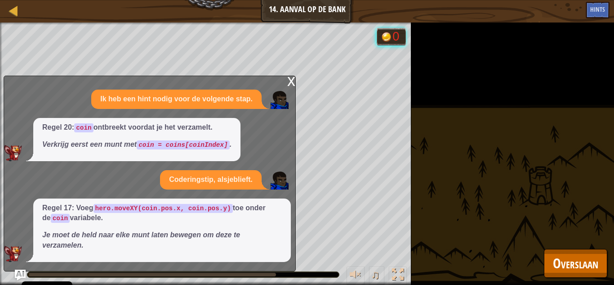
click at [289, 85] on div "x" at bounding box center [291, 80] width 8 height 9
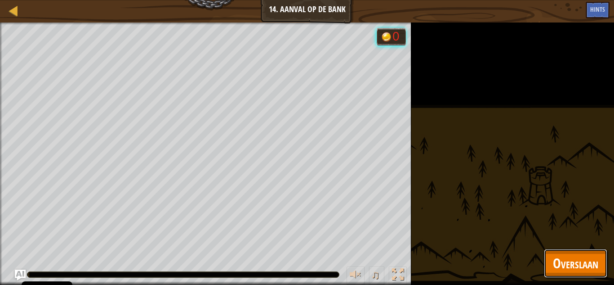
click at [566, 262] on span "Overslaan" at bounding box center [575, 263] width 45 height 18
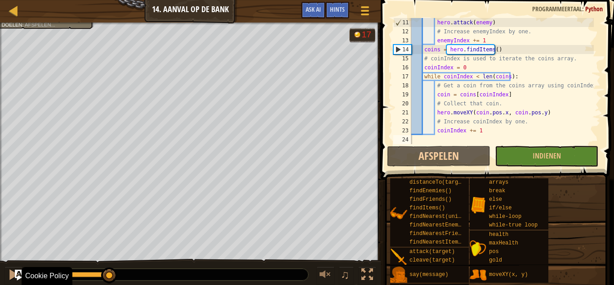
drag, startPoint x: 50, startPoint y: 274, endPoint x: 124, endPoint y: 284, distance: 74.5
click at [124, 284] on div "♫" at bounding box center [190, 272] width 381 height 27
drag, startPoint x: 187, startPoint y: 276, endPoint x: 255, endPoint y: 272, distance: 68.0
click at [255, 272] on div at bounding box center [167, 274] width 281 height 12
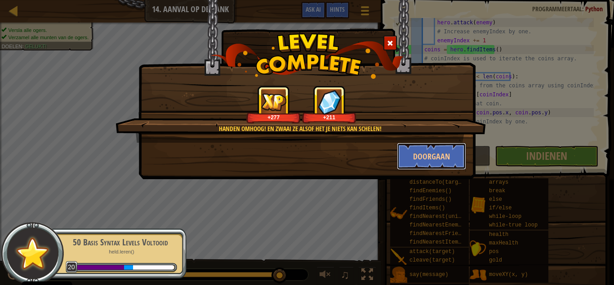
click at [428, 156] on button "Doorgaan" at bounding box center [432, 156] width 70 height 27
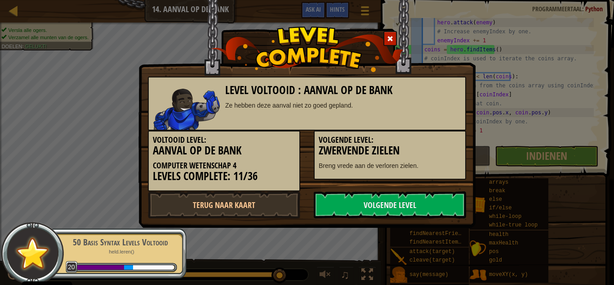
click at [343, 207] on link "Volgende Level" at bounding box center [390, 204] width 152 height 27
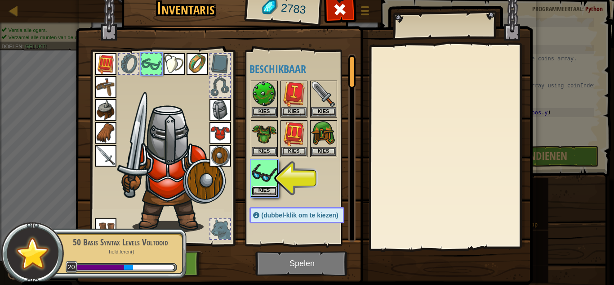
click at [264, 189] on button "Kies" at bounding box center [264, 190] width 25 height 9
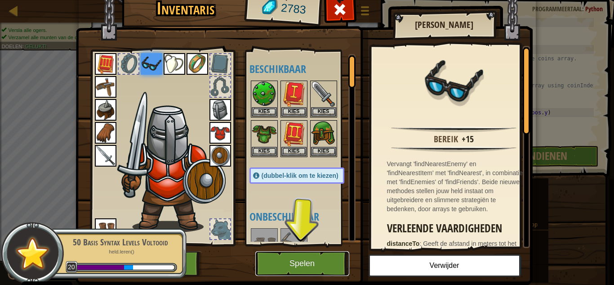
click at [307, 266] on button "Spelen" at bounding box center [302, 263] width 94 height 25
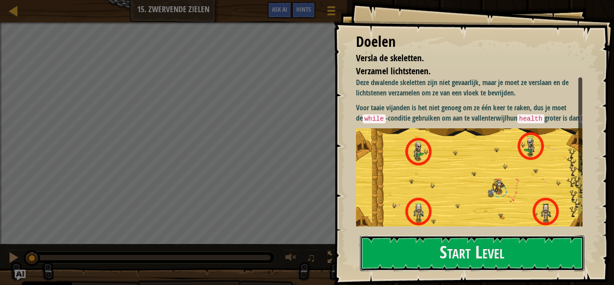
click at [459, 259] on button "Start Level" at bounding box center [472, 253] width 224 height 36
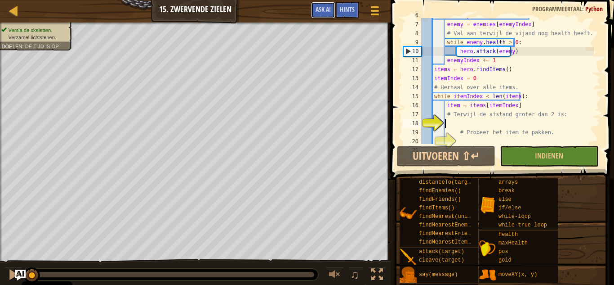
click at [321, 13] on button "Ask AI" at bounding box center [323, 10] width 24 height 17
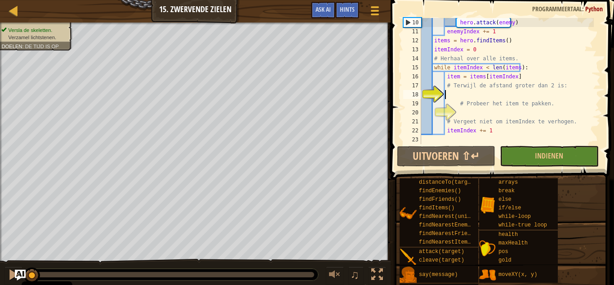
scroll to position [81, 0]
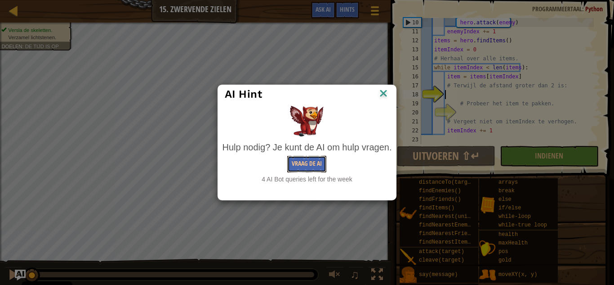
click at [302, 166] on button "Vraag de AI" at bounding box center [306, 164] width 39 height 17
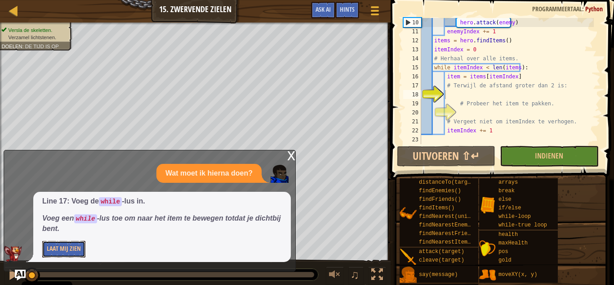
click at [70, 247] on button "Laat Mij Zien" at bounding box center [63, 249] width 43 height 17
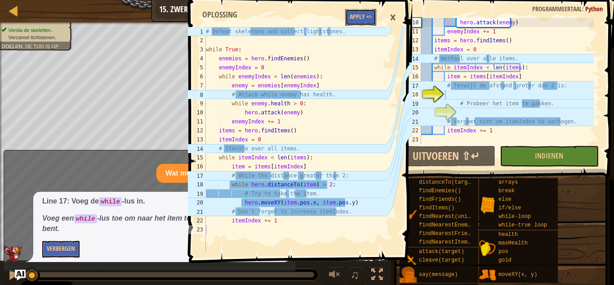
click at [356, 18] on button "Apply =>" at bounding box center [360, 17] width 31 height 17
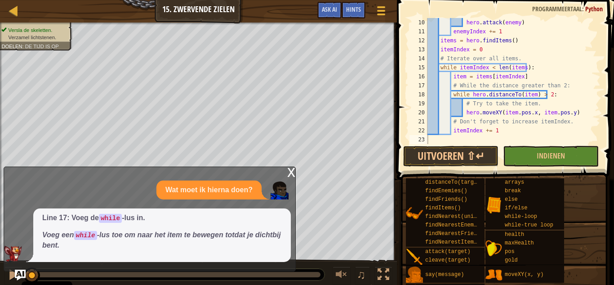
scroll to position [81, 0]
click at [534, 157] on button "Indienen" at bounding box center [550, 156] width 95 height 21
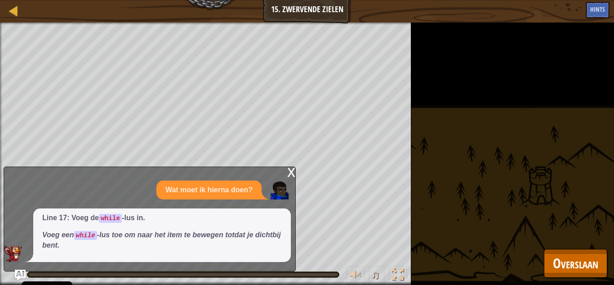
click at [292, 174] on div "x" at bounding box center [291, 171] width 8 height 9
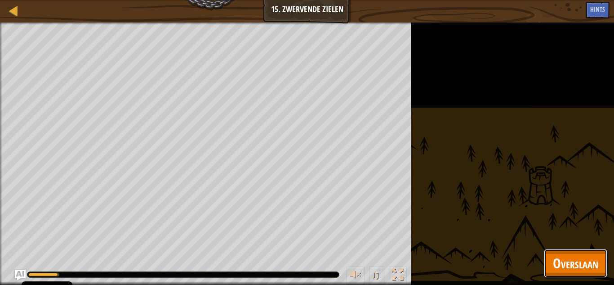
click at [584, 260] on span "Overslaan" at bounding box center [575, 263] width 45 height 18
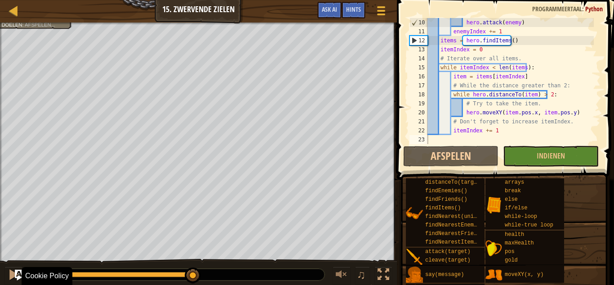
drag, startPoint x: 123, startPoint y: 275, endPoint x: 226, endPoint y: 278, distance: 103.0
click at [226, 278] on div at bounding box center [175, 274] width 297 height 12
click at [328, 257] on div "Versla de skeletten. Verzamel lichtstenen. Doelen : Afspelen... ♫ Gordon 796 x:…" at bounding box center [307, 153] width 614 height 263
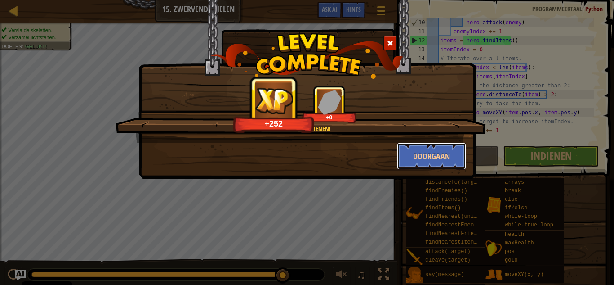
click at [432, 148] on button "Doorgaan" at bounding box center [432, 156] width 70 height 27
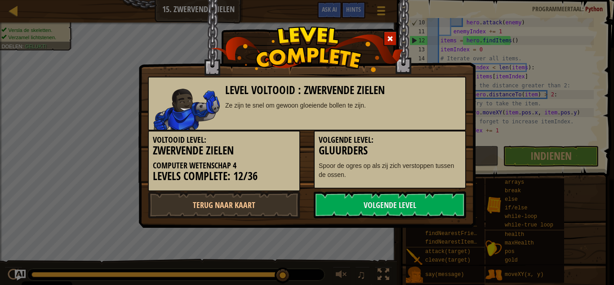
click at [380, 204] on link "Volgende Level" at bounding box center [390, 204] width 152 height 27
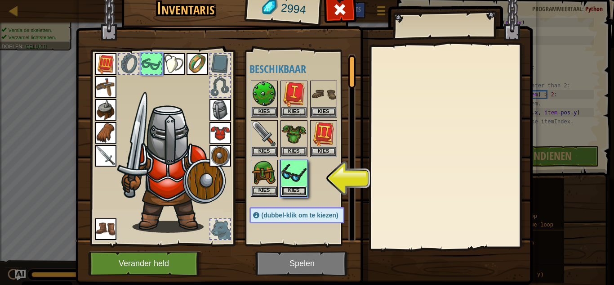
click at [294, 190] on button "Kies" at bounding box center [293, 190] width 25 height 9
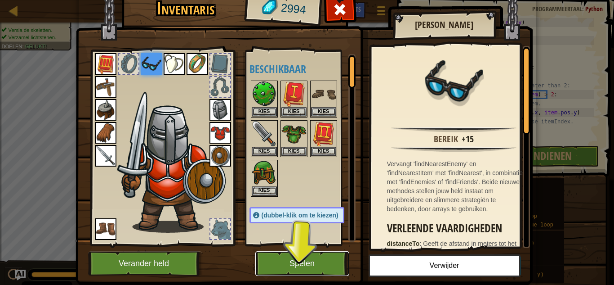
click at [301, 267] on button "Spelen" at bounding box center [302, 263] width 94 height 25
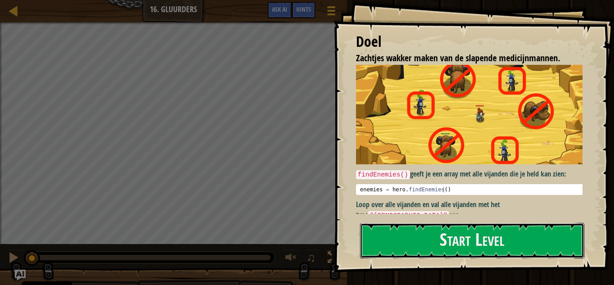
click at [441, 248] on button "Start Level" at bounding box center [472, 241] width 224 height 36
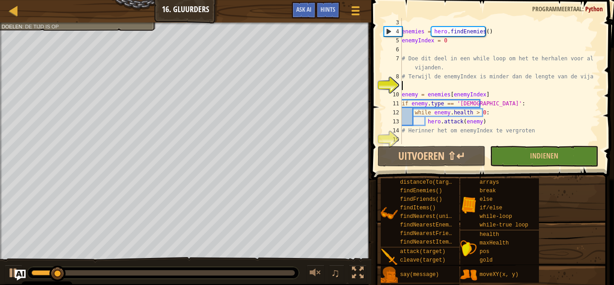
scroll to position [18, 0]
click at [304, 12] on span "Ask AI" at bounding box center [303, 9] width 15 height 9
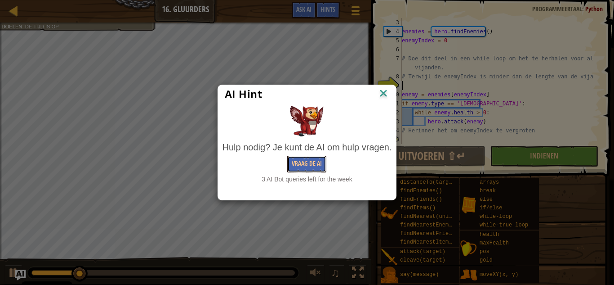
click at [301, 164] on button "Vraag de AI" at bounding box center [306, 164] width 39 height 17
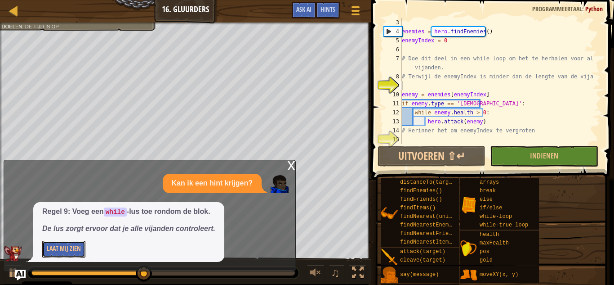
click at [73, 249] on button "Laat Mij Zien" at bounding box center [63, 249] width 43 height 17
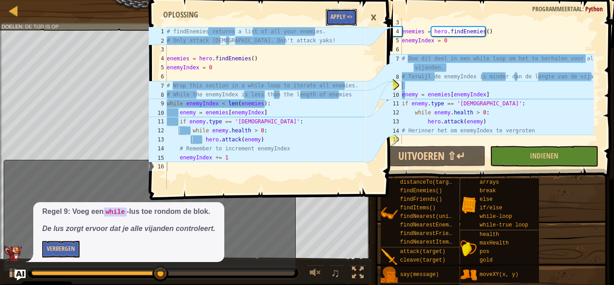
click at [331, 22] on button "Apply =>" at bounding box center [341, 17] width 31 height 17
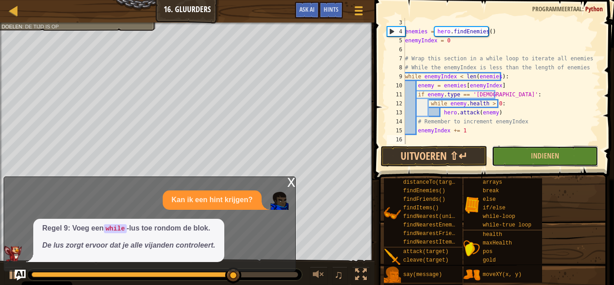
click at [530, 152] on button "Indienen" at bounding box center [545, 156] width 107 height 21
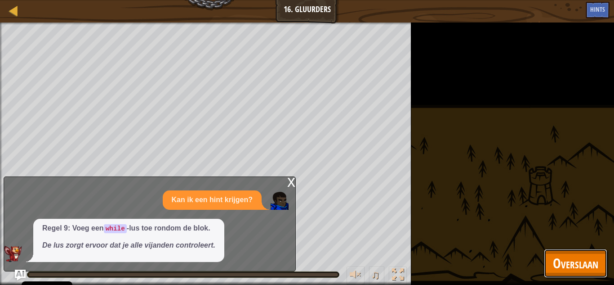
click at [572, 263] on span "Overslaan" at bounding box center [575, 263] width 45 height 18
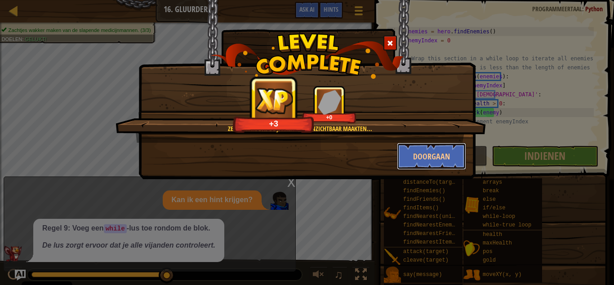
click at [443, 158] on button "Doorgaan" at bounding box center [432, 156] width 70 height 27
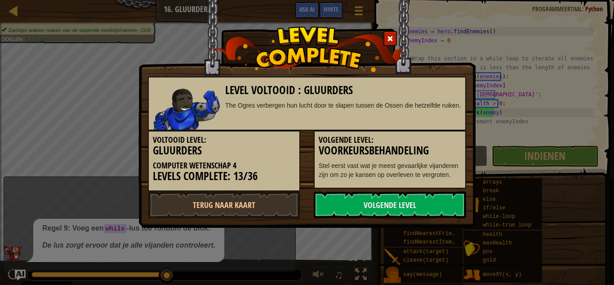
click at [377, 206] on link "Volgende Level" at bounding box center [390, 204] width 152 height 27
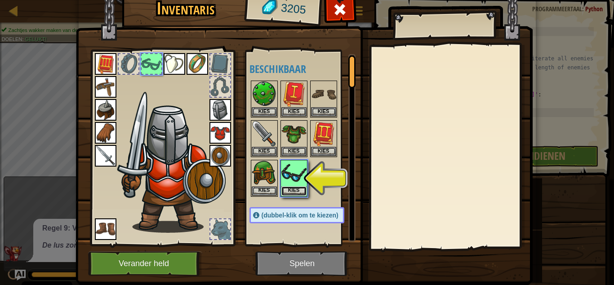
click at [289, 190] on button "Kies" at bounding box center [293, 190] width 25 height 9
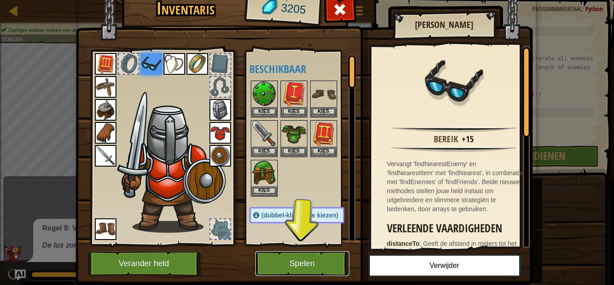
click at [300, 268] on button "Spelen" at bounding box center [302, 263] width 94 height 25
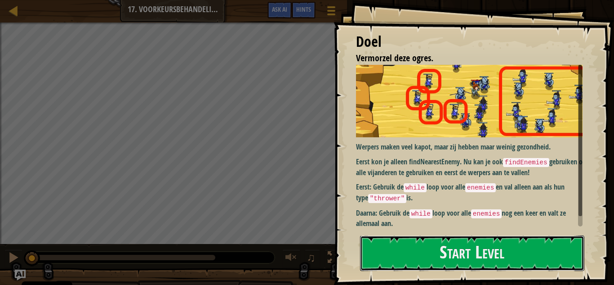
click at [417, 258] on button "Start Level" at bounding box center [472, 253] width 224 height 36
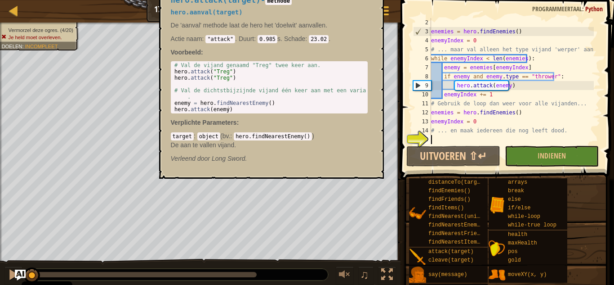
scroll to position [9, 0]
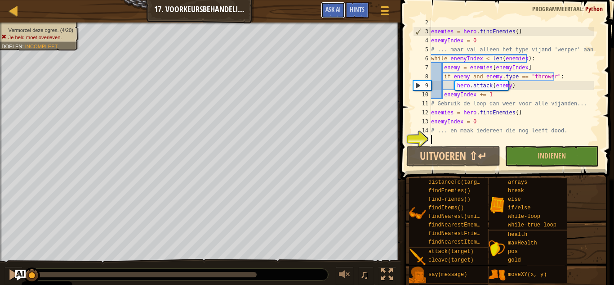
click at [334, 10] on span "Ask AI" at bounding box center [333, 9] width 15 height 9
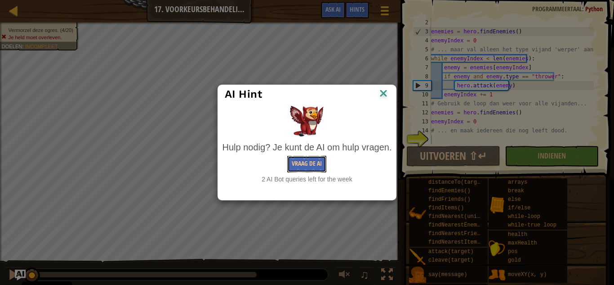
click at [310, 167] on button "Vraag de AI" at bounding box center [306, 164] width 39 height 17
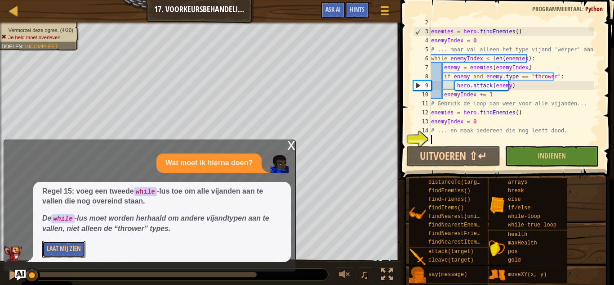
click at [77, 251] on button "Laat Mij Zien" at bounding box center [63, 249] width 43 height 17
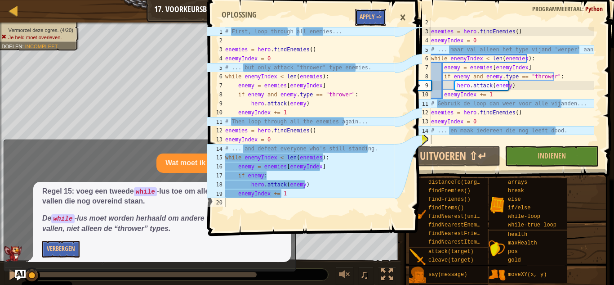
click at [372, 23] on button "Apply =>" at bounding box center [370, 17] width 31 height 17
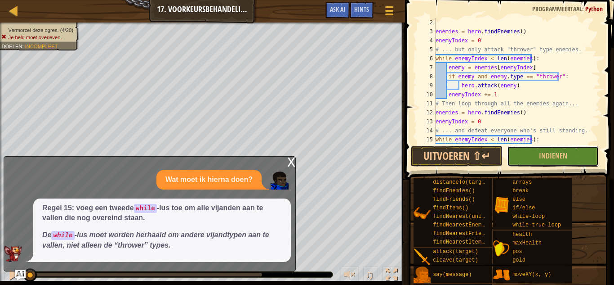
click at [538, 153] on button "Indienen" at bounding box center [553, 156] width 92 height 21
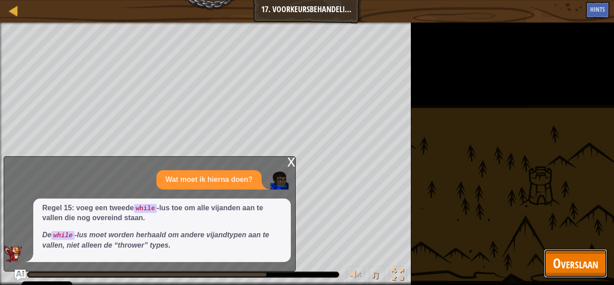
click at [574, 260] on span "Overslaan" at bounding box center [575, 263] width 45 height 18
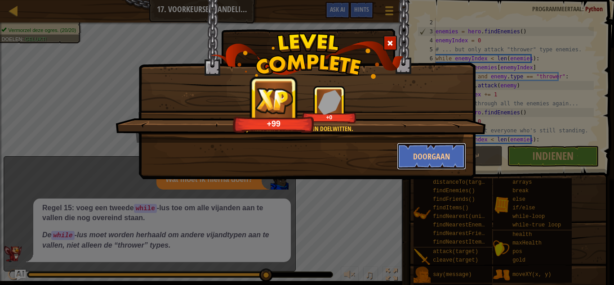
click at [439, 153] on button "Doorgaan" at bounding box center [432, 156] width 70 height 27
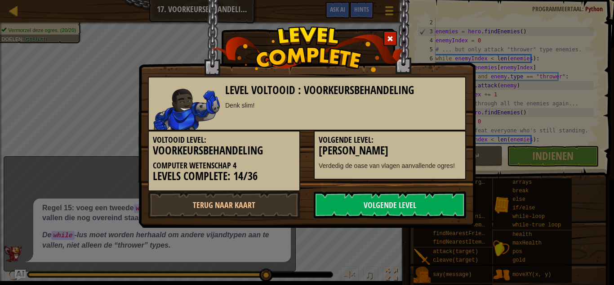
click at [417, 194] on link "Volgende Level" at bounding box center [390, 204] width 152 height 27
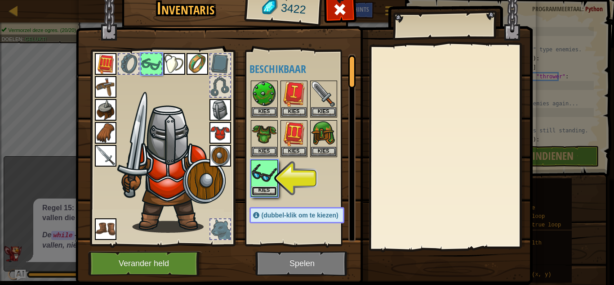
click at [264, 190] on button "Kies" at bounding box center [264, 190] width 25 height 9
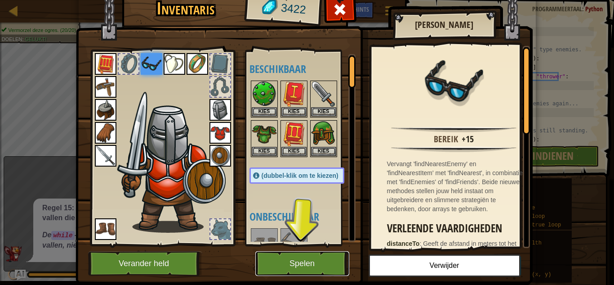
click at [299, 262] on button "Spelen" at bounding box center [302, 263] width 94 height 25
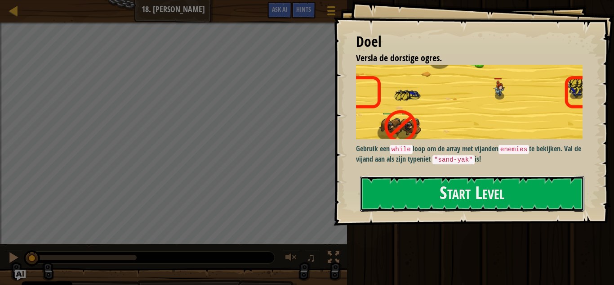
click at [453, 190] on button "Start Level" at bounding box center [472, 194] width 224 height 36
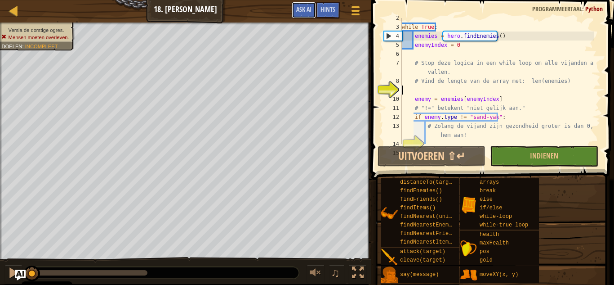
click at [301, 12] on span "Ask AI" at bounding box center [303, 9] width 15 height 9
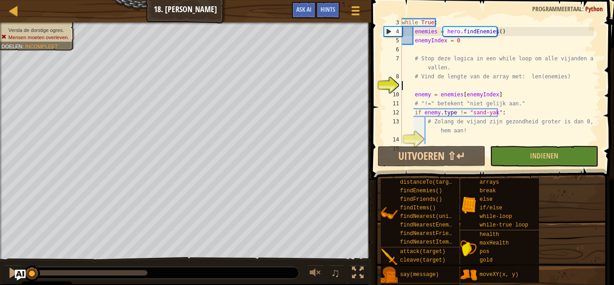
scroll to position [18, 0]
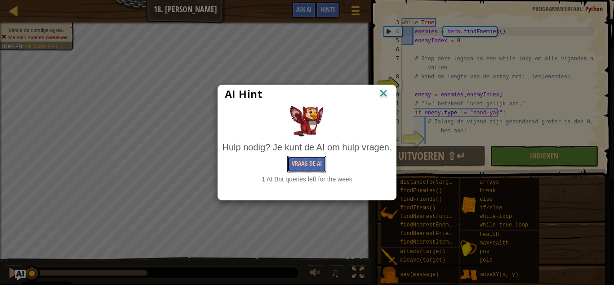
click at [312, 161] on button "Vraag de AI" at bounding box center [306, 164] width 39 height 17
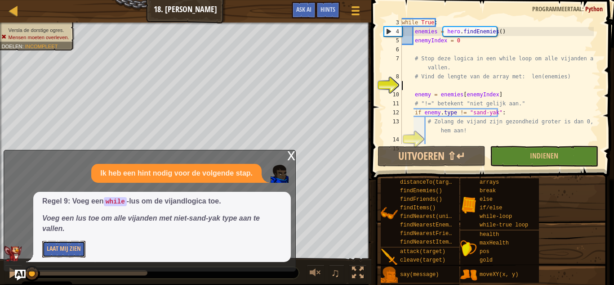
click at [78, 247] on button "Laat Mij Zien" at bounding box center [63, 249] width 43 height 17
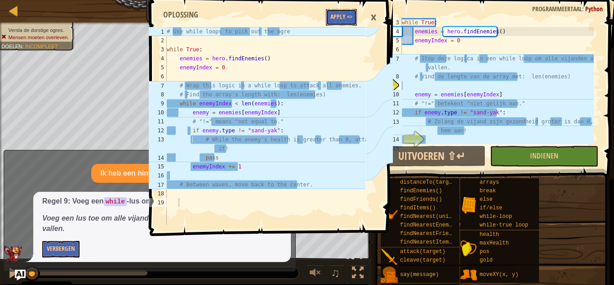
click at [342, 23] on button "Apply =>" at bounding box center [341, 17] width 31 height 17
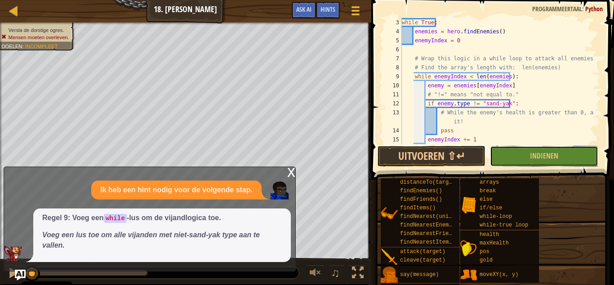
click at [536, 153] on span "Indienen" at bounding box center [544, 156] width 28 height 10
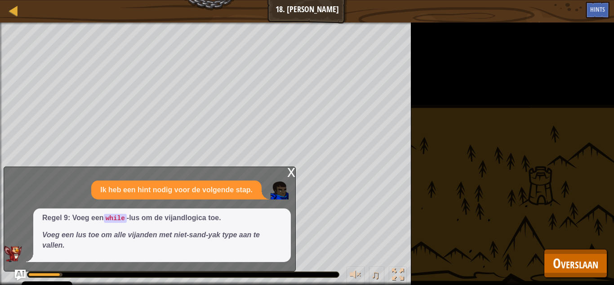
click at [291, 171] on div "x" at bounding box center [291, 171] width 8 height 9
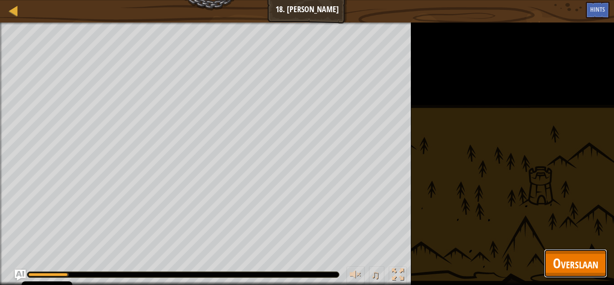
click at [576, 259] on span "Overslaan" at bounding box center [575, 263] width 45 height 18
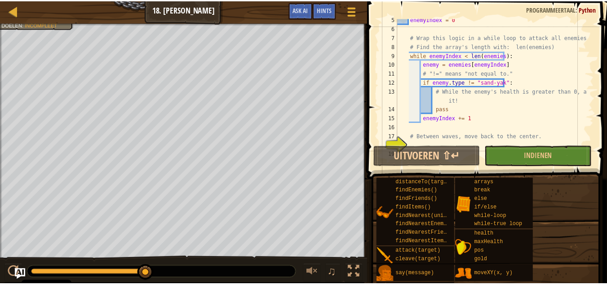
scroll to position [45, 0]
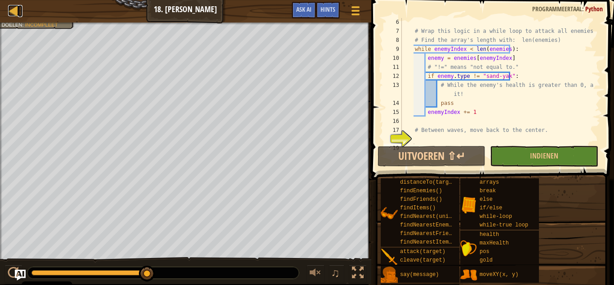
click at [18, 8] on div at bounding box center [13, 10] width 11 height 11
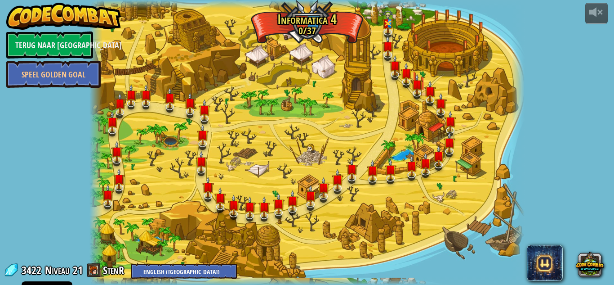
select select "nl-[GEOGRAPHIC_DATA]"
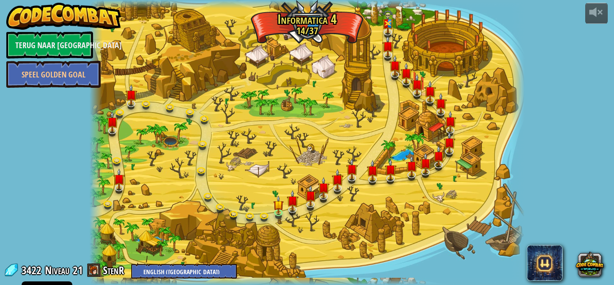
select select "nl-[GEOGRAPHIC_DATA]"
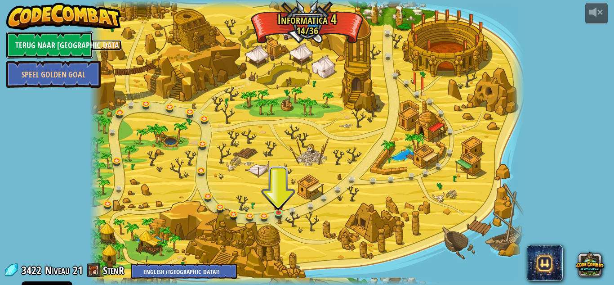
click at [57, 45] on link "Terug naar [GEOGRAPHIC_DATA]" at bounding box center [49, 44] width 87 height 27
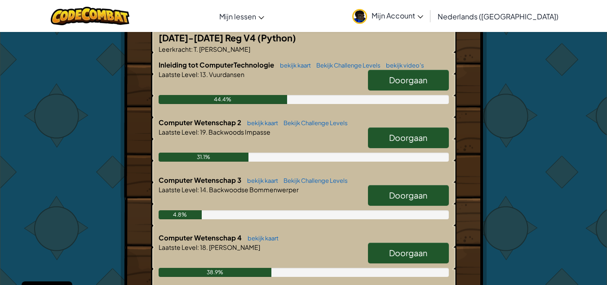
scroll to position [198, 0]
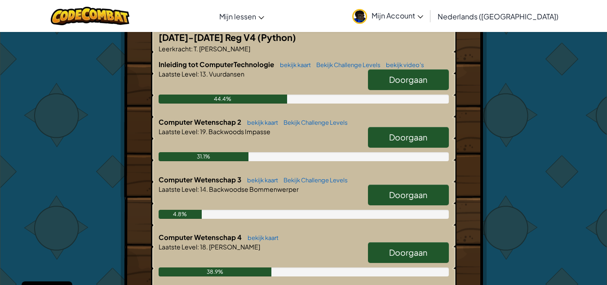
click at [398, 132] on span "Doorgaan" at bounding box center [408, 137] width 38 height 10
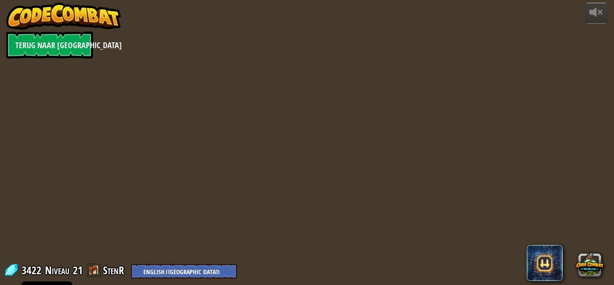
select select "nl-[GEOGRAPHIC_DATA]"
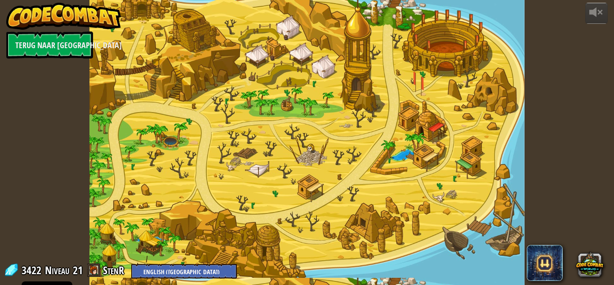
select select "nl-[GEOGRAPHIC_DATA]"
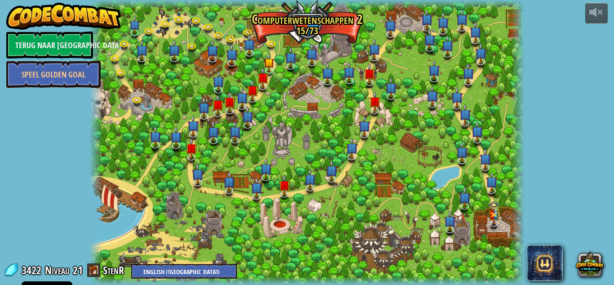
select select "nl-[GEOGRAPHIC_DATA]"
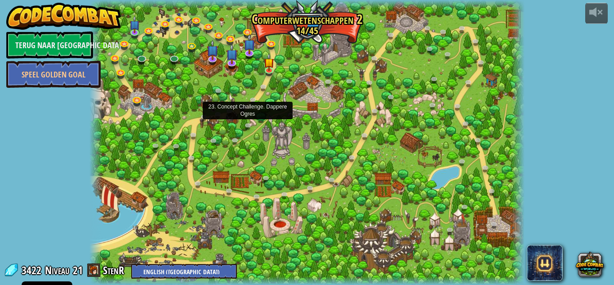
select select "nl-[GEOGRAPHIC_DATA]"
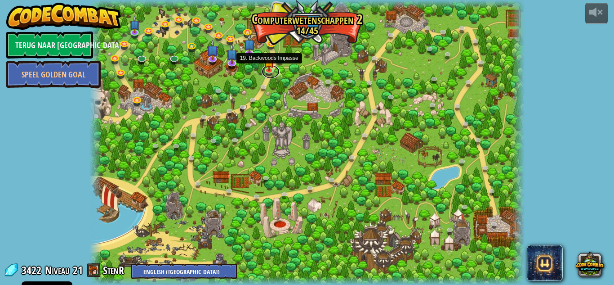
click at [269, 73] on link at bounding box center [271, 71] width 18 height 13
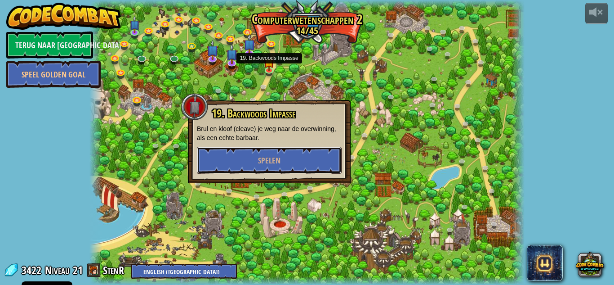
click at [272, 164] on span "Spelen" at bounding box center [269, 160] width 22 height 11
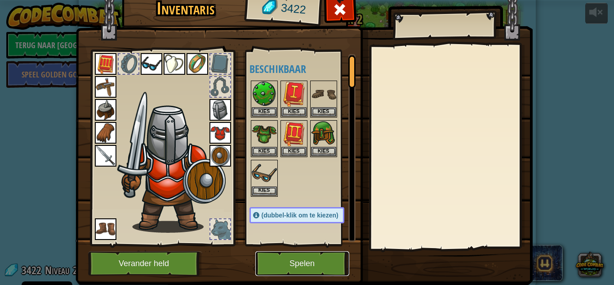
click at [308, 265] on button "Spelen" at bounding box center [302, 263] width 94 height 25
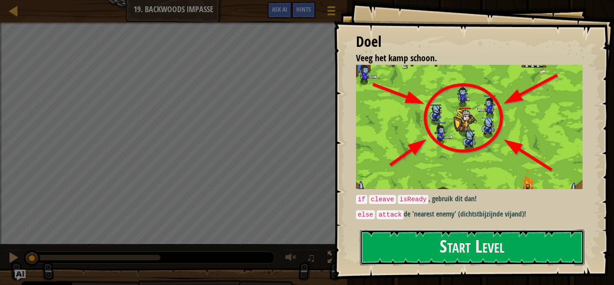
click at [460, 252] on button "Start Level" at bounding box center [472, 247] width 224 height 36
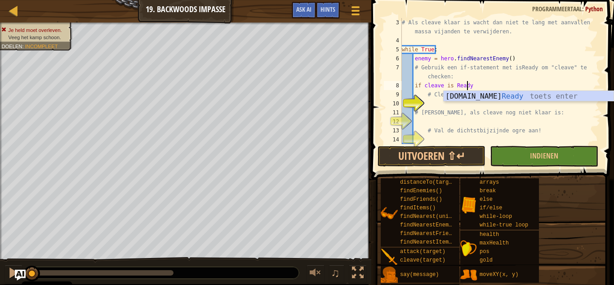
scroll to position [4, 5]
type textarea "if cleave is Ready:"
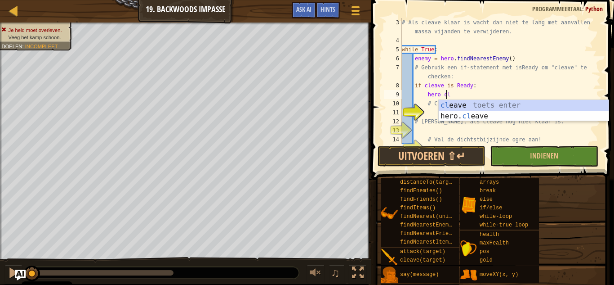
scroll to position [4, 3]
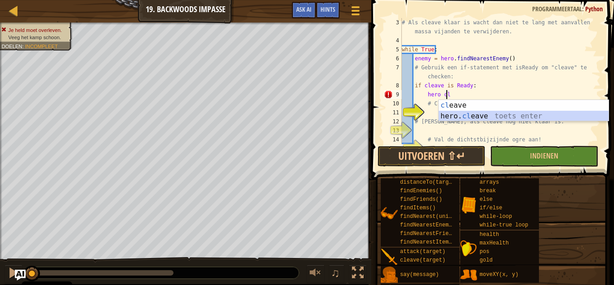
click at [474, 116] on div "cl eave toets enter hero. cl eave toets enter" at bounding box center [524, 121] width 170 height 43
type textarea "hero.cleave(enemy)"
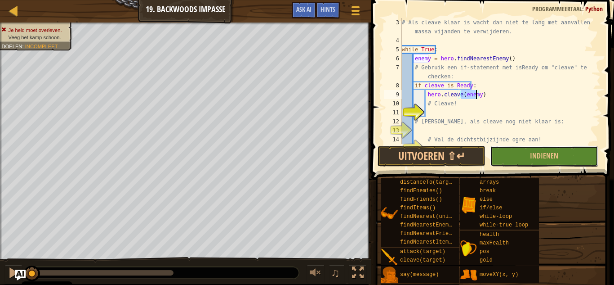
click at [524, 159] on button "Indienen" at bounding box center [544, 156] width 108 height 21
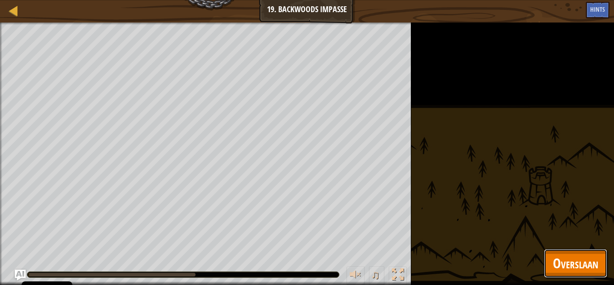
click at [581, 258] on span "Overslaan" at bounding box center [575, 263] width 45 height 18
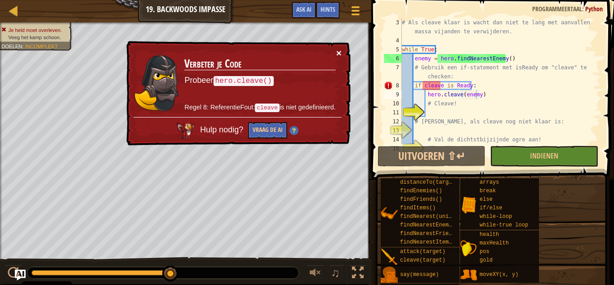
click at [338, 49] on button "×" at bounding box center [338, 52] width 5 height 9
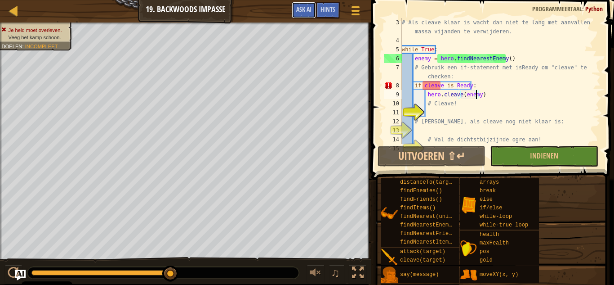
click at [302, 3] on button "Ask AI" at bounding box center [304, 10] width 24 height 17
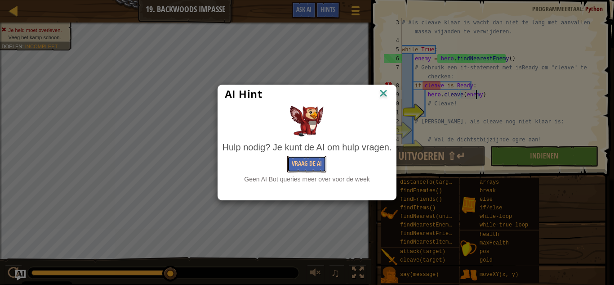
click at [304, 161] on button "Vraag de AI" at bounding box center [306, 164] width 39 height 17
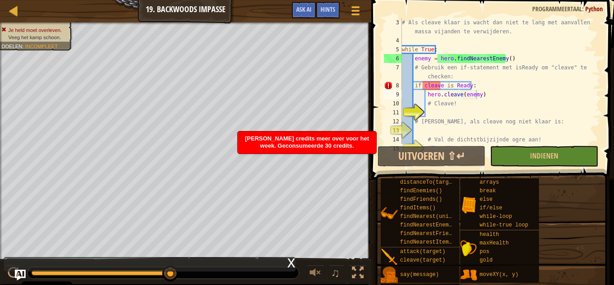
click at [334, 143] on span "Geen credits meer over voor het week. Geconsumeerde 30 credits." at bounding box center [307, 142] width 124 height 14
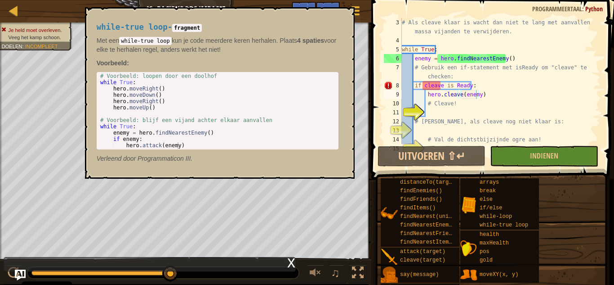
scroll to position [16, 0]
